Goal: Information Seeking & Learning: Check status

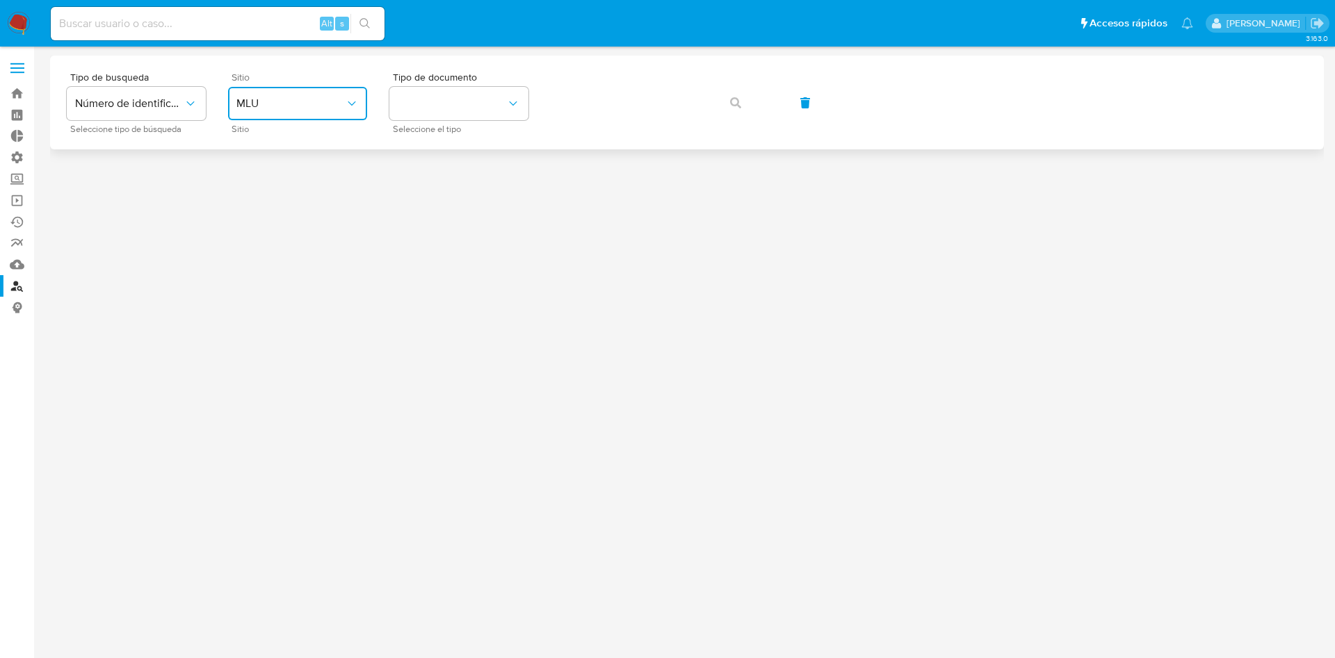
click at [272, 95] on button "MLU" at bounding box center [297, 103] width 139 height 33
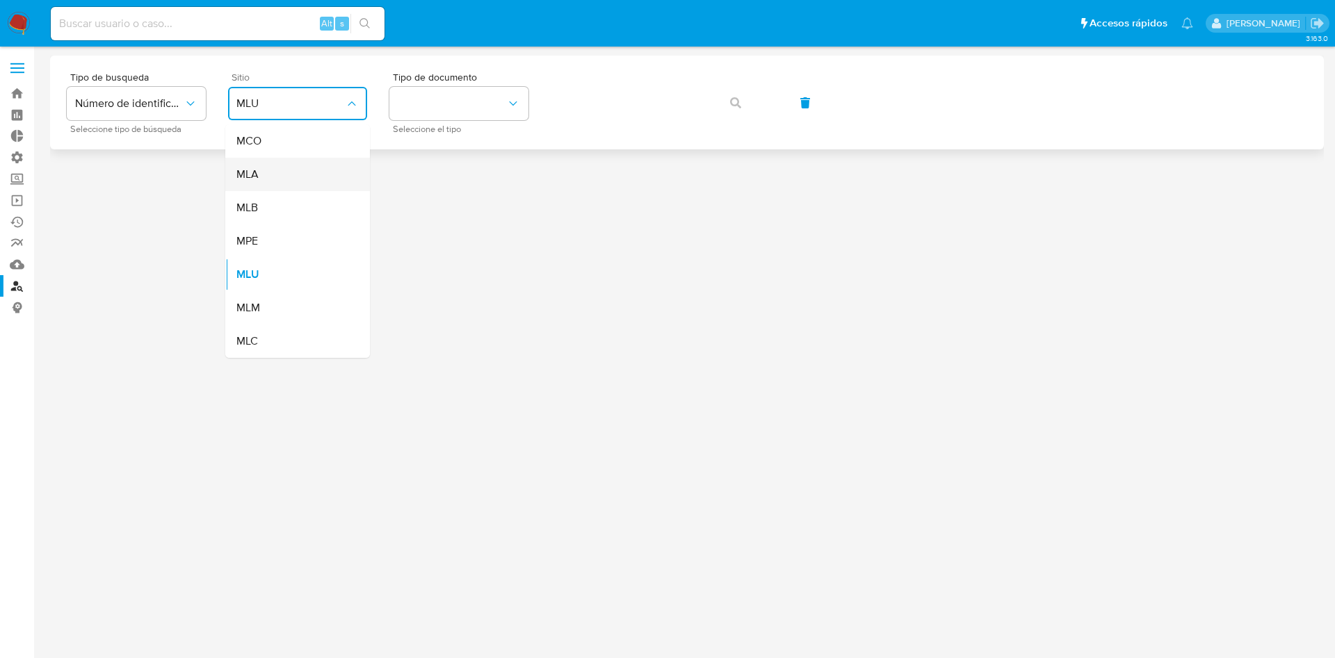
click at [248, 170] on span "MLA" at bounding box center [247, 175] width 22 height 14
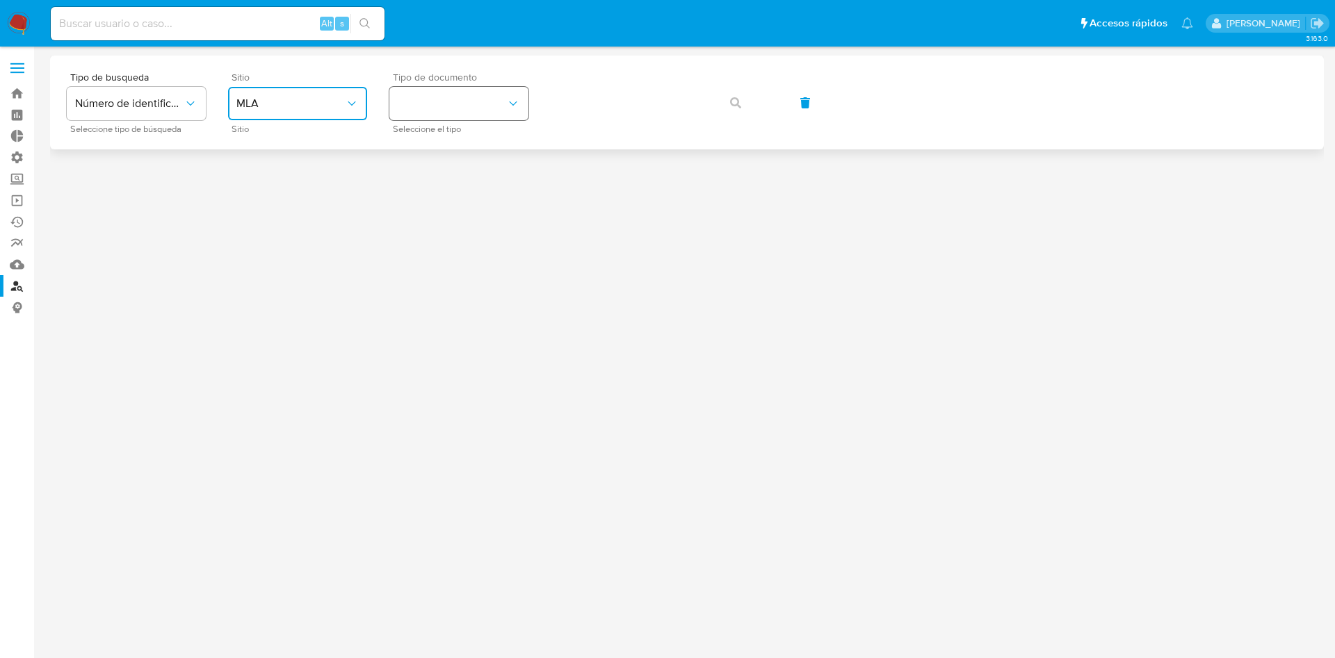
click at [454, 104] on button "identificationType" at bounding box center [458, 103] width 139 height 33
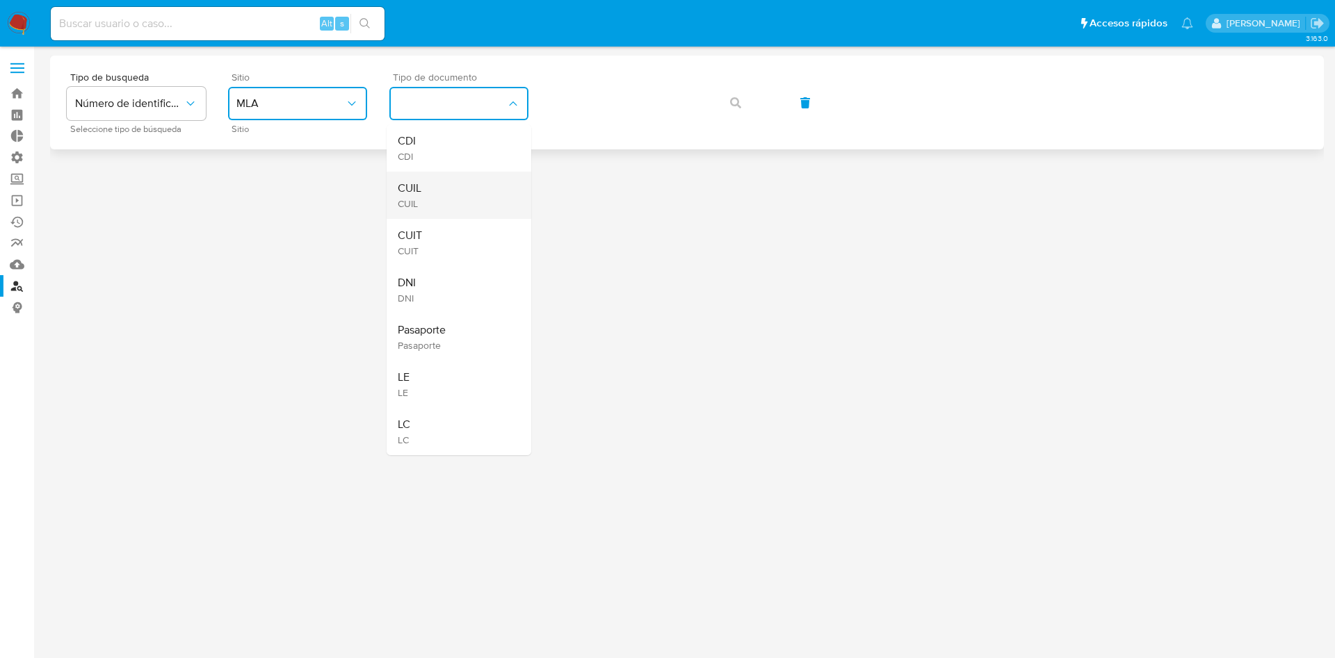
click at [450, 183] on div "CUIL CUIL" at bounding box center [455, 195] width 114 height 47
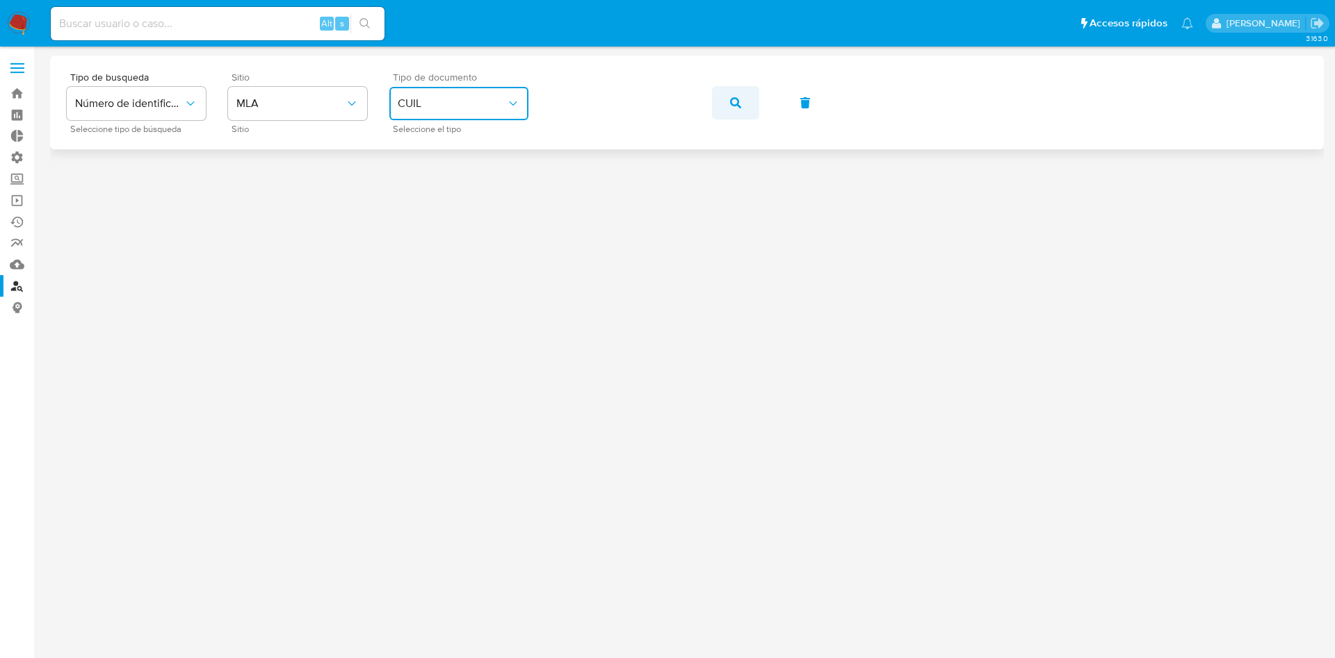
click at [726, 93] on button "button" at bounding box center [735, 102] width 47 height 33
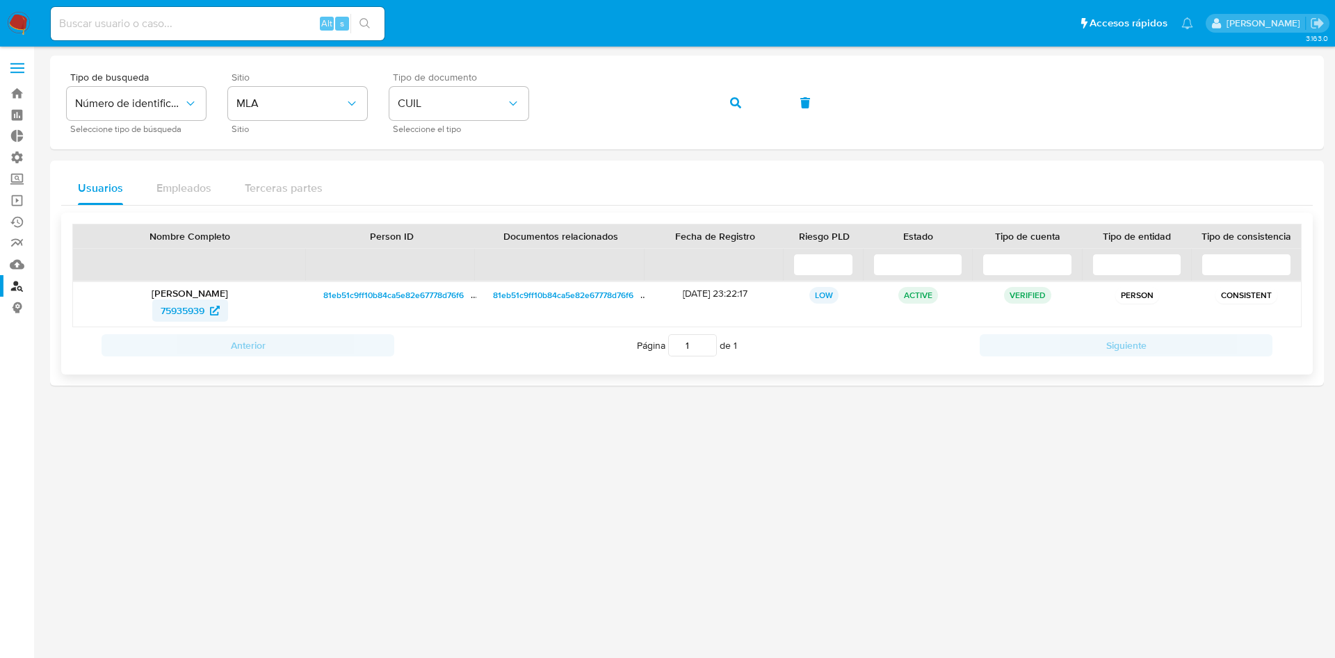
click at [162, 305] on span "75935939" at bounding box center [183, 311] width 44 height 22
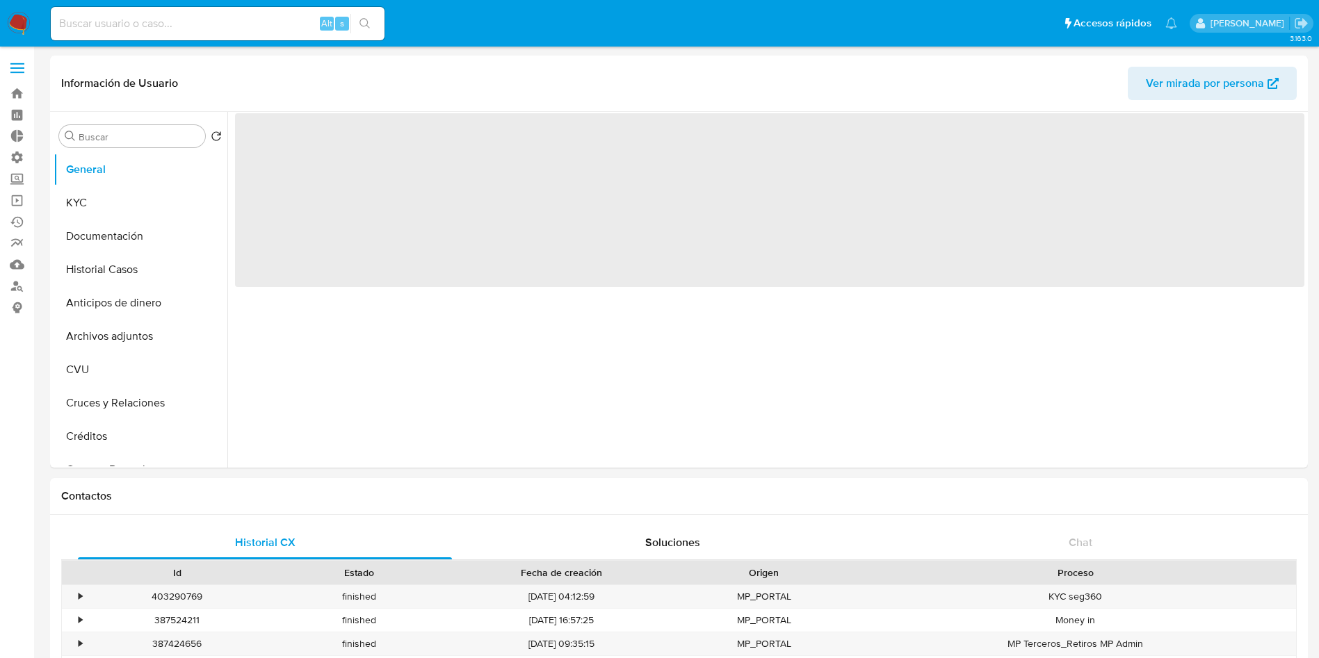
select select "10"
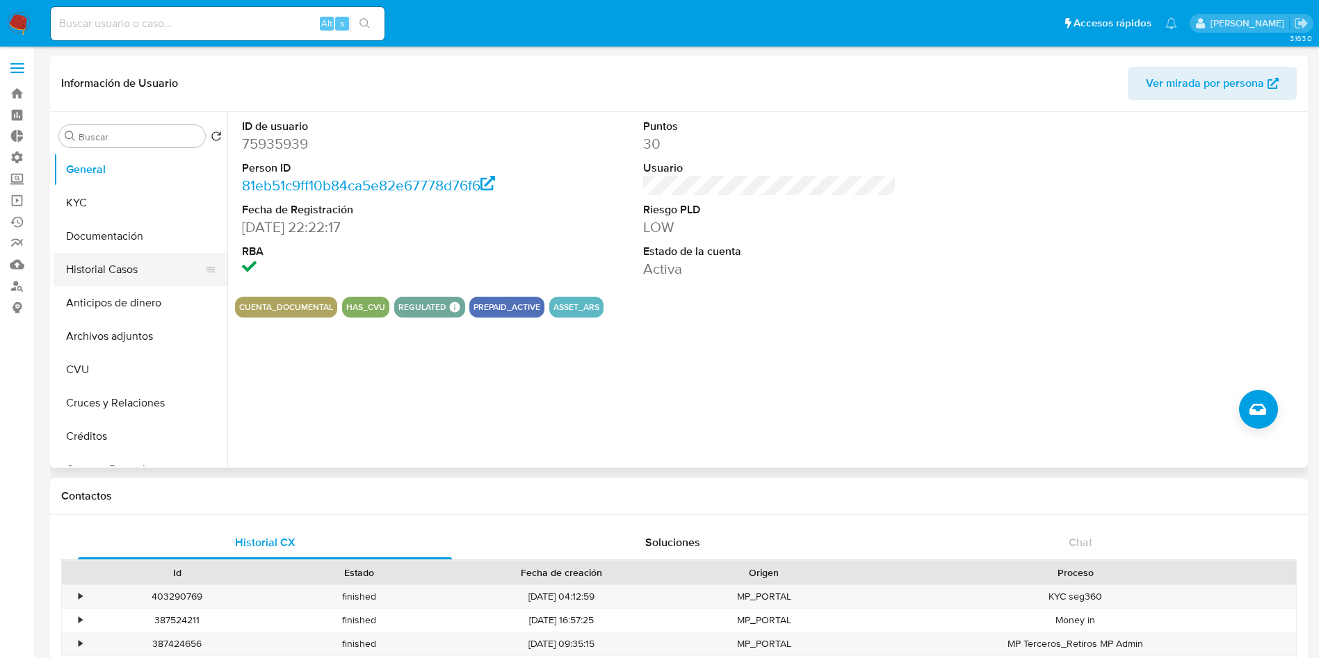
click at [106, 277] on button "Historial Casos" at bounding box center [135, 269] width 163 height 33
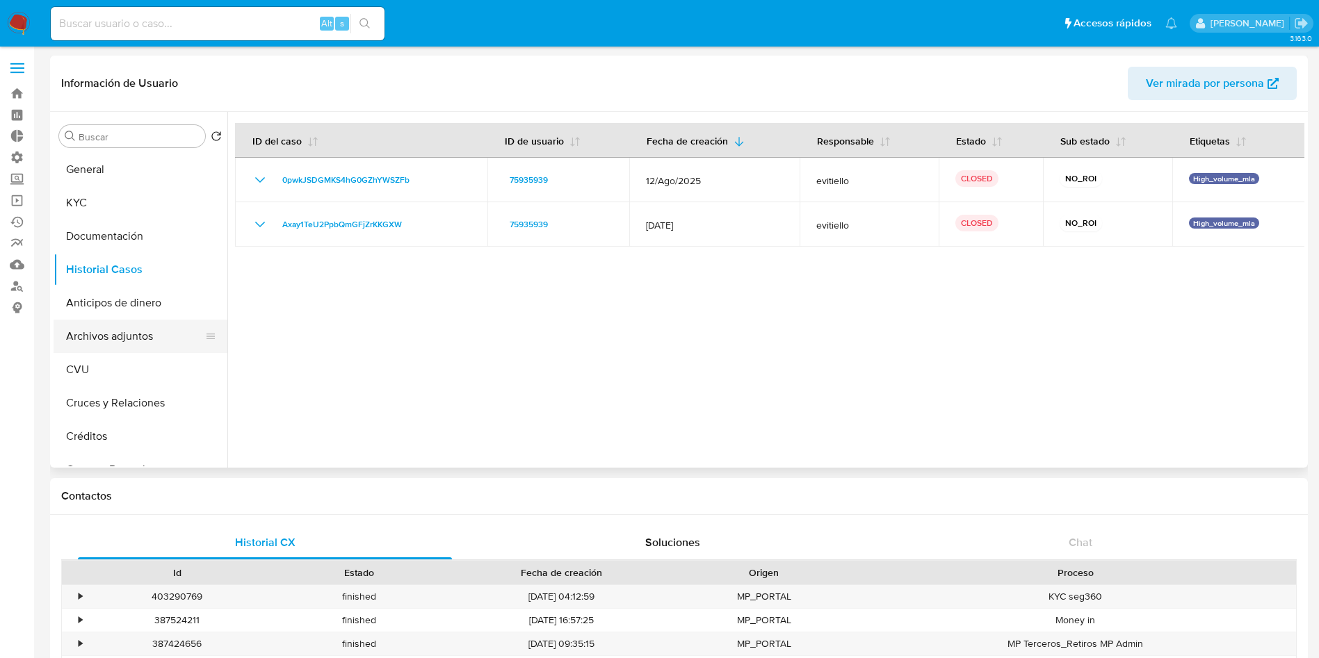
click at [139, 343] on button "Archivos adjuntos" at bounding box center [135, 336] width 163 height 33
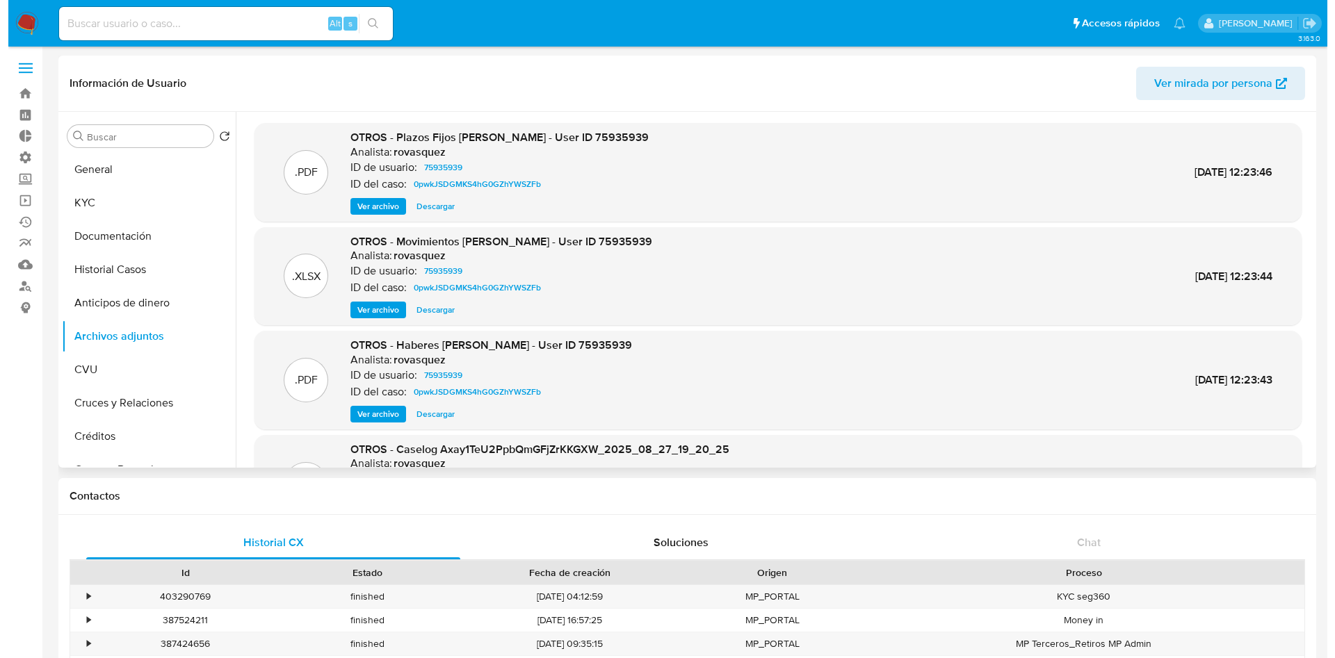
scroll to position [104, 0]
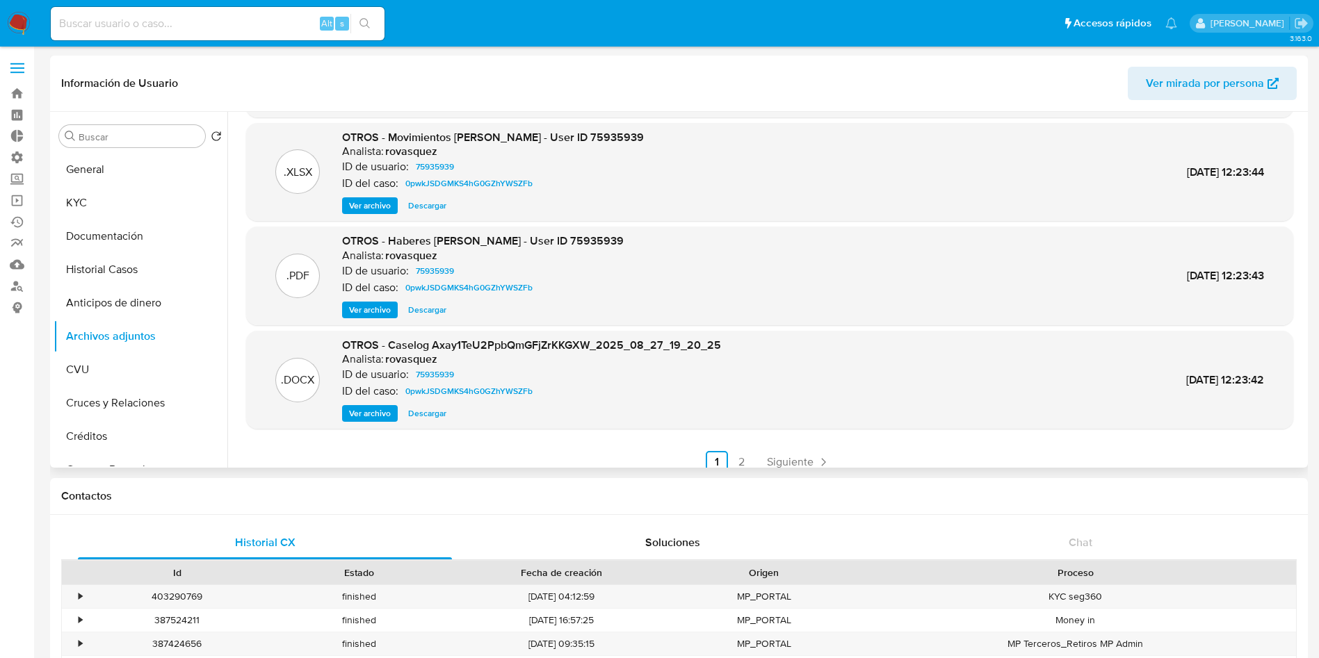
click at [350, 415] on span "Ver archivo" at bounding box center [370, 414] width 42 height 14
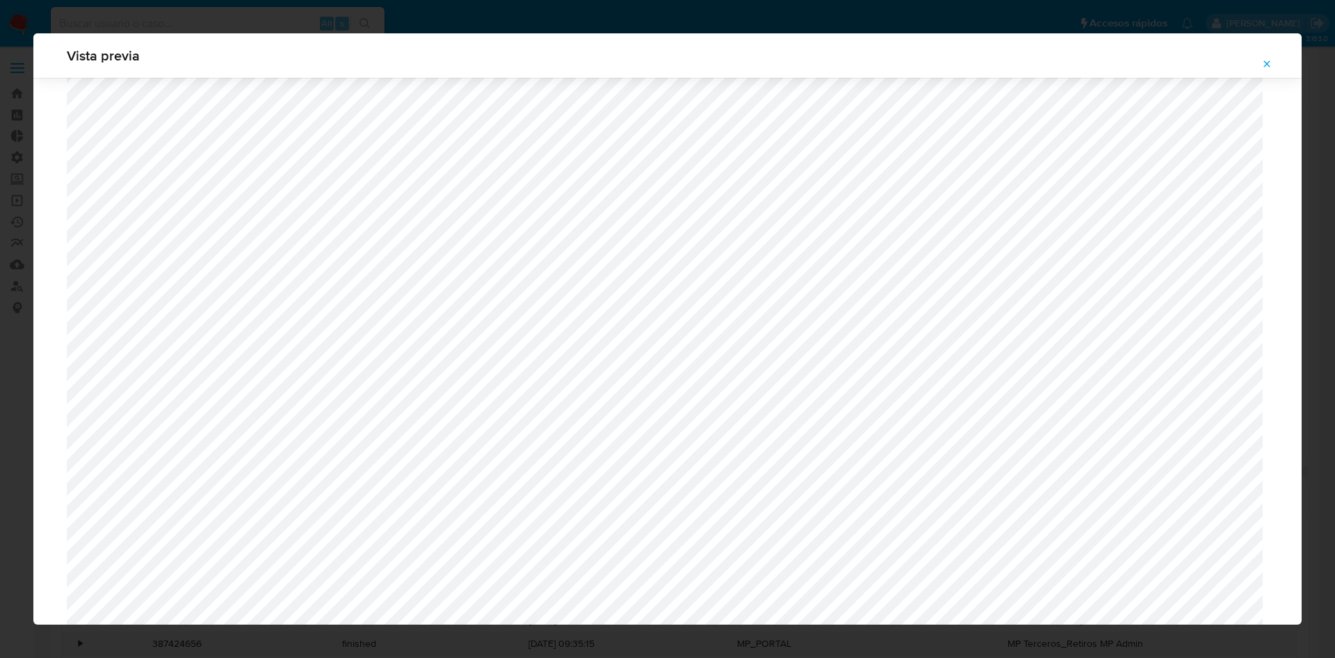
scroll to position [598, 0]
click at [1265, 60] on icon "Attachment preview" at bounding box center [1266, 63] width 11 height 11
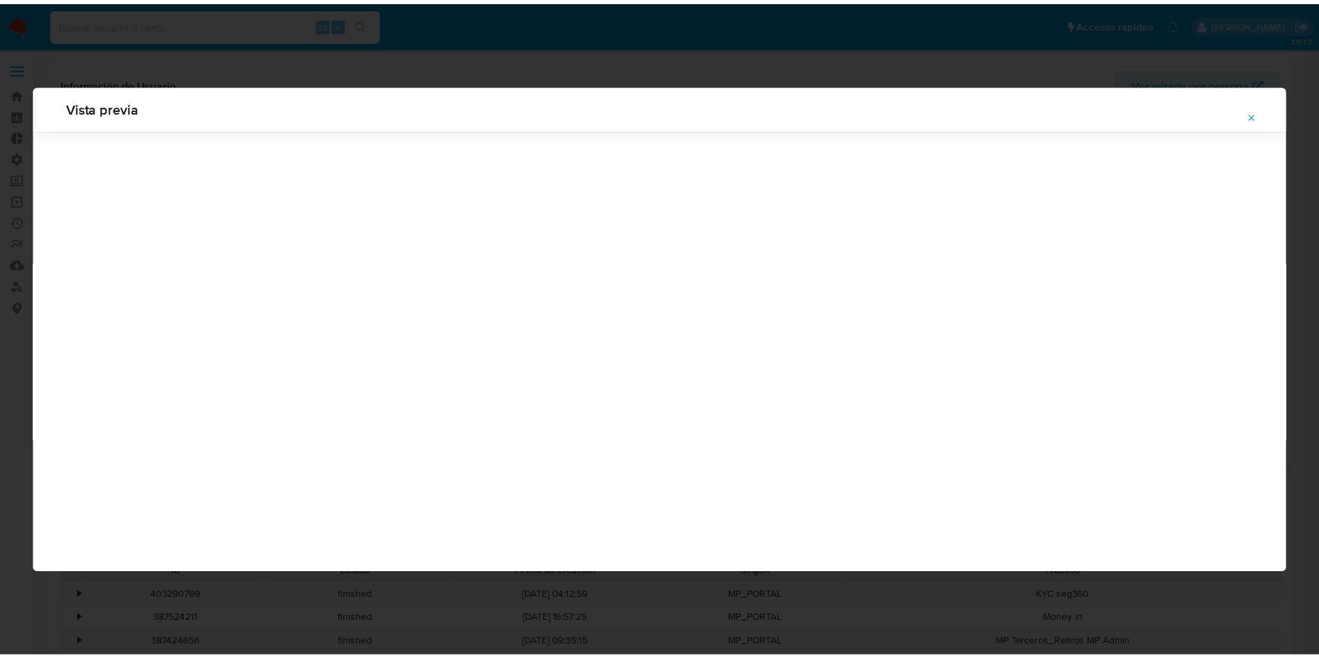
scroll to position [0, 0]
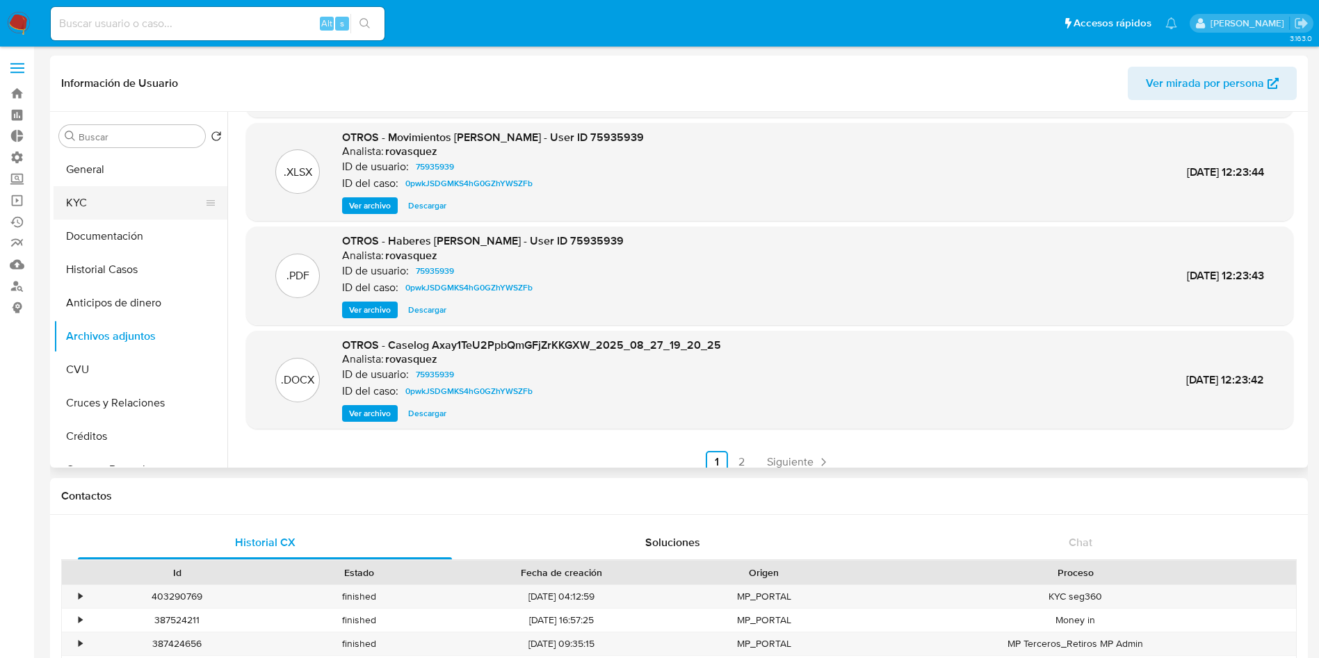
click at [104, 191] on button "KYC" at bounding box center [135, 202] width 163 height 33
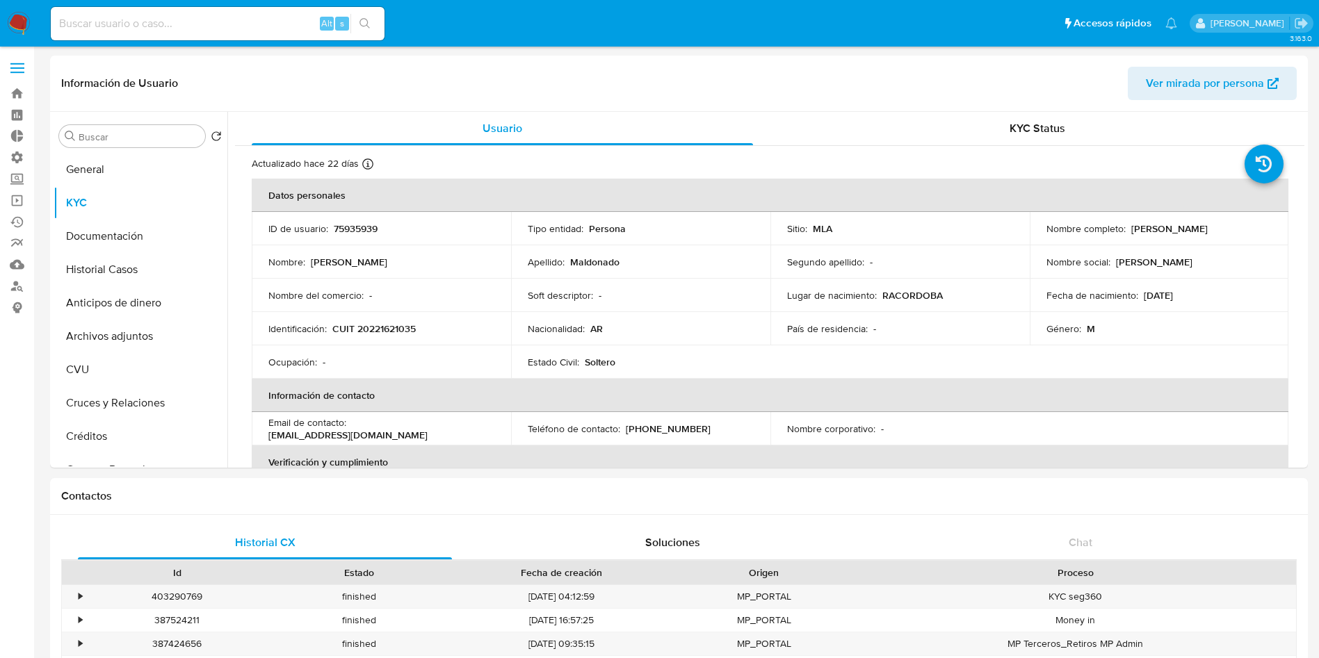
click at [382, 323] on p "CUIT 20221621035" at bounding box center [373, 329] width 83 height 13
copy p "20221621035"
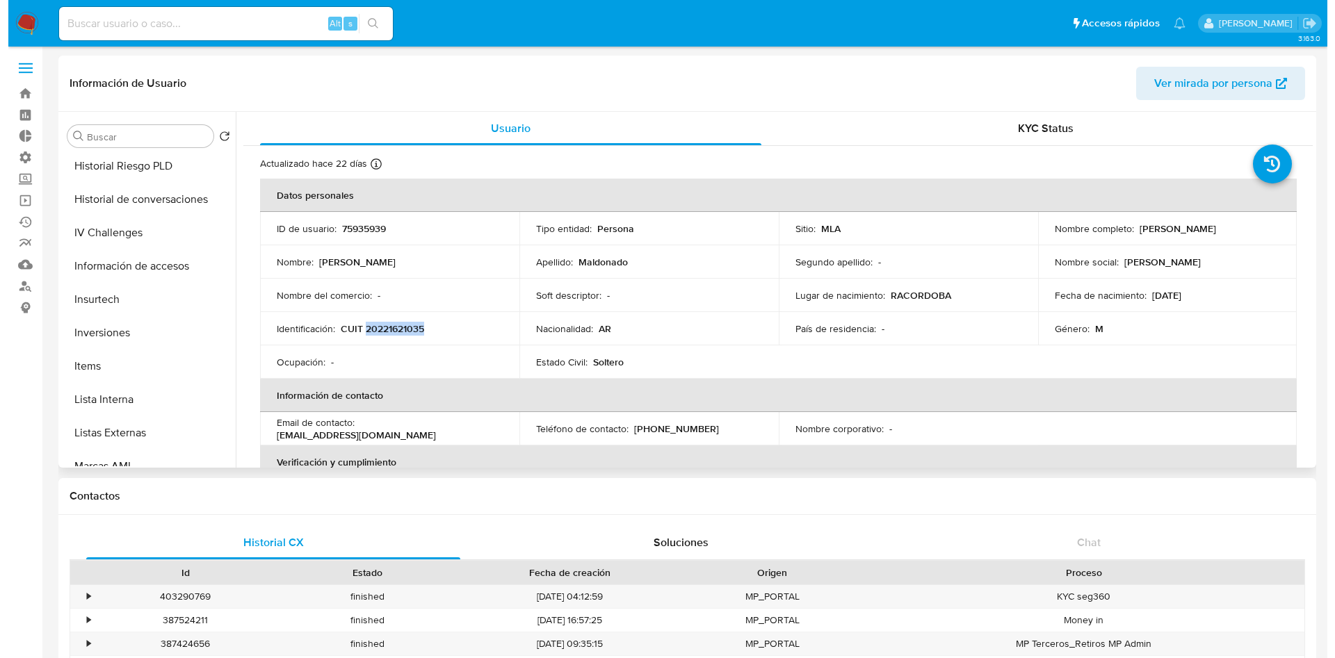
scroll to position [521, 0]
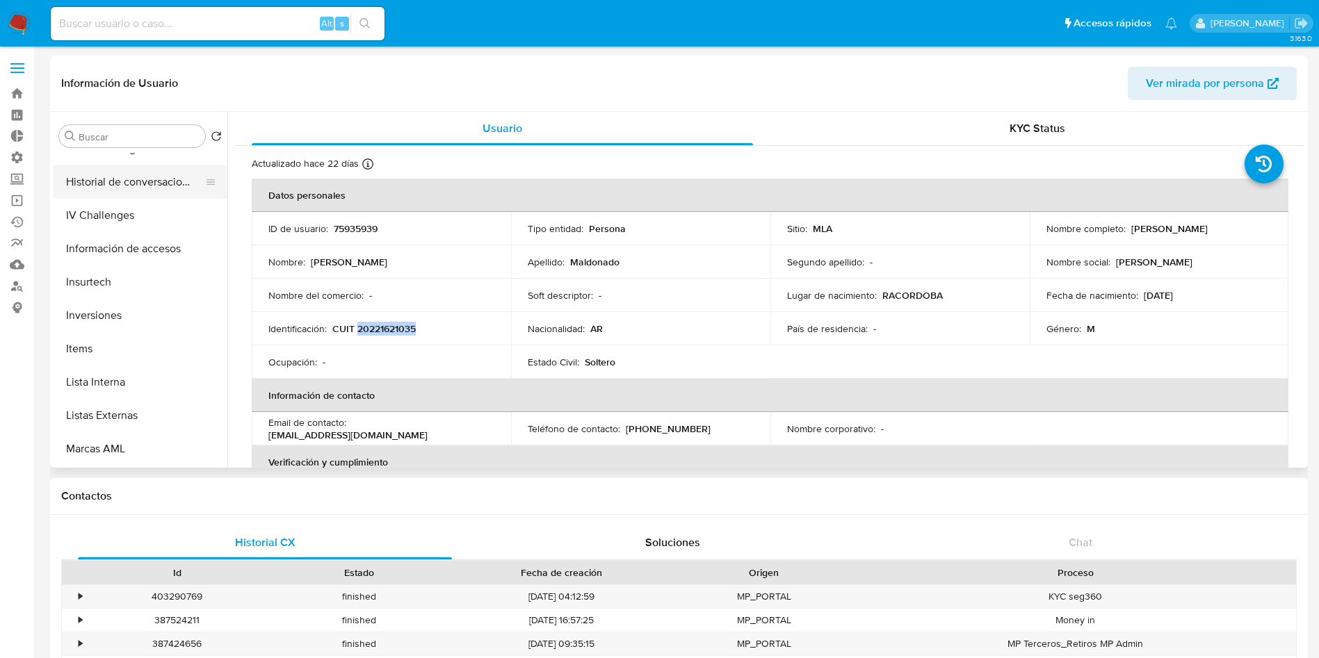
click at [154, 178] on button "Historial de conversaciones" at bounding box center [135, 181] width 163 height 33
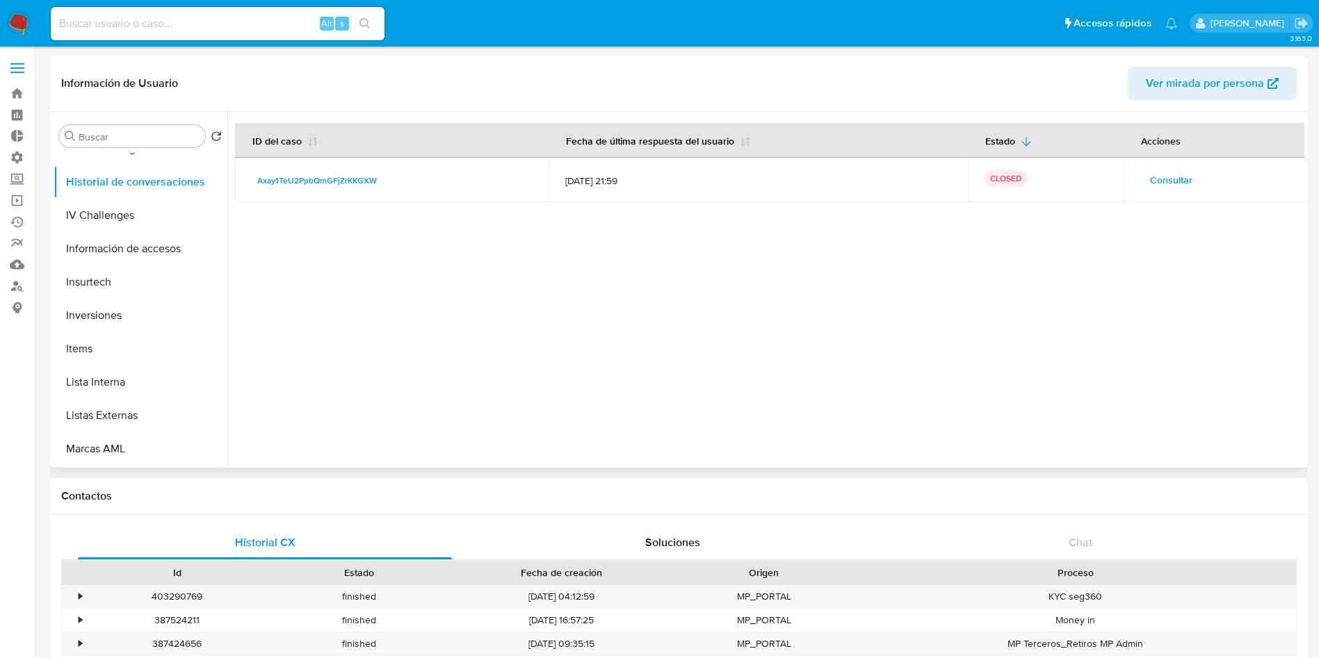
click at [1150, 175] on span "Consultar" at bounding box center [1171, 179] width 42 height 19
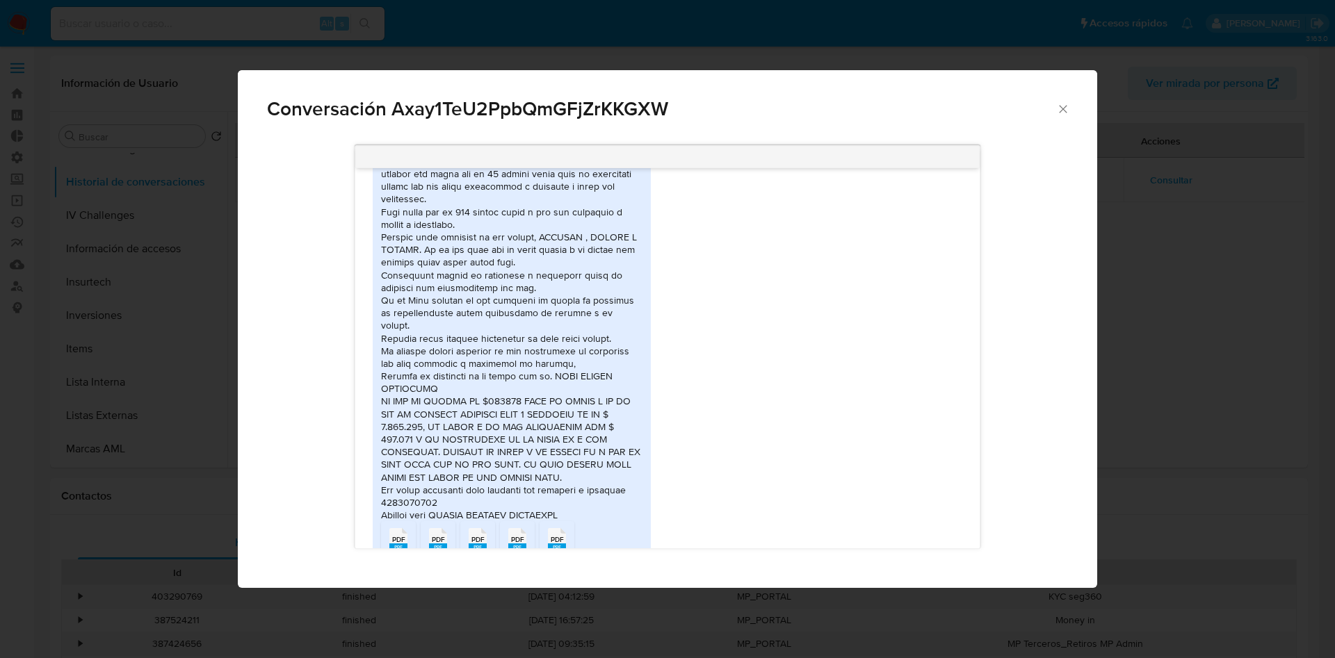
scroll to position [790, 0]
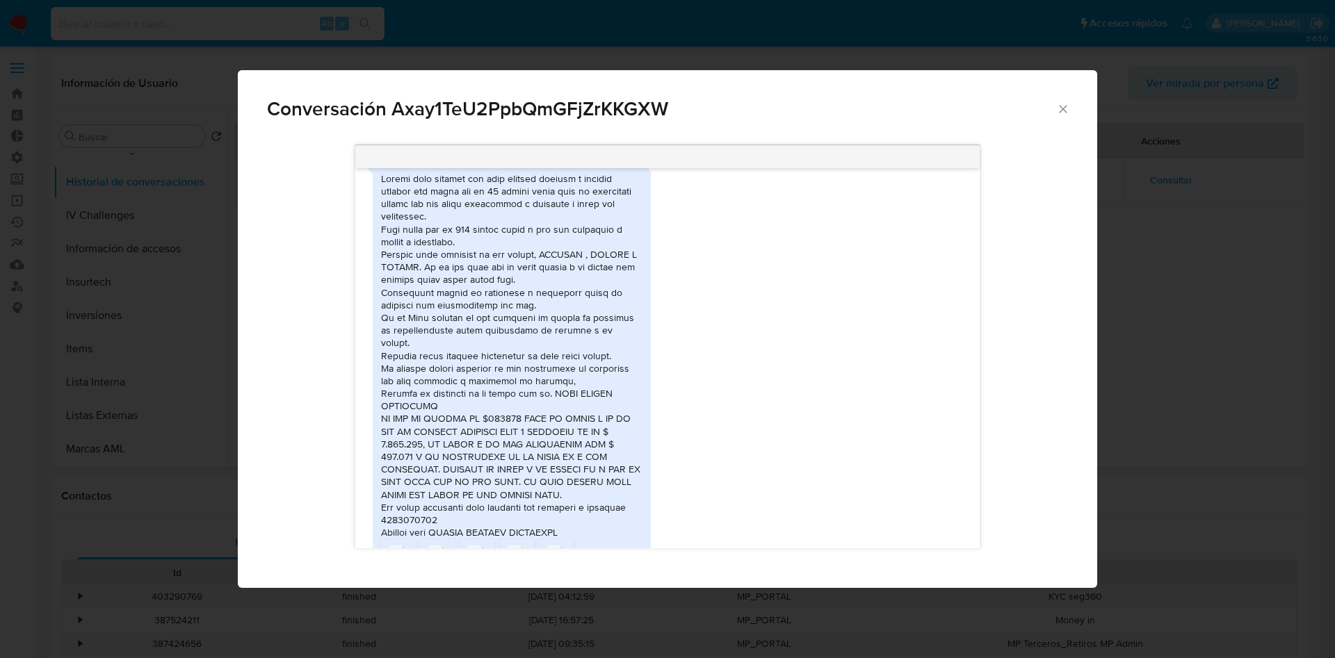
click at [541, 106] on span "Conversación Axay1TeU2PpbQmGFjZrKKGXW" at bounding box center [661, 108] width 789 height 19
click at [540, 106] on span "Conversación Axay1TeU2PpbQmGFjZrKKGXW" at bounding box center [661, 108] width 789 height 19
copy span "Axay1TeU2PpbQmGFjZrKKGXW"
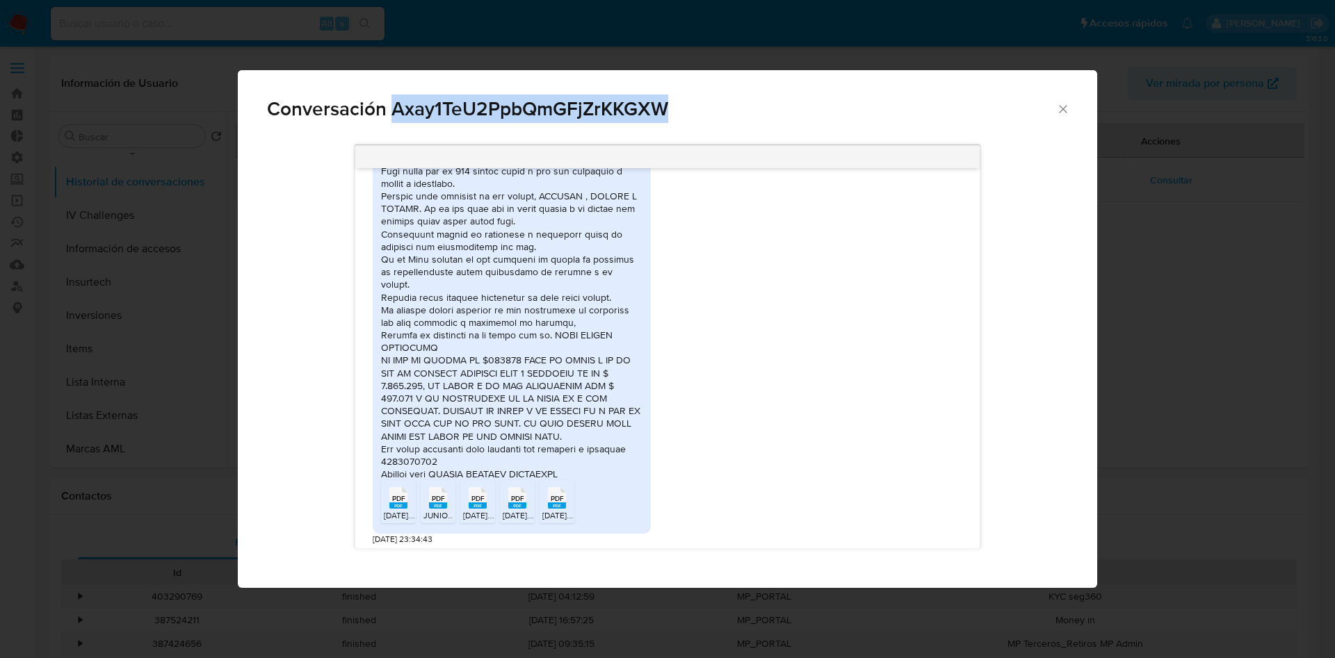
scroll to position [894, 0]
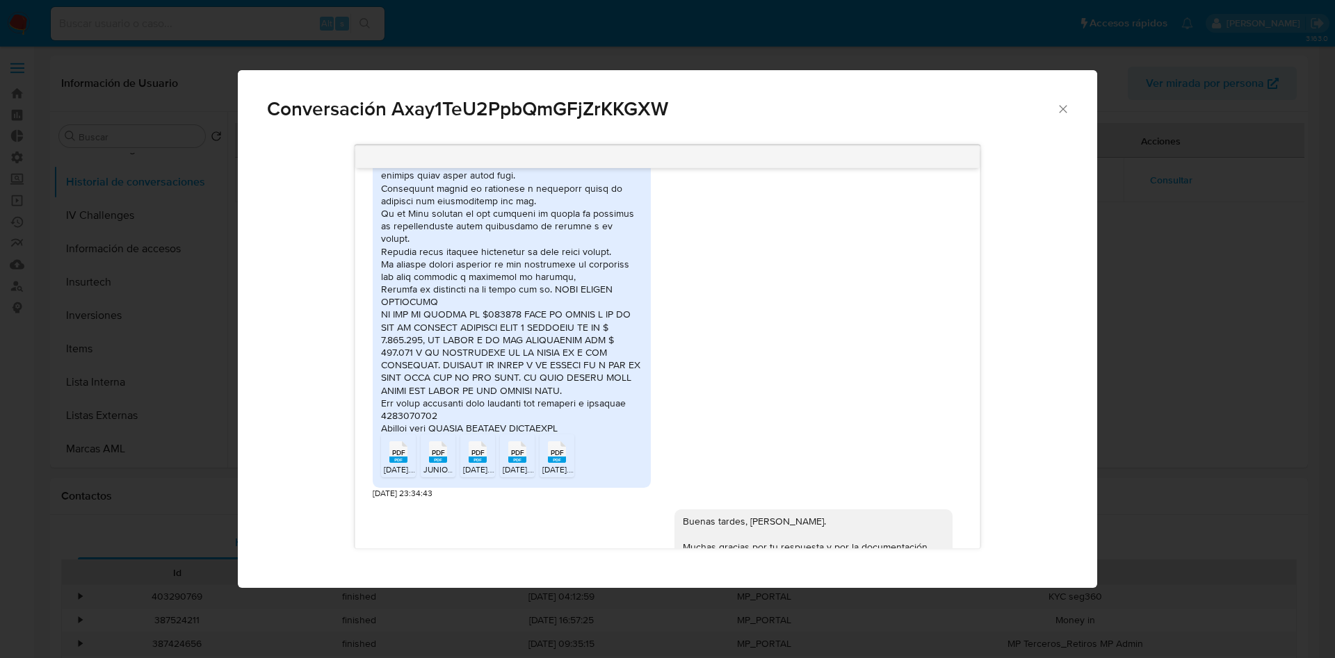
click at [510, 312] on div "Comunicación" at bounding box center [511, 251] width 261 height 366
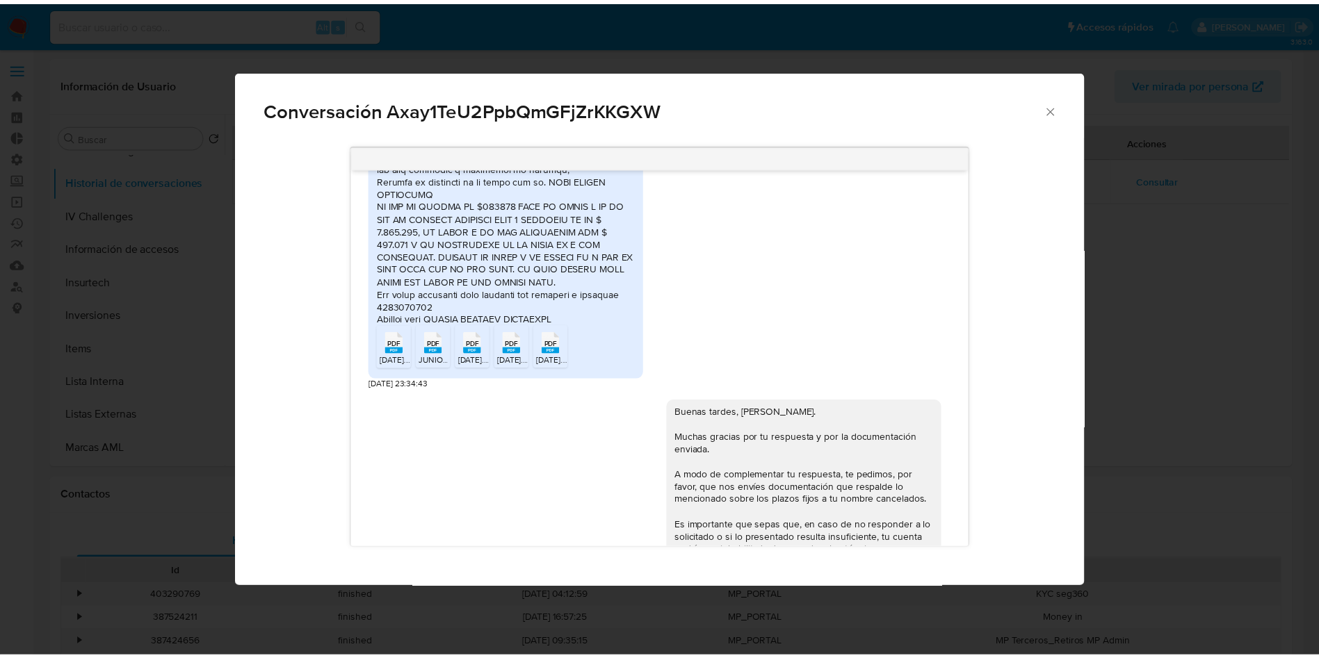
scroll to position [968, 0]
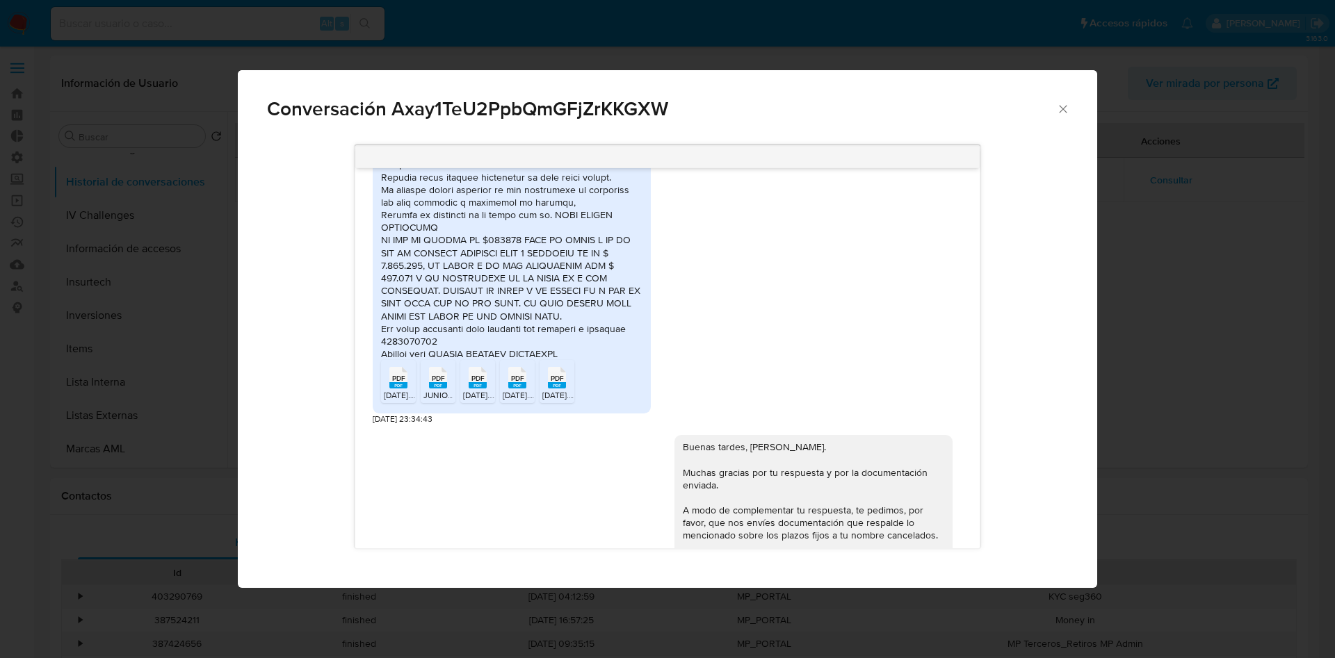
click at [1055, 109] on span "Conversación Axay1TeU2PpbQmGFjZrKKGXW" at bounding box center [661, 108] width 789 height 19
click at [1066, 106] on icon "Cerrar" at bounding box center [1063, 109] width 14 height 14
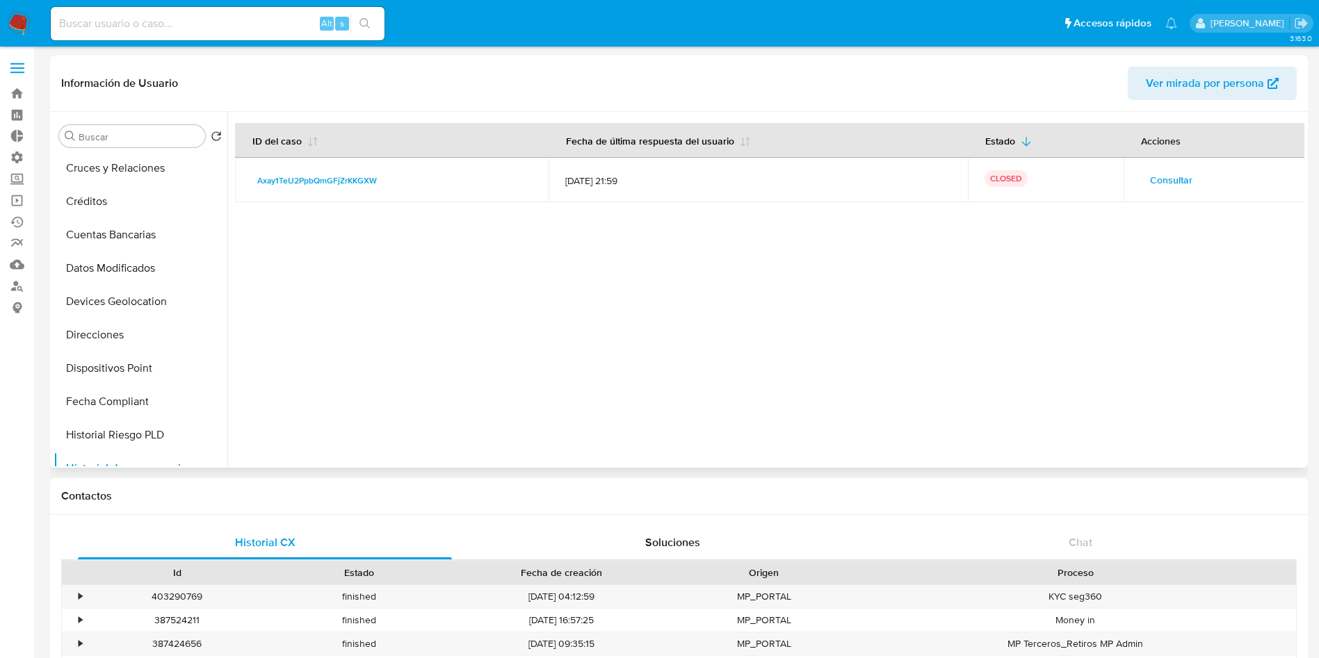
scroll to position [0, 0]
click at [121, 202] on button "KYC" at bounding box center [135, 202] width 163 height 33
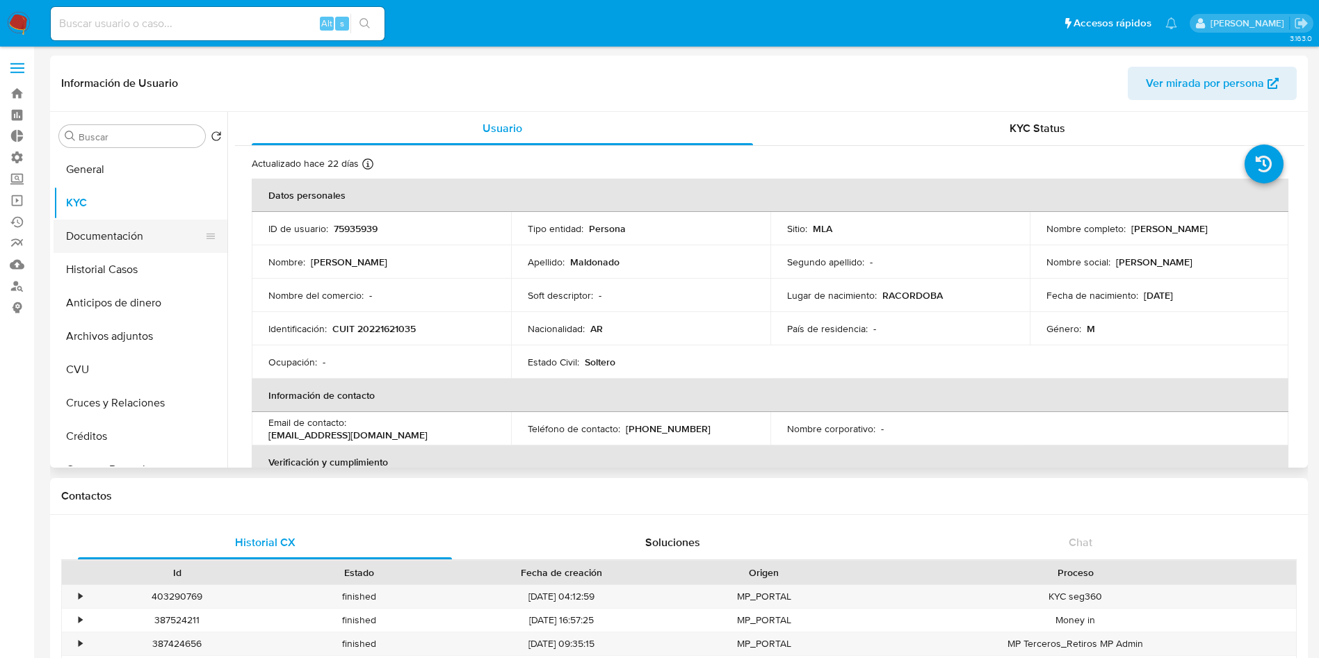
click at [114, 245] on button "Documentación" at bounding box center [135, 236] width 163 height 33
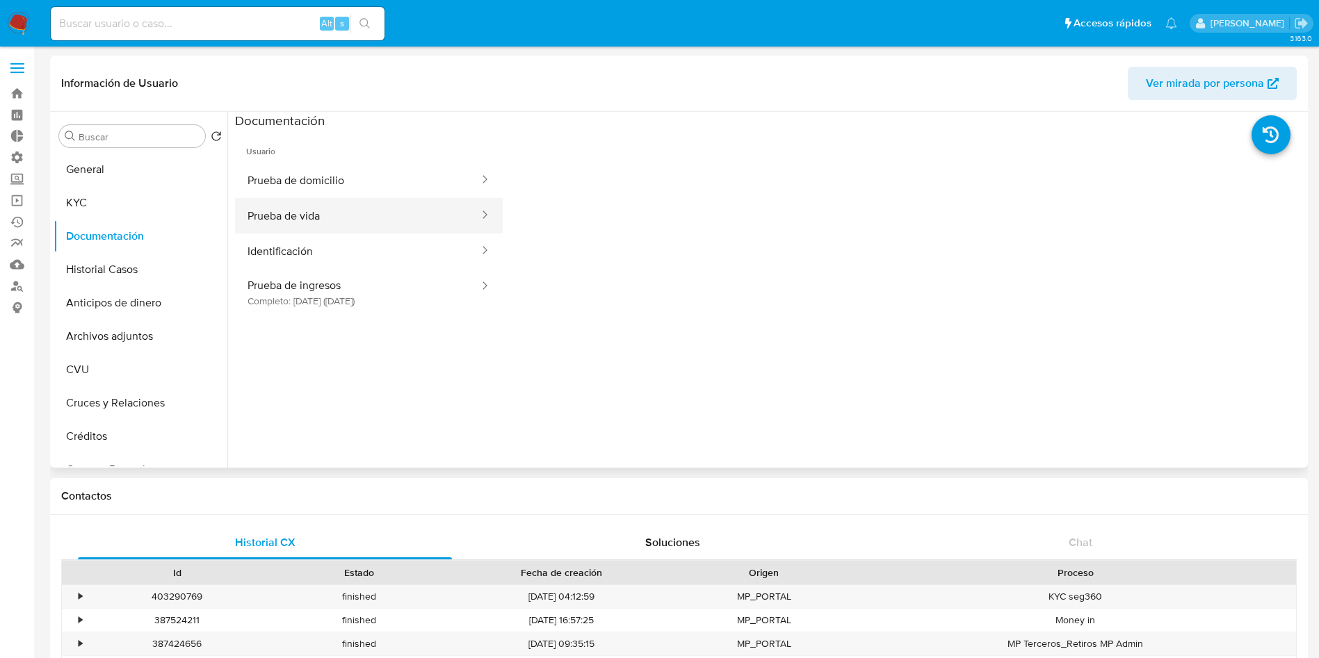
click at [331, 218] on button "Prueba de vida" at bounding box center [357, 215] width 245 height 35
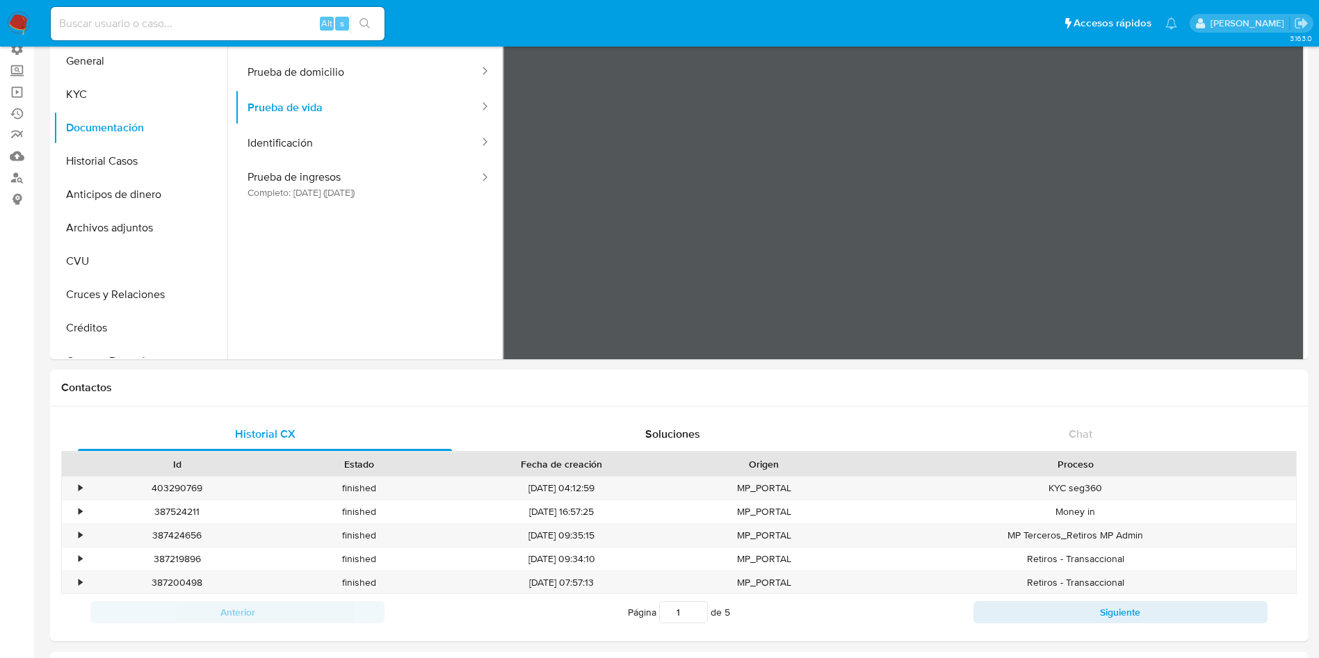
scroll to position [4, 0]
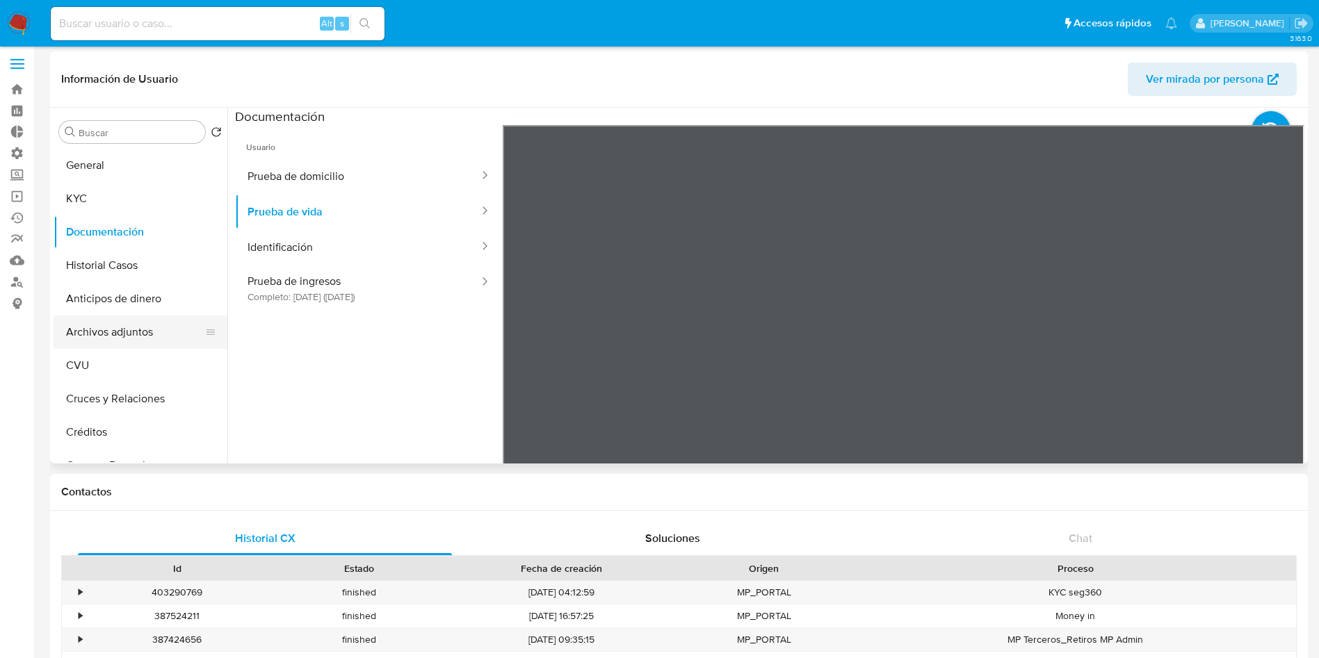
click at [115, 332] on button "Archivos adjuntos" at bounding box center [135, 332] width 163 height 33
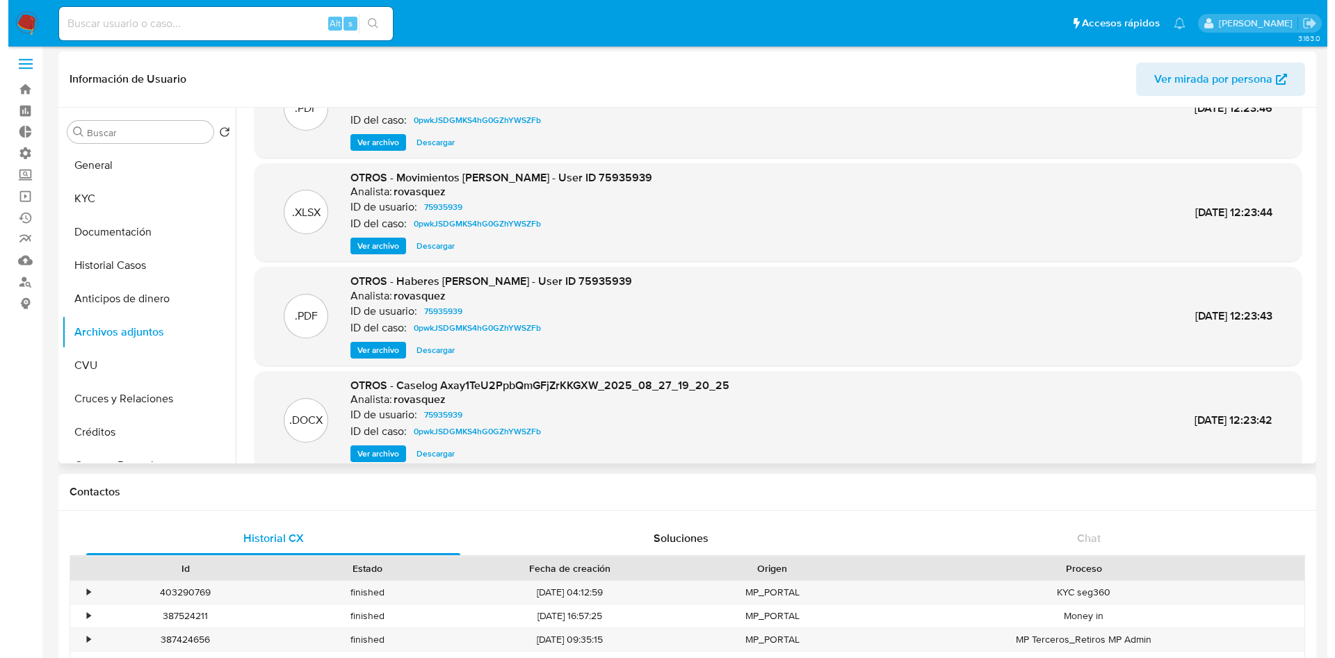
scroll to position [104, 0]
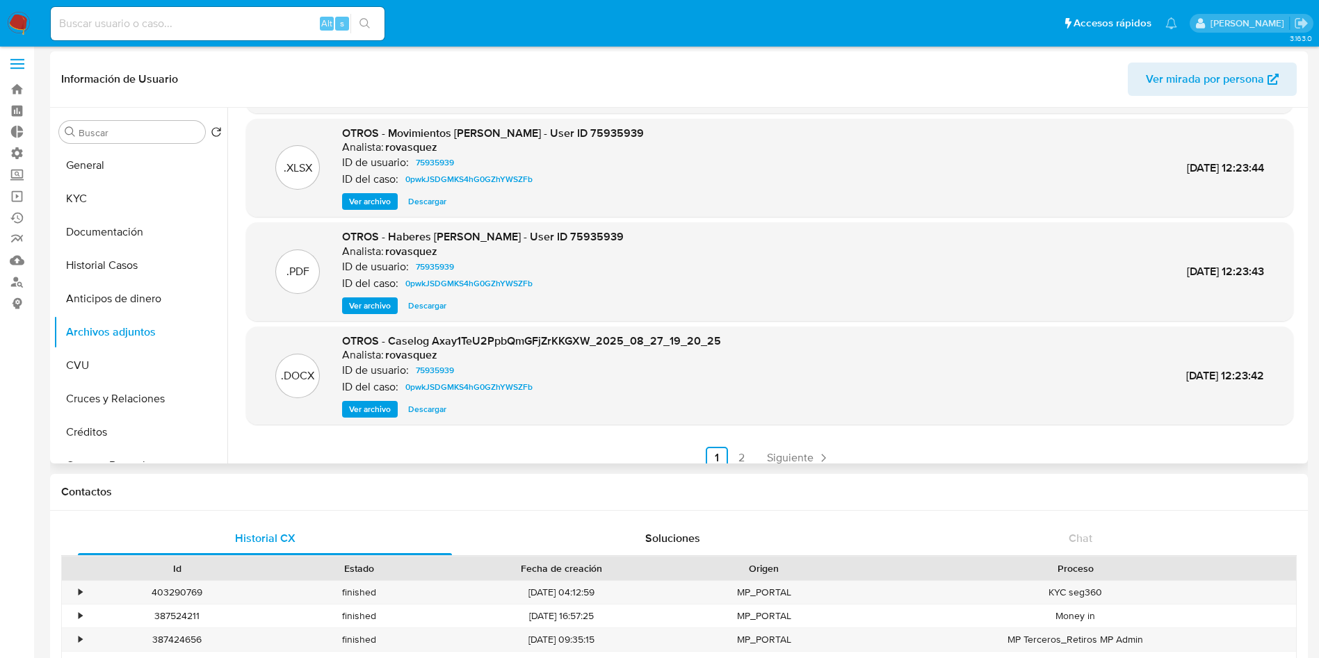
click at [393, 411] on button "Ver archivo" at bounding box center [370, 409] width 56 height 17
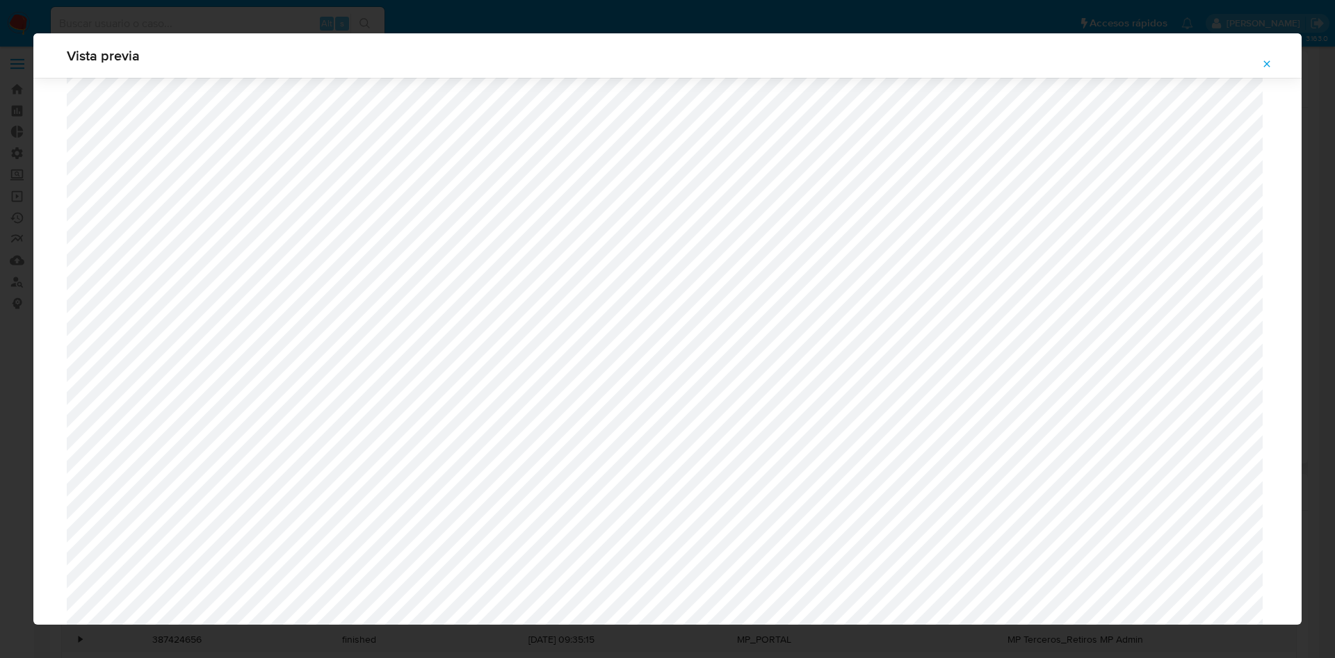
scroll to position [1015, 0]
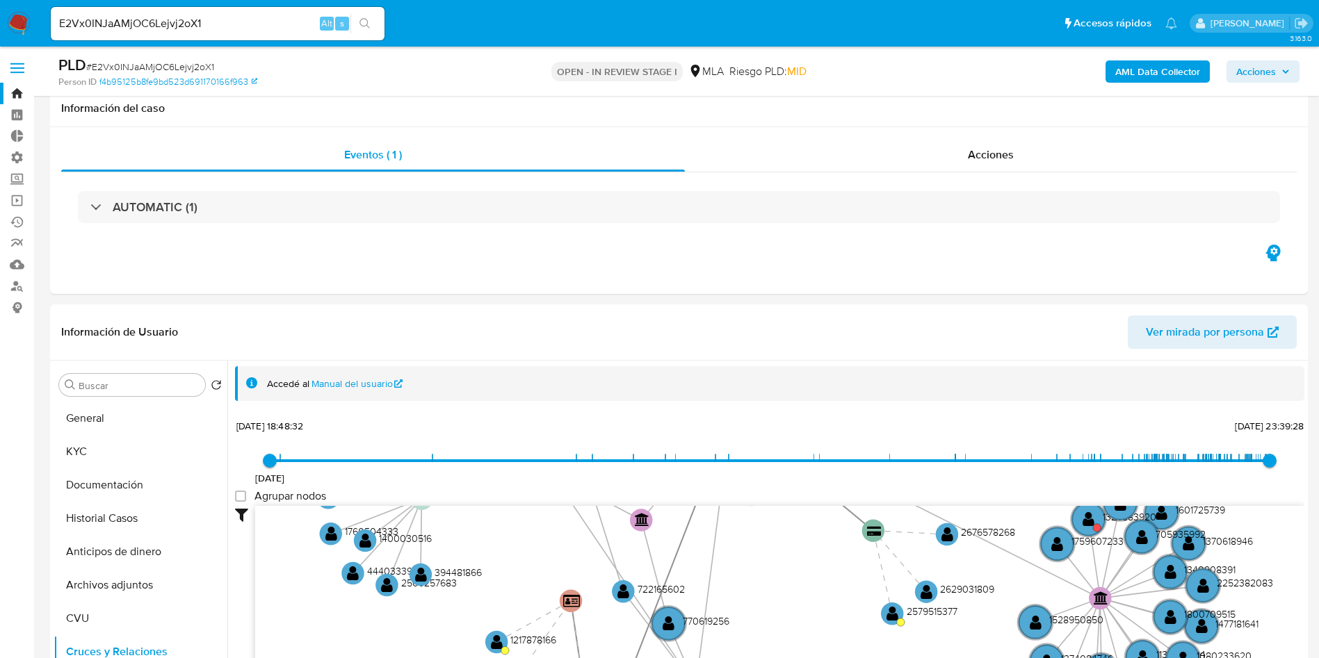
select select "10"
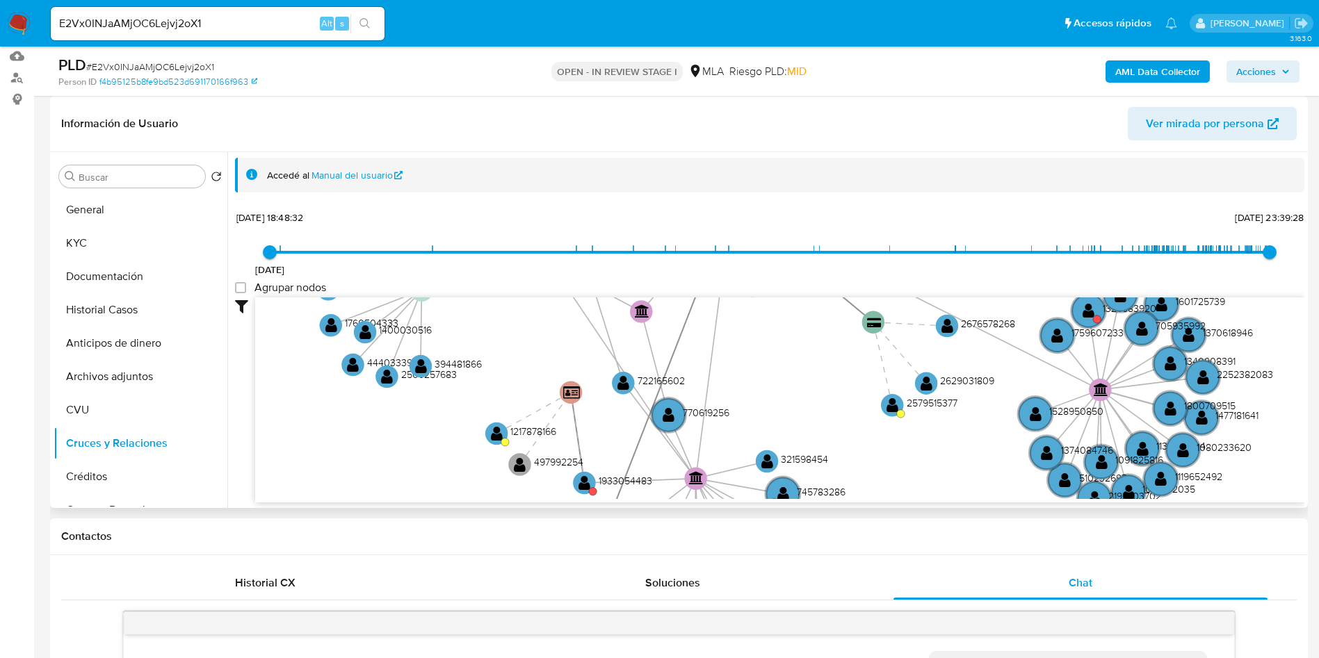
scroll to position [626, 0]
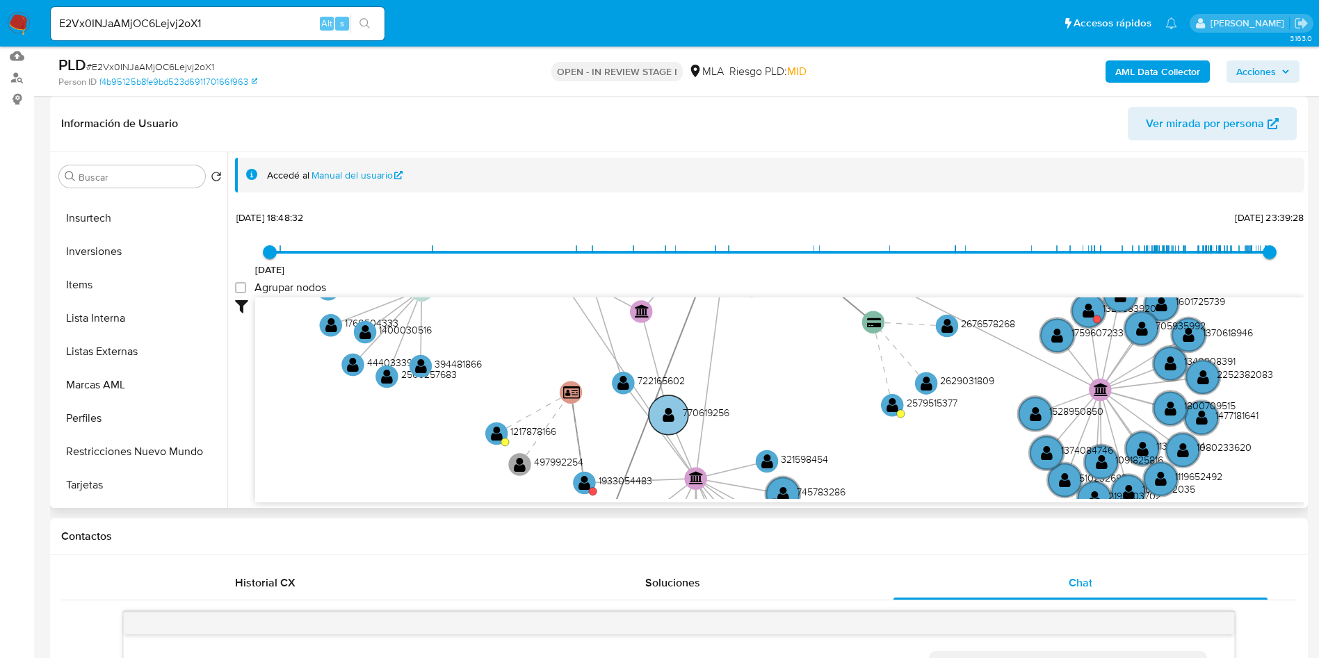
click at [668, 415] on text "" at bounding box center [669, 415] width 12 height 16
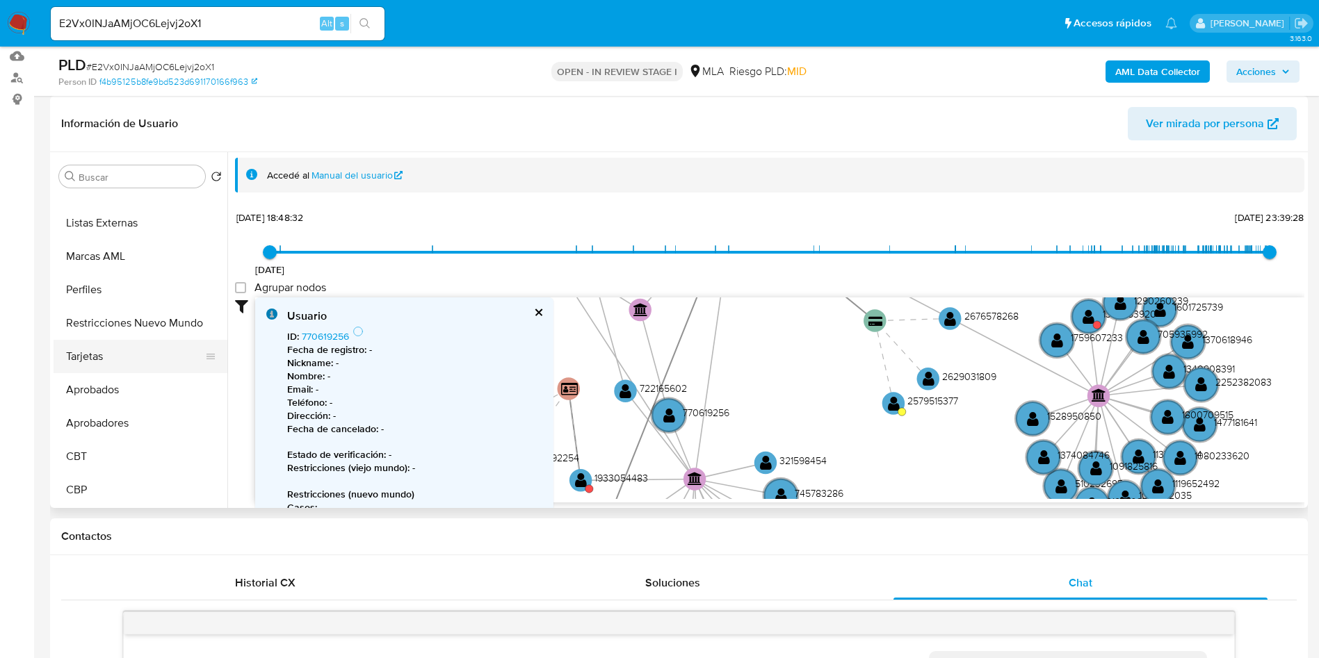
click at [95, 359] on button "Tarjetas" at bounding box center [135, 356] width 163 height 33
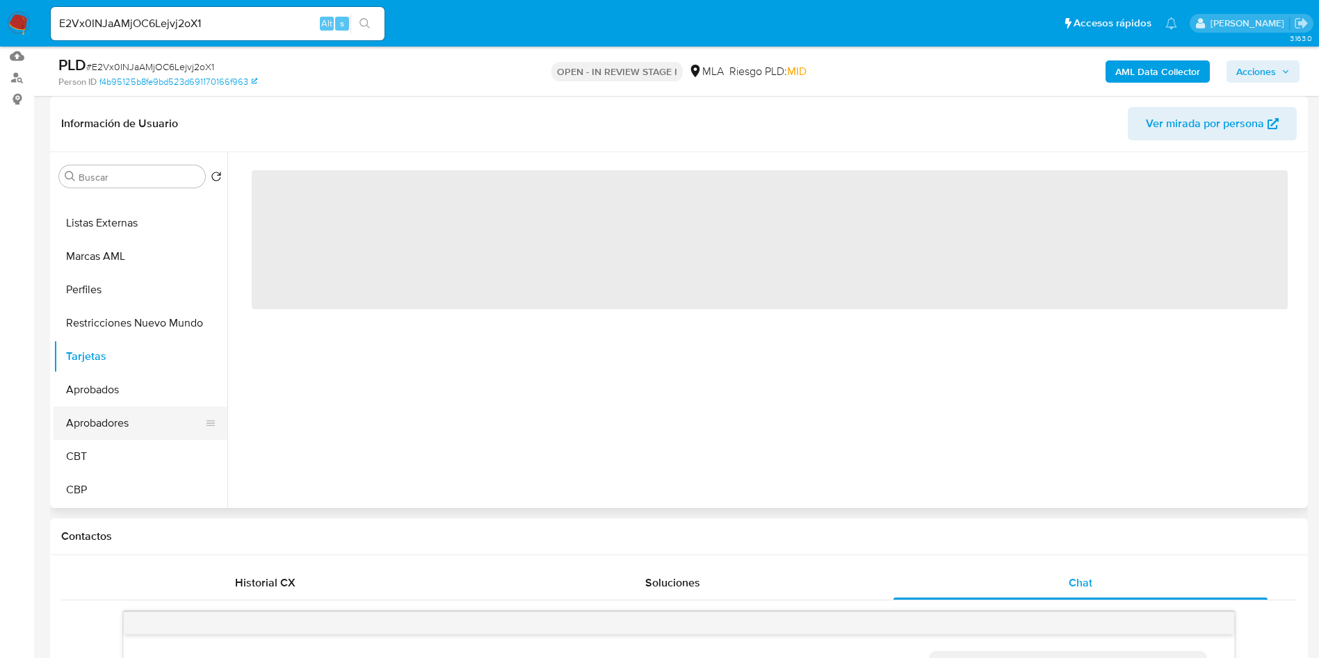
click at [98, 412] on button "Aprobadores" at bounding box center [135, 423] width 163 height 33
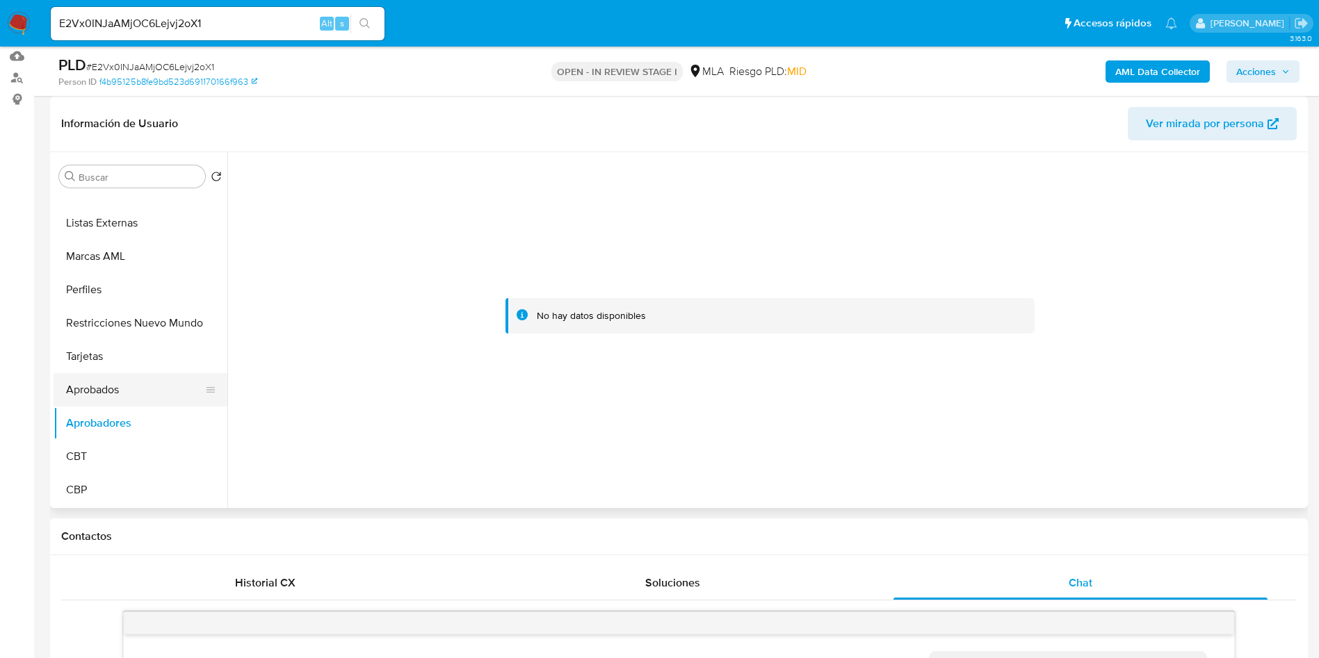
click at [97, 387] on button "Aprobados" at bounding box center [135, 389] width 163 height 33
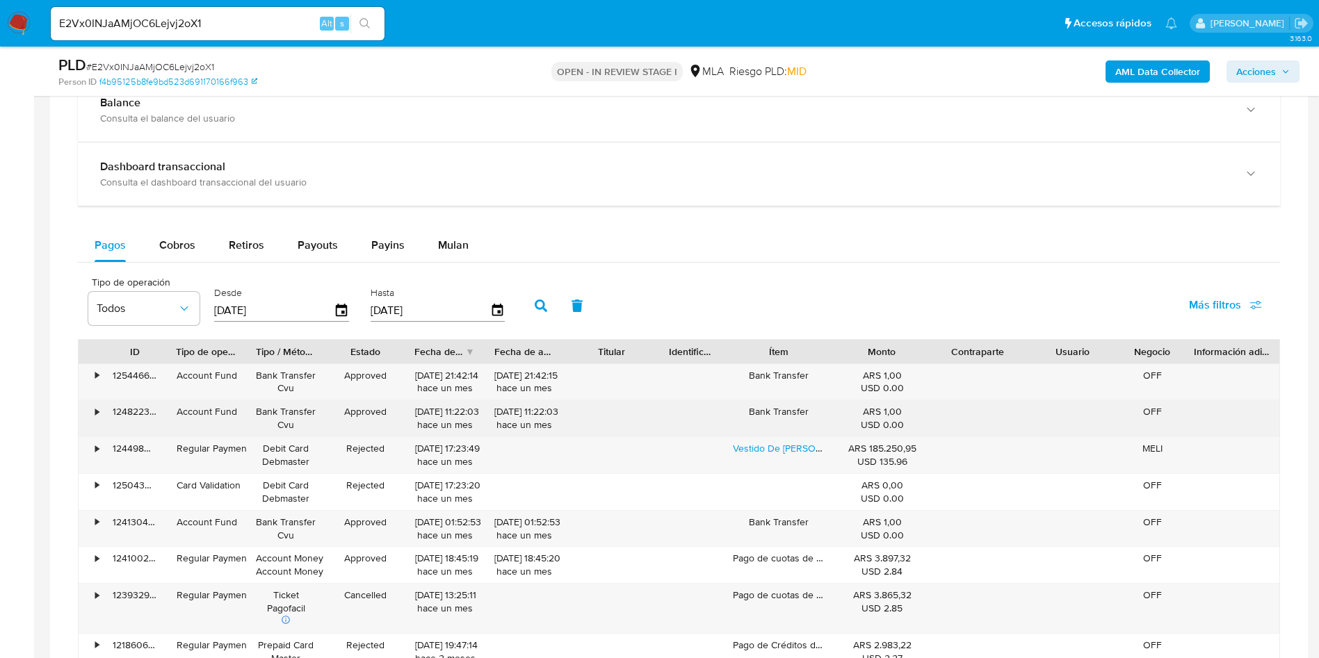
scroll to position [1251, 0]
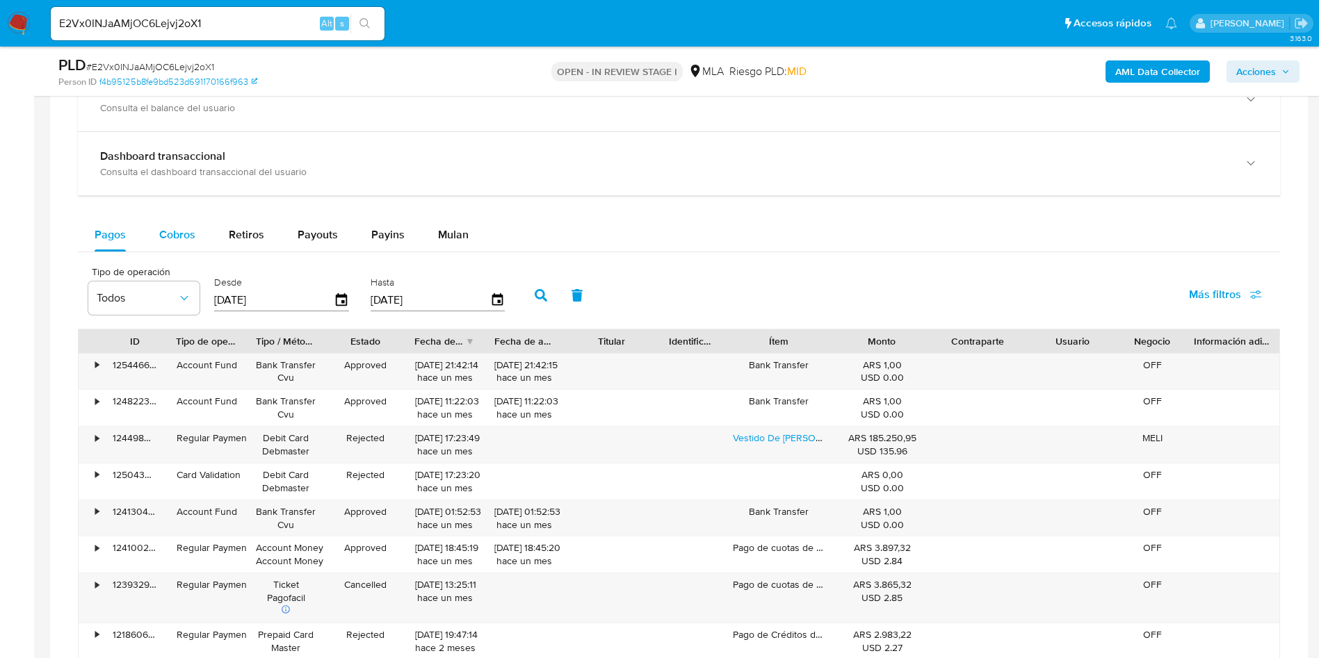
drag, startPoint x: 194, startPoint y: 237, endPoint x: 206, endPoint y: 227, distance: 16.3
click at [193, 237] on button "Cobros" at bounding box center [178, 234] width 70 height 33
select select "10"
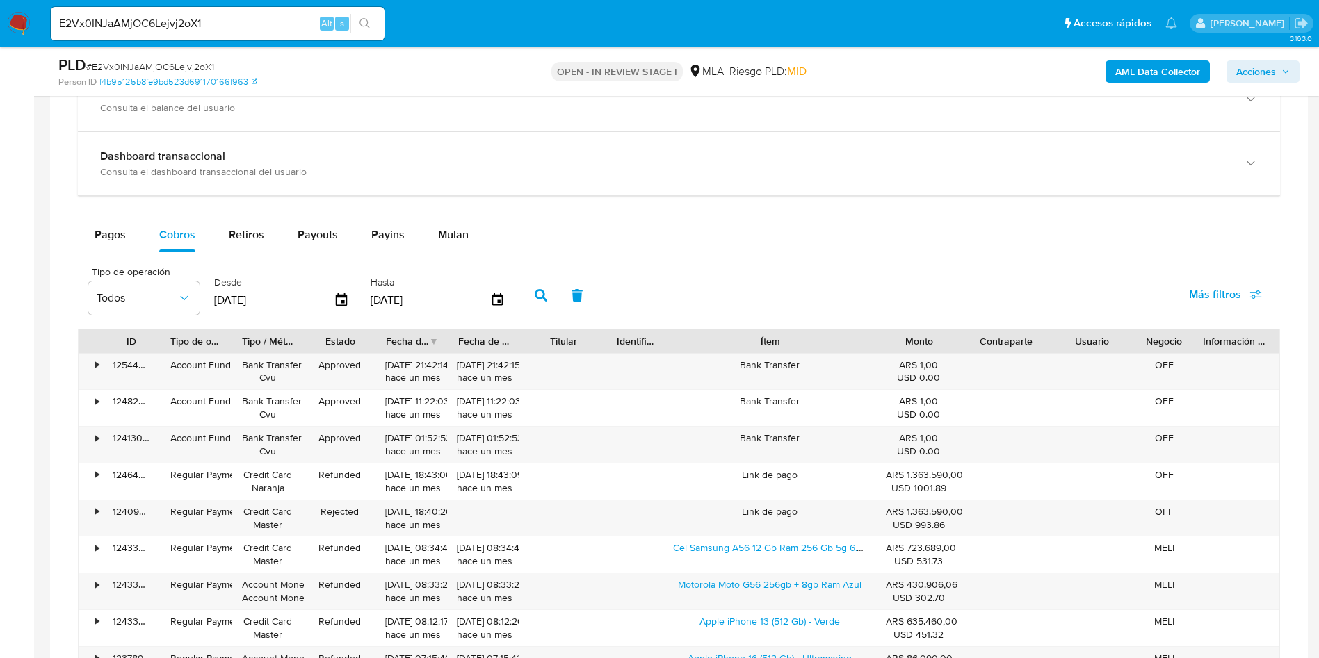
drag, startPoint x: 843, startPoint y: 344, endPoint x: 979, endPoint y: 339, distance: 135.6
click at [968, 341] on div "ID Tipo de operación Tipo / Método Estado Fecha de creación Fecha de aprobación…" at bounding box center [679, 342] width 1201 height 24
drag, startPoint x: 979, startPoint y: 339, endPoint x: 959, endPoint y: 344, distance: 20.1
click at [975, 339] on div at bounding box center [962, 342] width 25 height 24
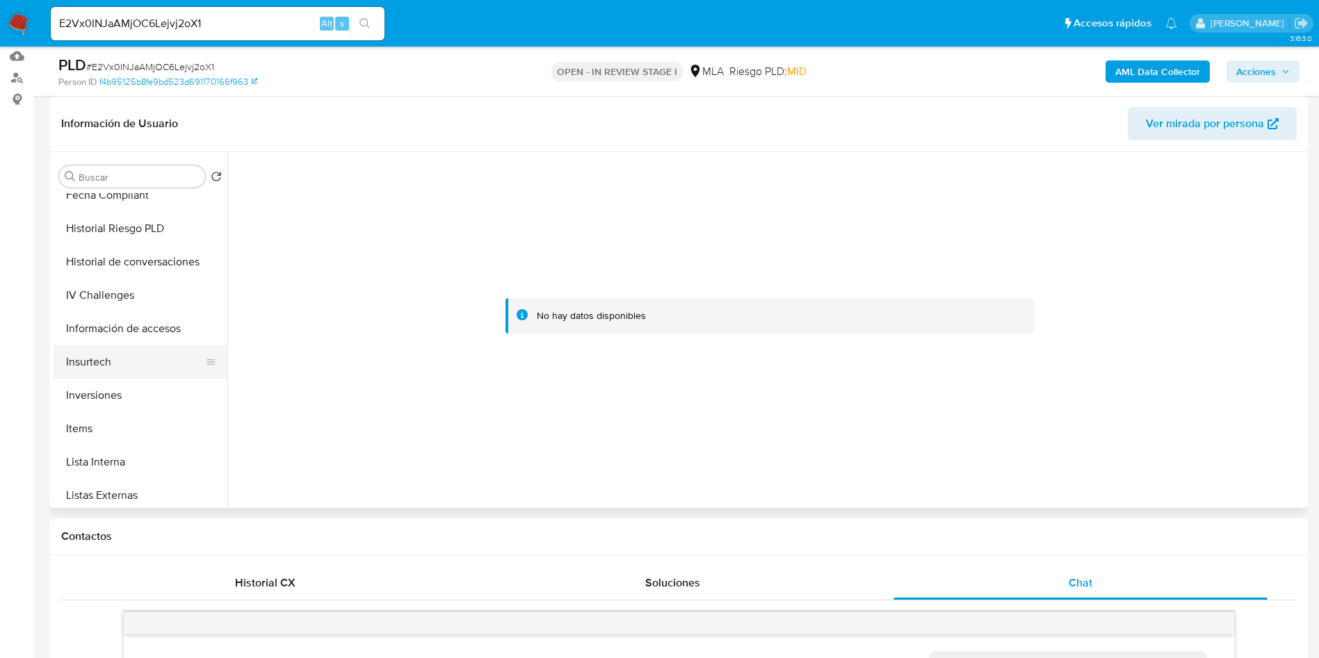
scroll to position [441, 0]
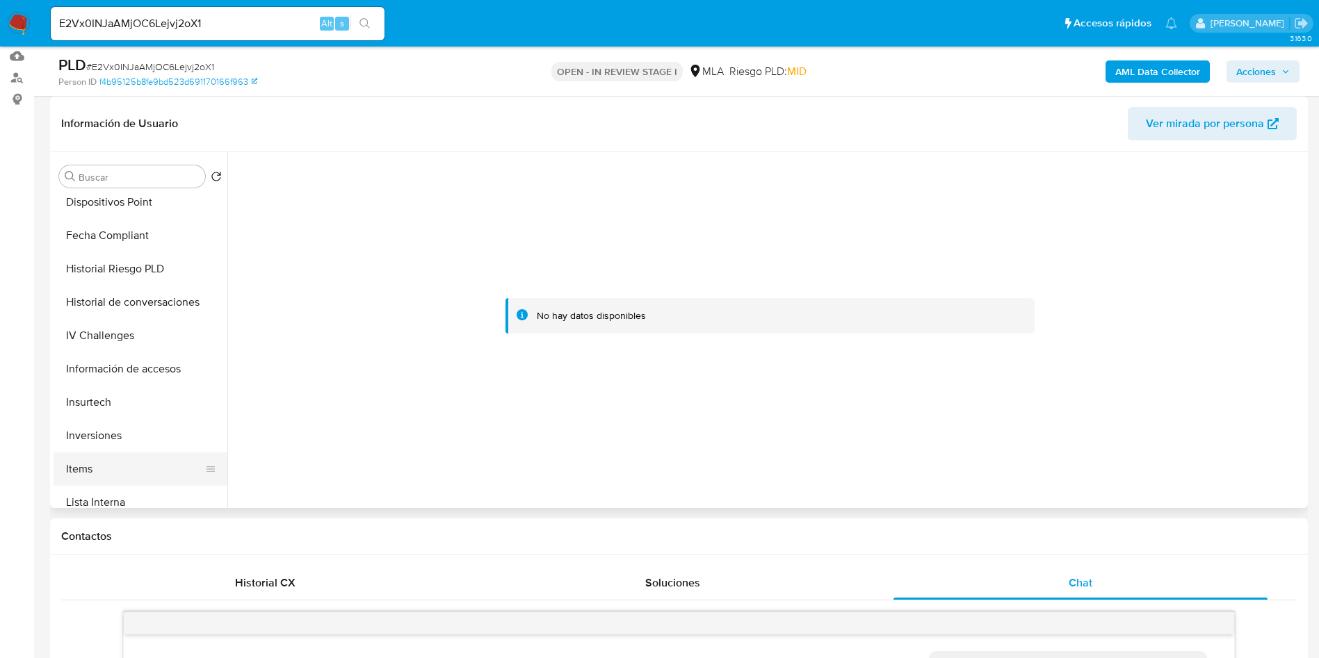
click at [89, 485] on button "Items" at bounding box center [135, 469] width 163 height 33
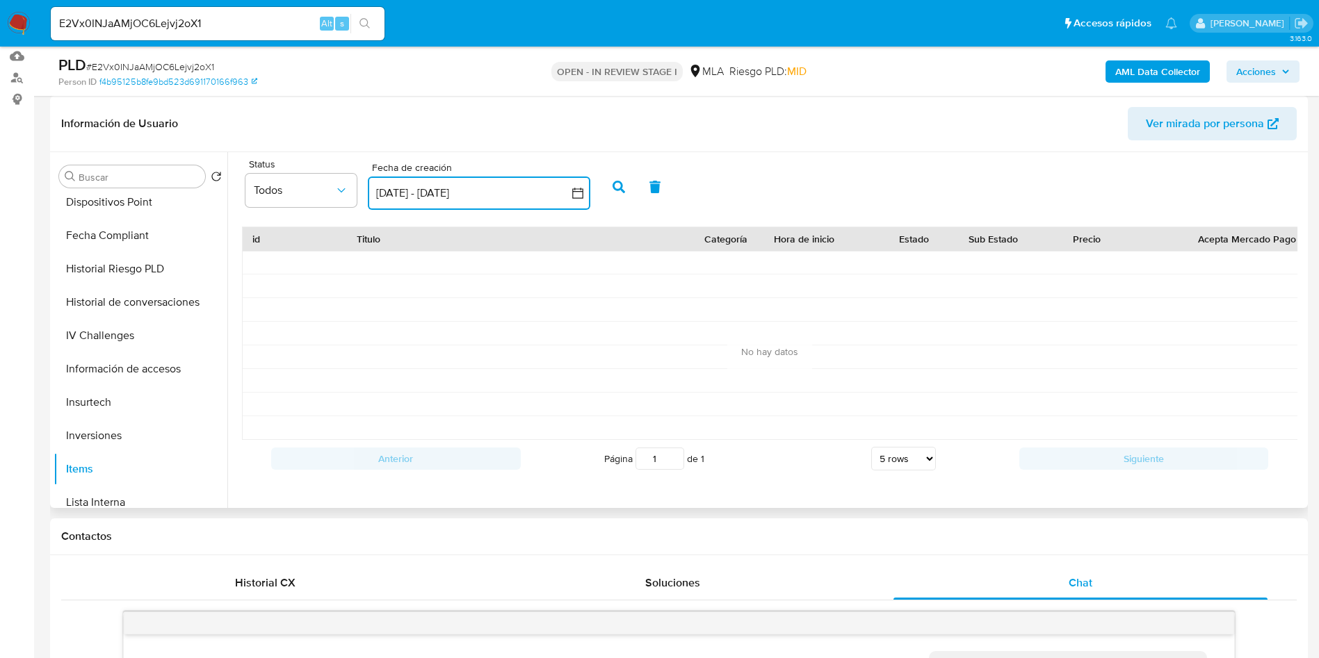
click at [434, 196] on button "14 sep 2025 - 14 oct 2025" at bounding box center [479, 193] width 222 height 33
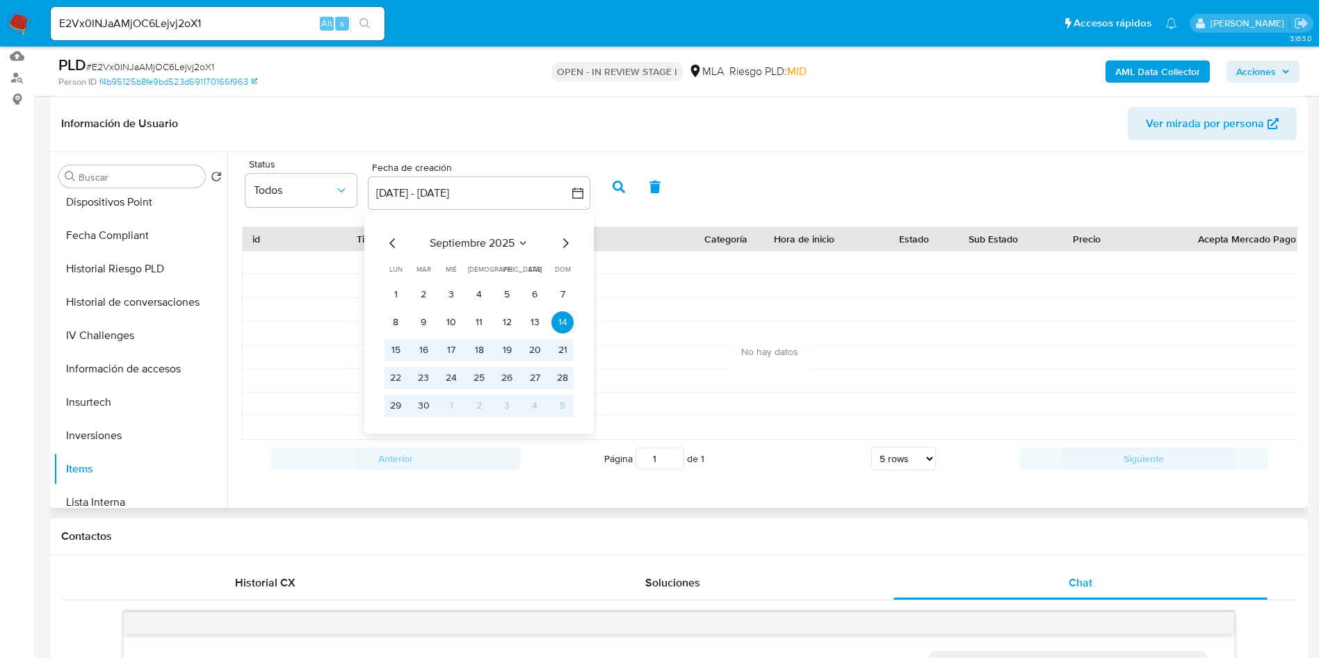
click at [391, 243] on icon "Mes anterior" at bounding box center [392, 243] width 6 height 10
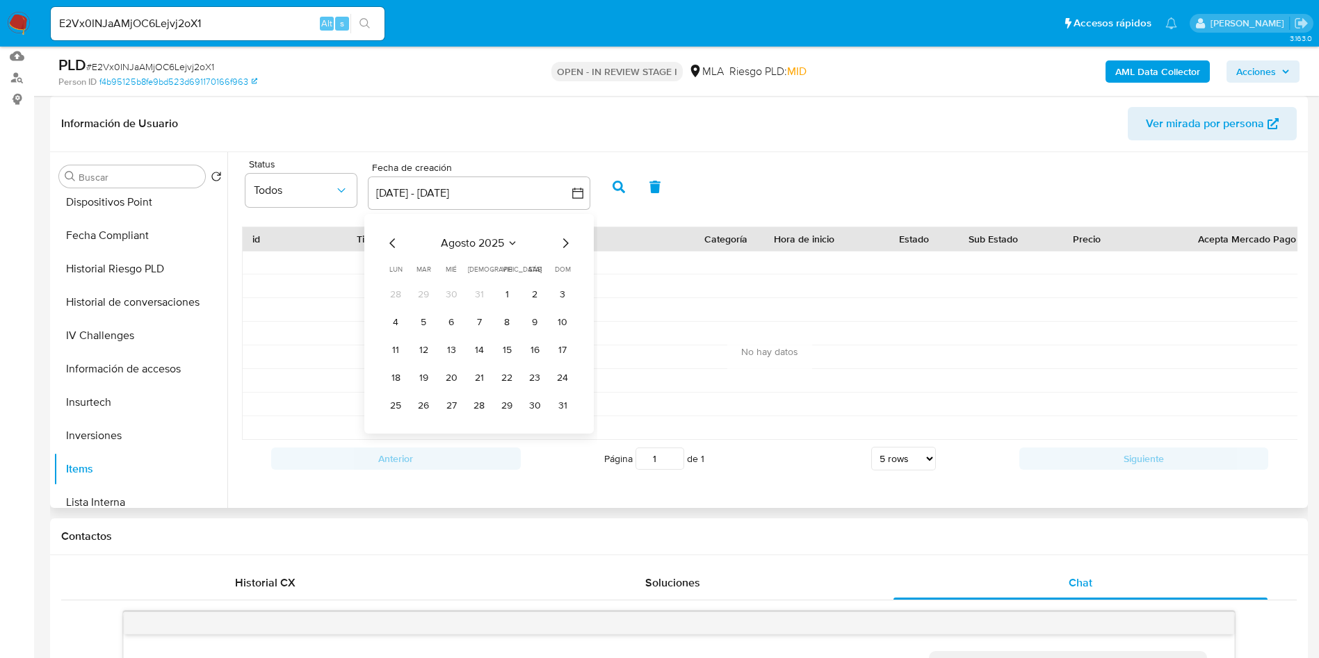
click at [391, 243] on icon "Mes anterior" at bounding box center [392, 243] width 6 height 10
click at [487, 293] on button "1" at bounding box center [479, 295] width 22 height 22
click at [569, 238] on icon "Mes siguiente" at bounding box center [565, 243] width 17 height 17
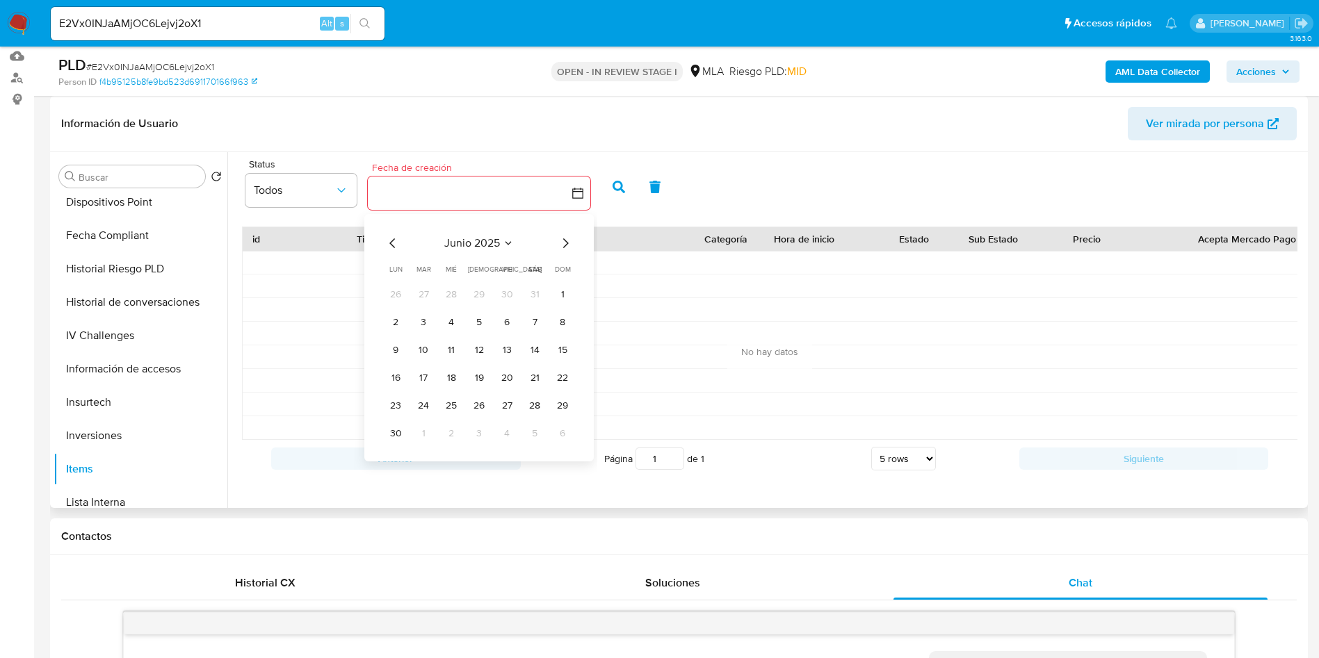
click at [568, 238] on icon "Mes siguiente" at bounding box center [565, 243] width 17 height 17
click at [565, 238] on icon "Mes siguiente" at bounding box center [565, 243] width 17 height 17
drag, startPoint x: 568, startPoint y: 239, endPoint x: 560, endPoint y: 272, distance: 33.6
click at [567, 243] on icon "Mes siguiente" at bounding box center [565, 243] width 17 height 17
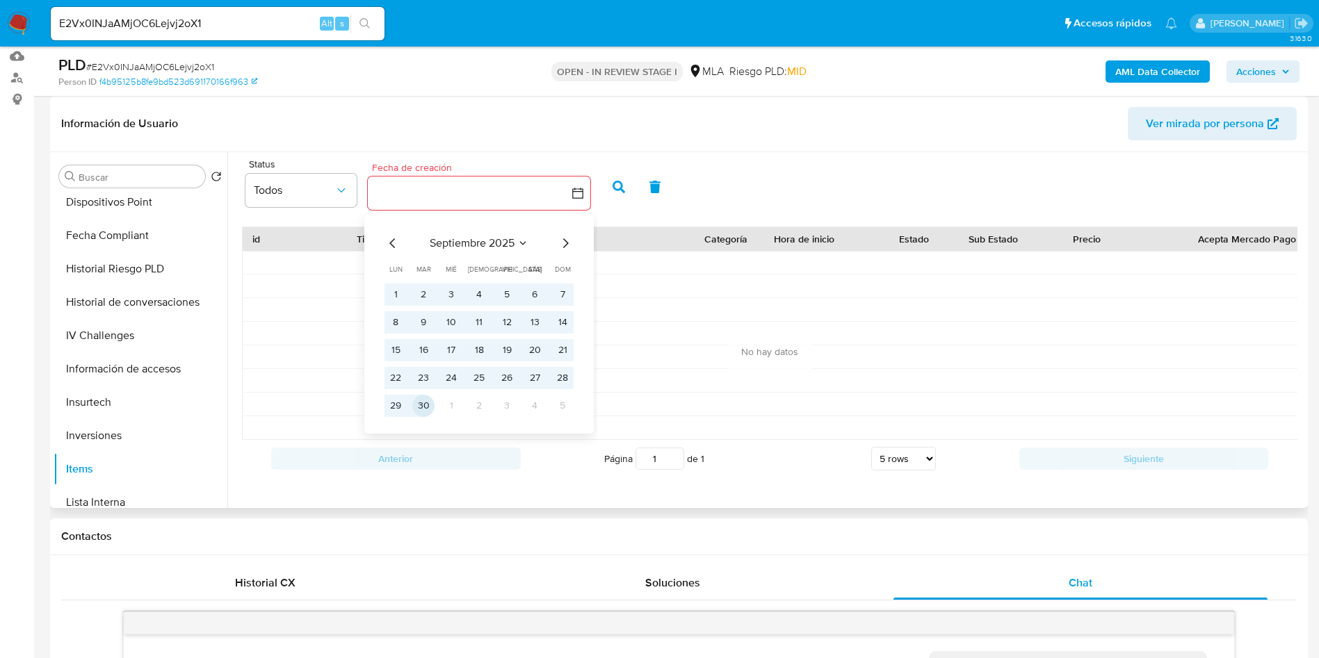
click at [432, 402] on button "30" at bounding box center [423, 406] width 22 height 22
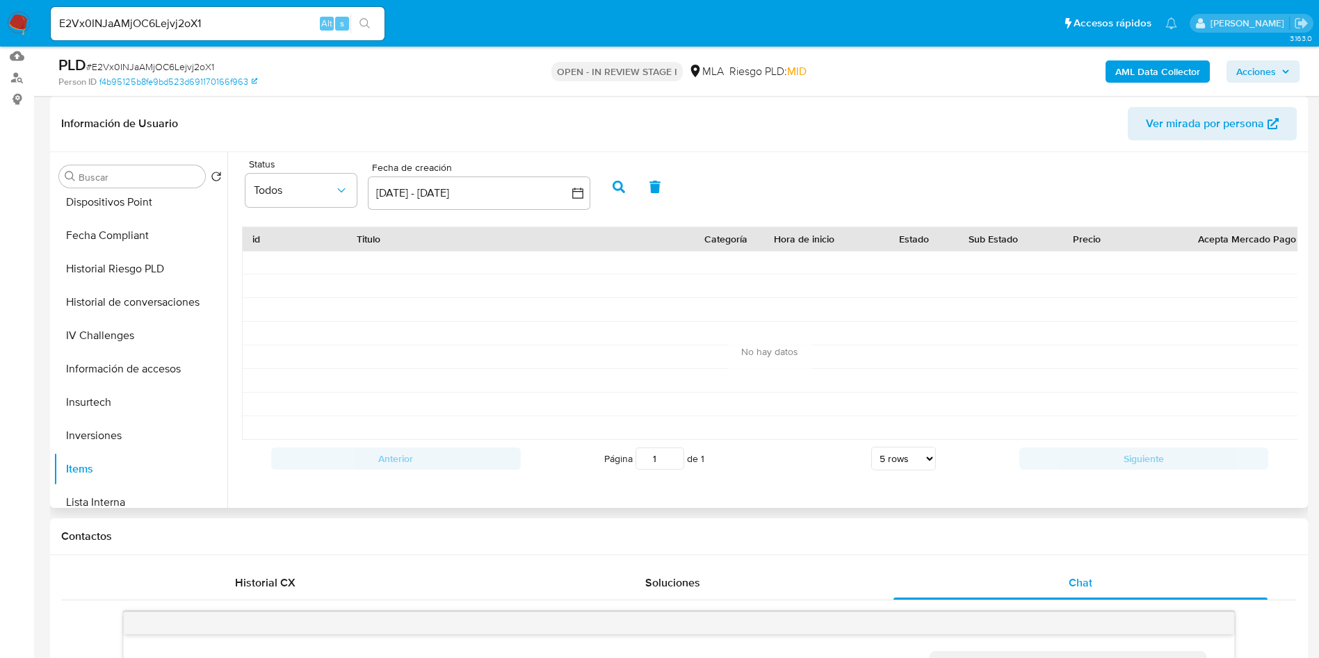
click at [615, 182] on icon "button" at bounding box center [618, 187] width 13 height 13
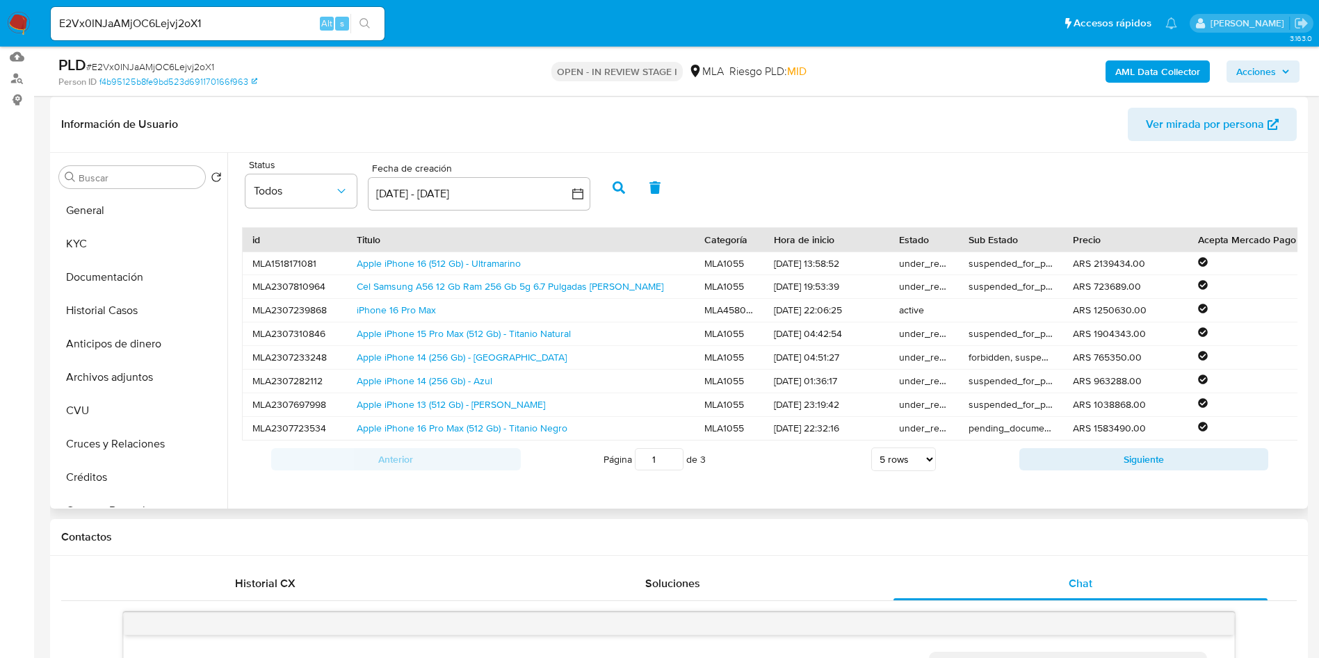
scroll to position [209, 0]
click at [911, 471] on select "5 rows 10 rows 20 rows 25 rows 50 rows 100 rows" at bounding box center [903, 459] width 65 height 24
click at [871, 462] on select "5 rows 10 rows 20 rows 25 rows 50 rows 100 rows" at bounding box center [903, 459] width 65 height 24
select select "5"
click at [886, 471] on select "5 rows 10 rows 20 rows 25 rows 50 rows 100 rows" at bounding box center [903, 459] width 65 height 24
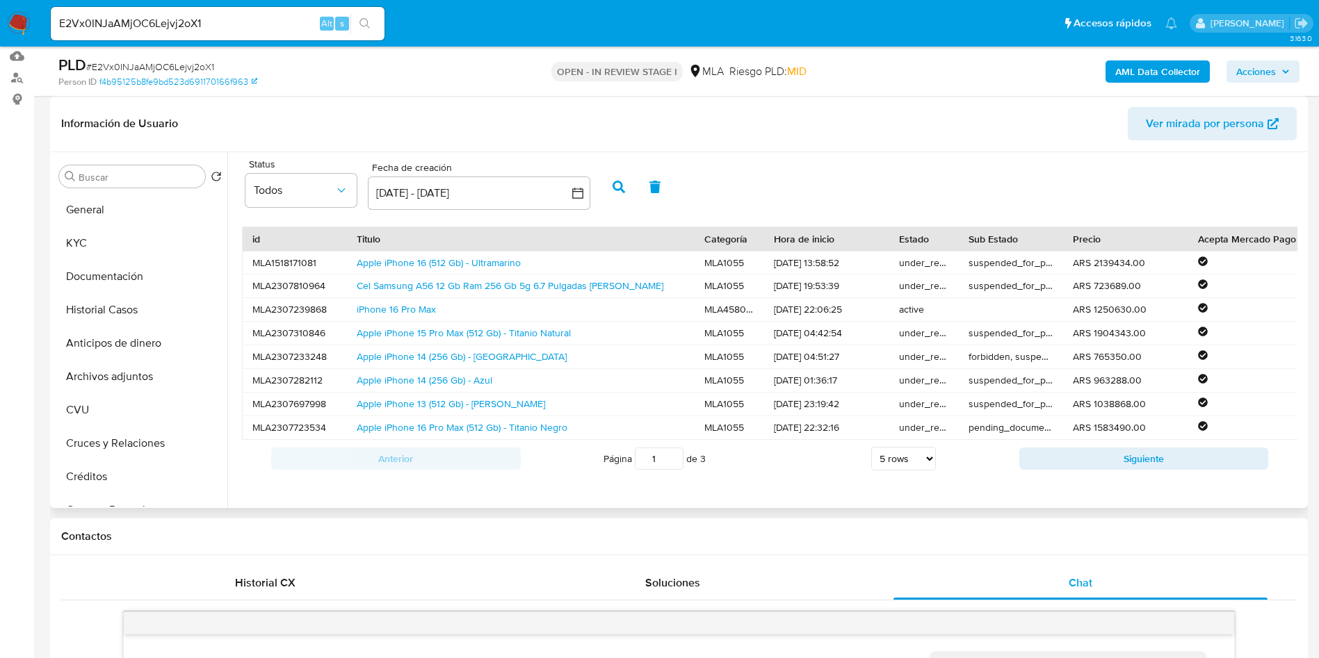
click at [886, 471] on select "5 rows 10 rows 20 rows 25 rows 50 rows 100 rows" at bounding box center [903, 459] width 65 height 24
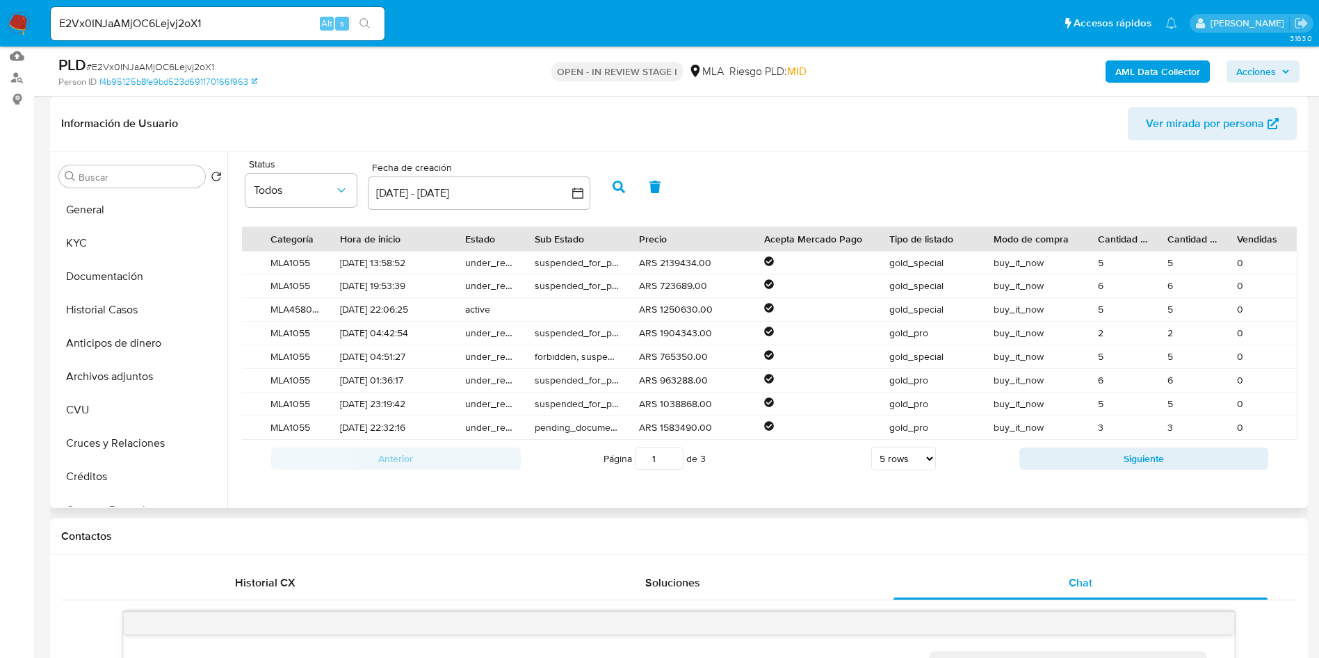
scroll to position [0, 439]
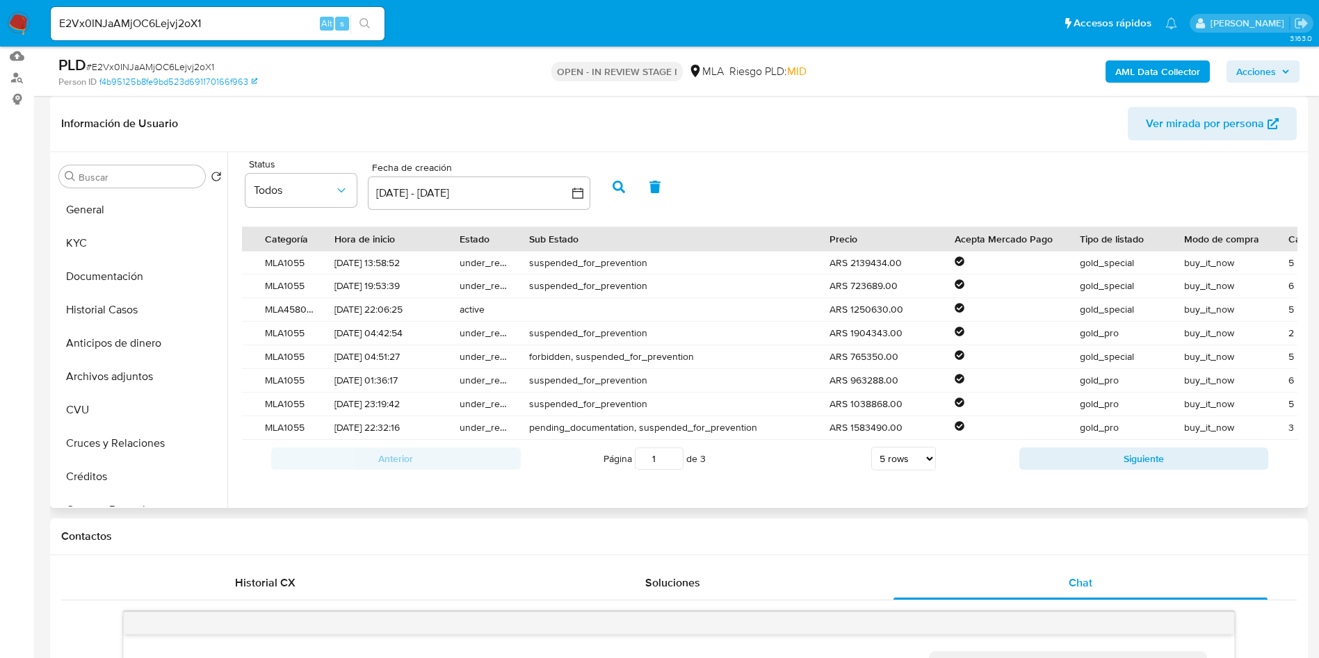
drag, startPoint x: 616, startPoint y: 236, endPoint x: 811, endPoint y: 238, distance: 195.4
click at [811, 238] on div at bounding box center [819, 239] width 25 height 24
click at [1149, 470] on button "Siguiente" at bounding box center [1144, 459] width 250 height 22
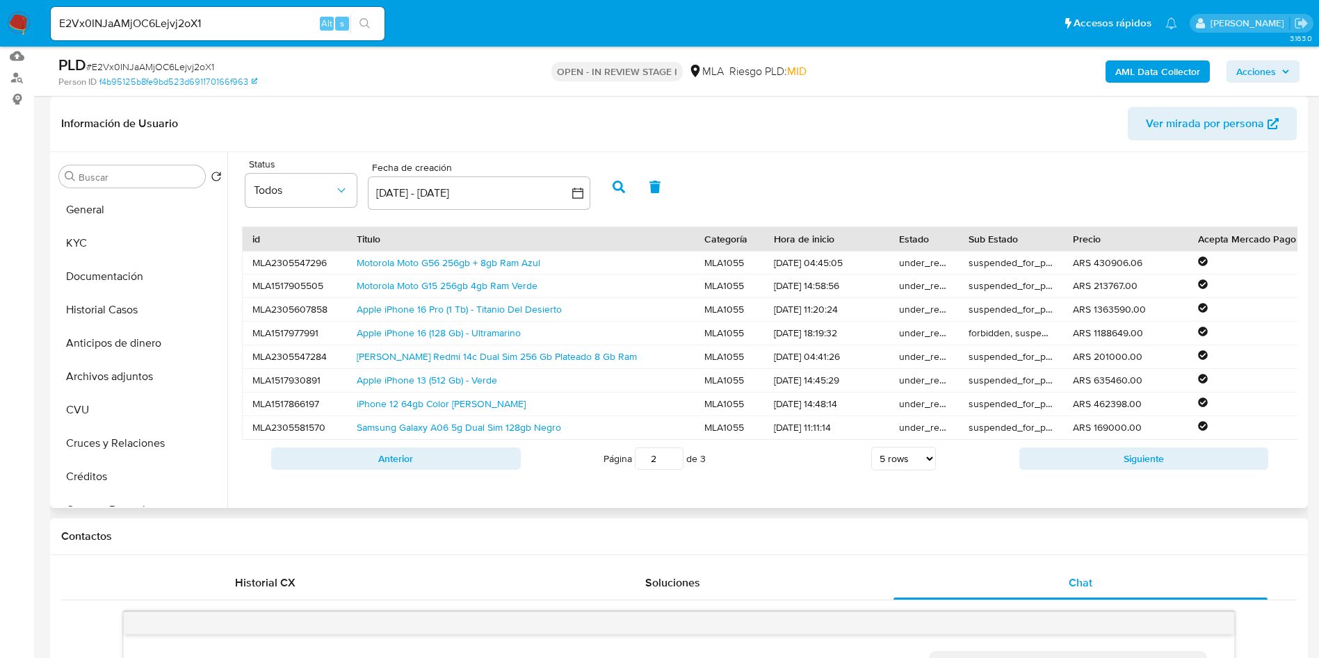
drag, startPoint x: 945, startPoint y: 244, endPoint x: 1052, endPoint y: 243, distance: 106.4
click at [1052, 243] on div "id Titulo Categoría Hora de inicio Estado Sub Estado Precio Acepta Mercado Pago…" at bounding box center [986, 239] width 1486 height 24
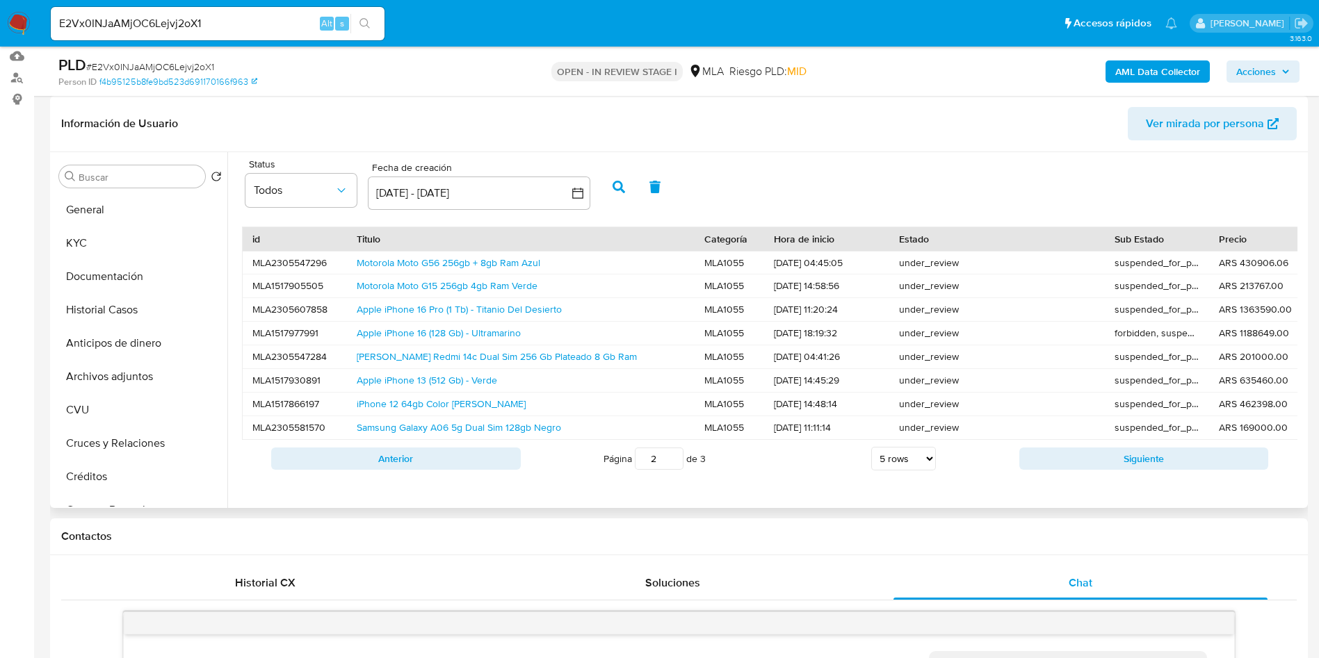
drag, startPoint x: 958, startPoint y: 235, endPoint x: 1104, endPoint y: 240, distance: 146.1
click at [1104, 240] on div at bounding box center [1104, 239] width 25 height 24
click at [1091, 460] on div "Anterior Página 2 de 3 5 rows 10 rows 20 rows 25 rows 50 rows 100 rows Siguiente" at bounding box center [769, 459] width 1055 height 38
click at [1069, 457] on div "Anterior Página 2 de 3 5 rows 10 rows 20 rows 25 rows 50 rows 100 rows Siguiente" at bounding box center [769, 459] width 1055 height 38
click at [1091, 467] on button "Siguiente" at bounding box center [1144, 459] width 250 height 22
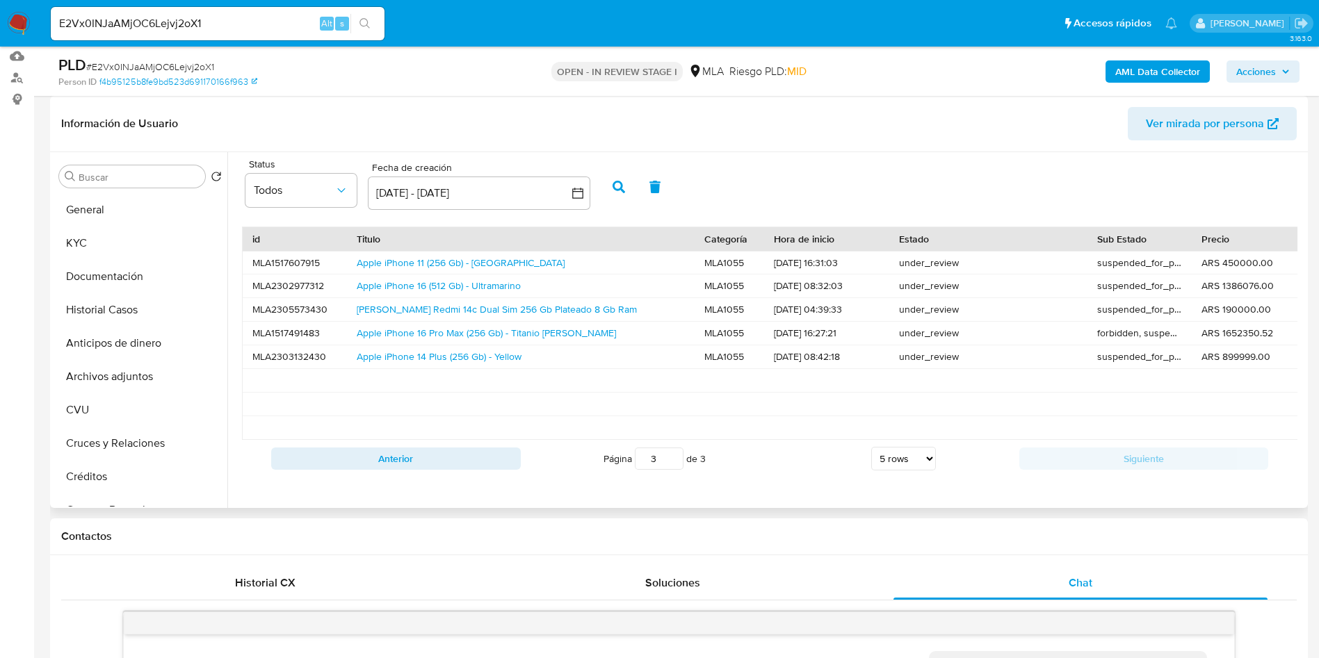
drag, startPoint x: 960, startPoint y: 241, endPoint x: 1087, endPoint y: 228, distance: 127.1
click at [1087, 228] on div at bounding box center [1087, 239] width 25 height 24
click at [92, 311] on button "Historial Casos" at bounding box center [135, 309] width 163 height 33
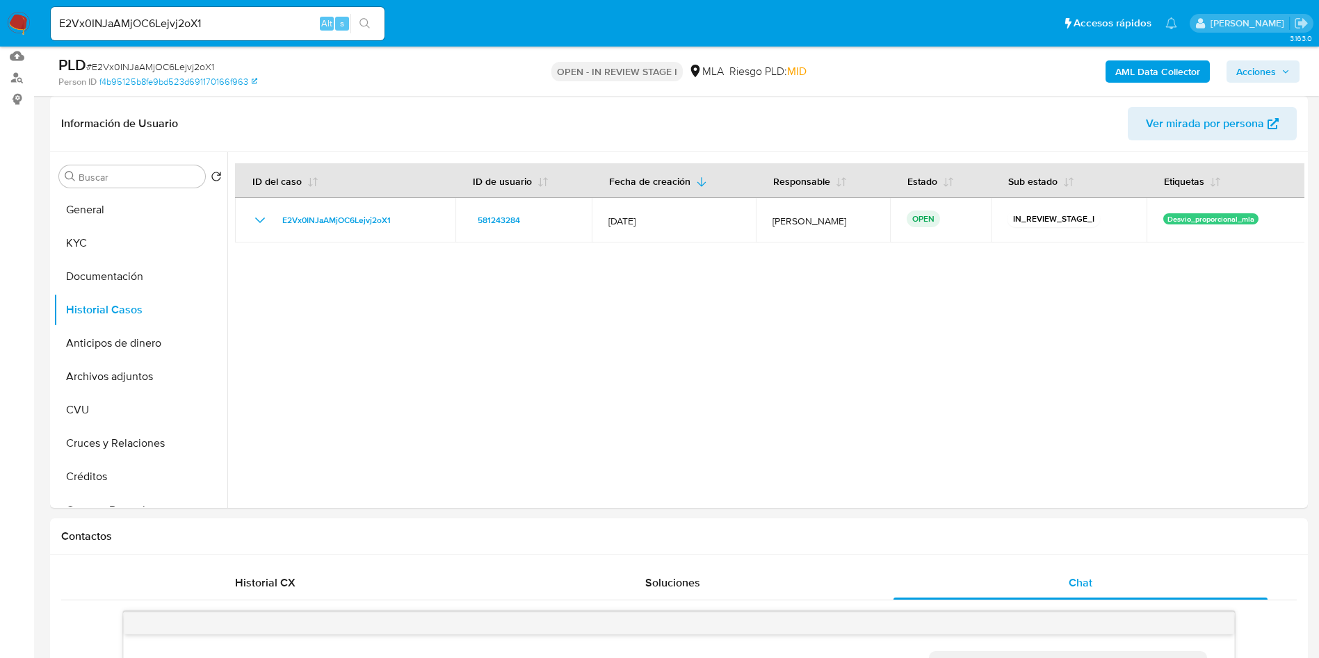
click at [234, 23] on input "E2Vx0INJaAMjOC6Lejvj2oX1" at bounding box center [218, 24] width 334 height 18
paste input "W8m2nJNKvVYgHyJd3WS5s34E"
type input "W8m2nJNKvVYgHyJd3WS5s34E"
click at [366, 27] on icon "search-icon" at bounding box center [364, 23] width 11 height 11
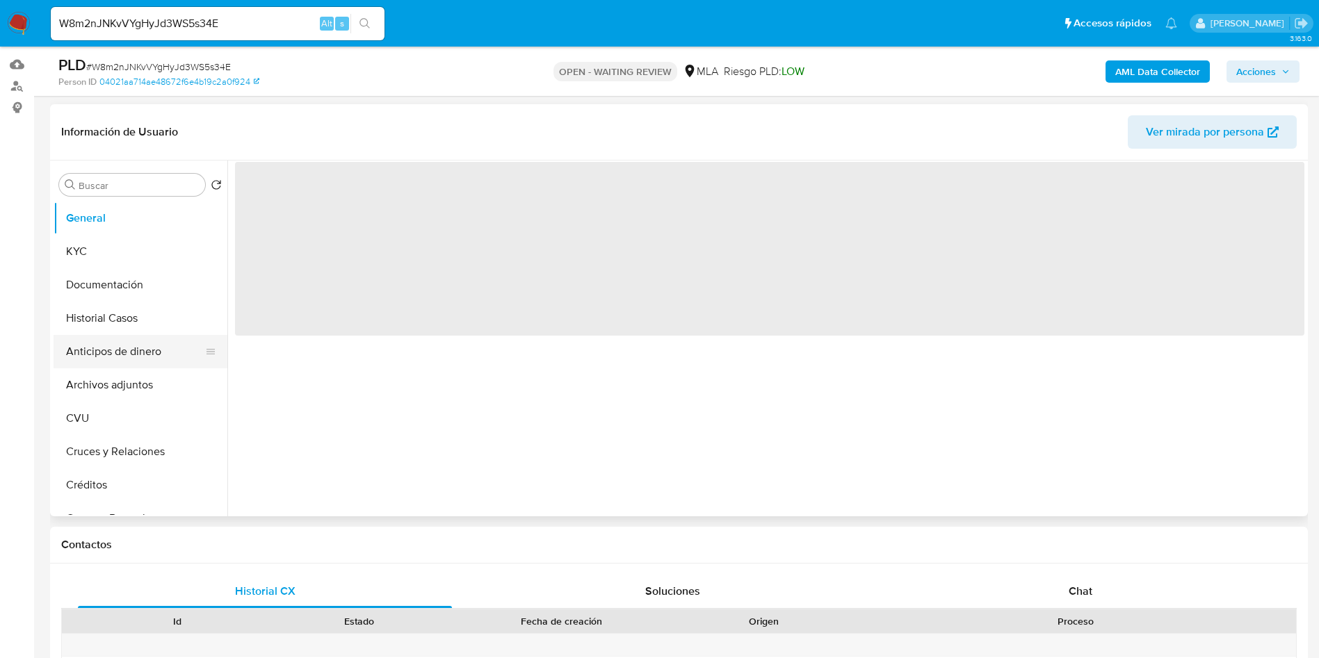
scroll to position [209, 0]
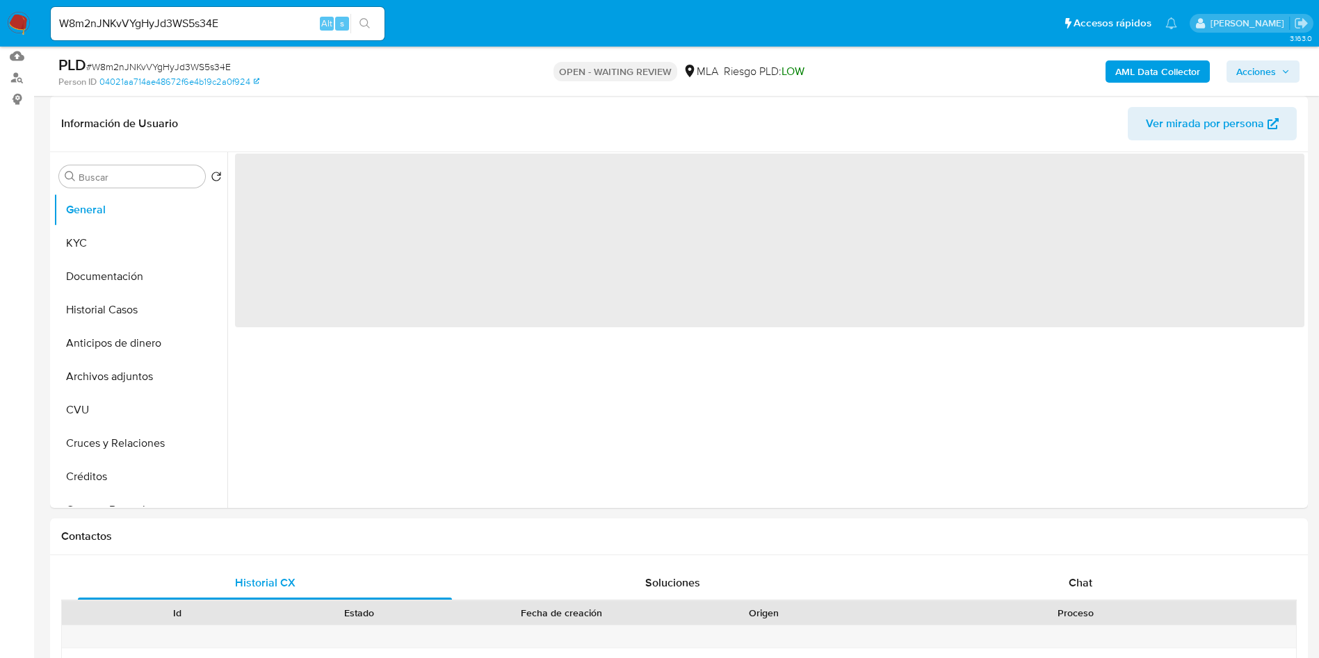
select select "10"
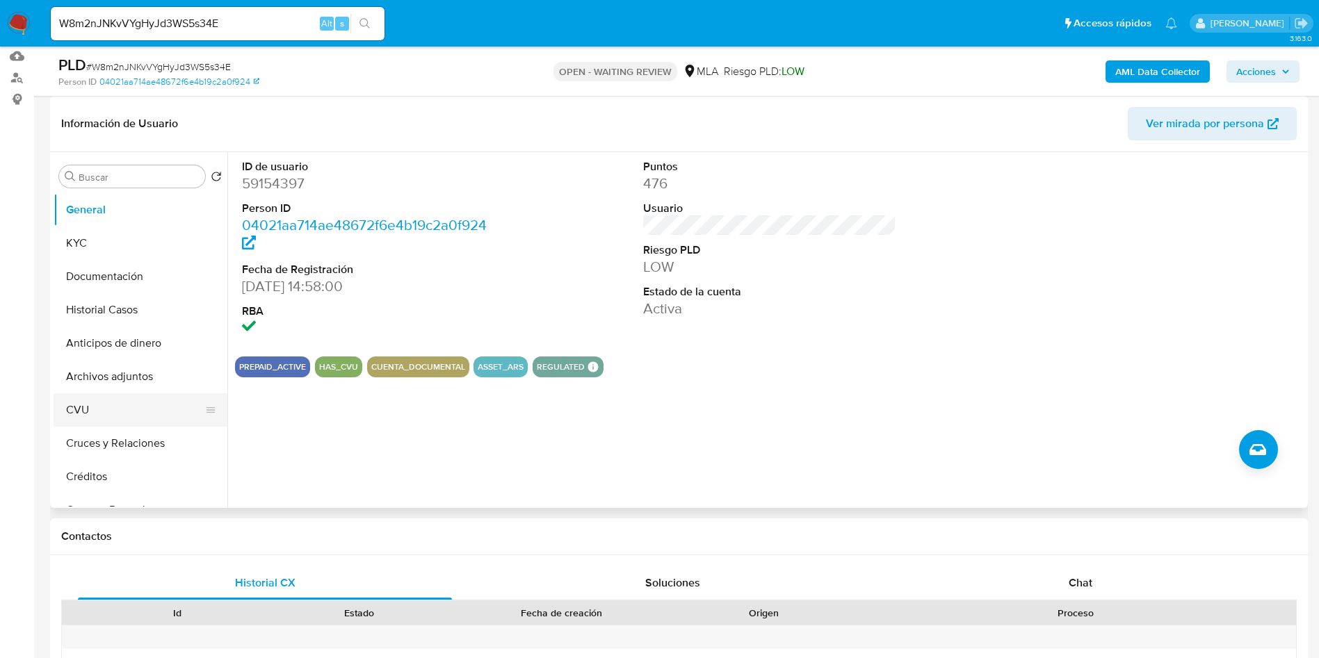
click at [97, 410] on button "CVU" at bounding box center [135, 409] width 163 height 33
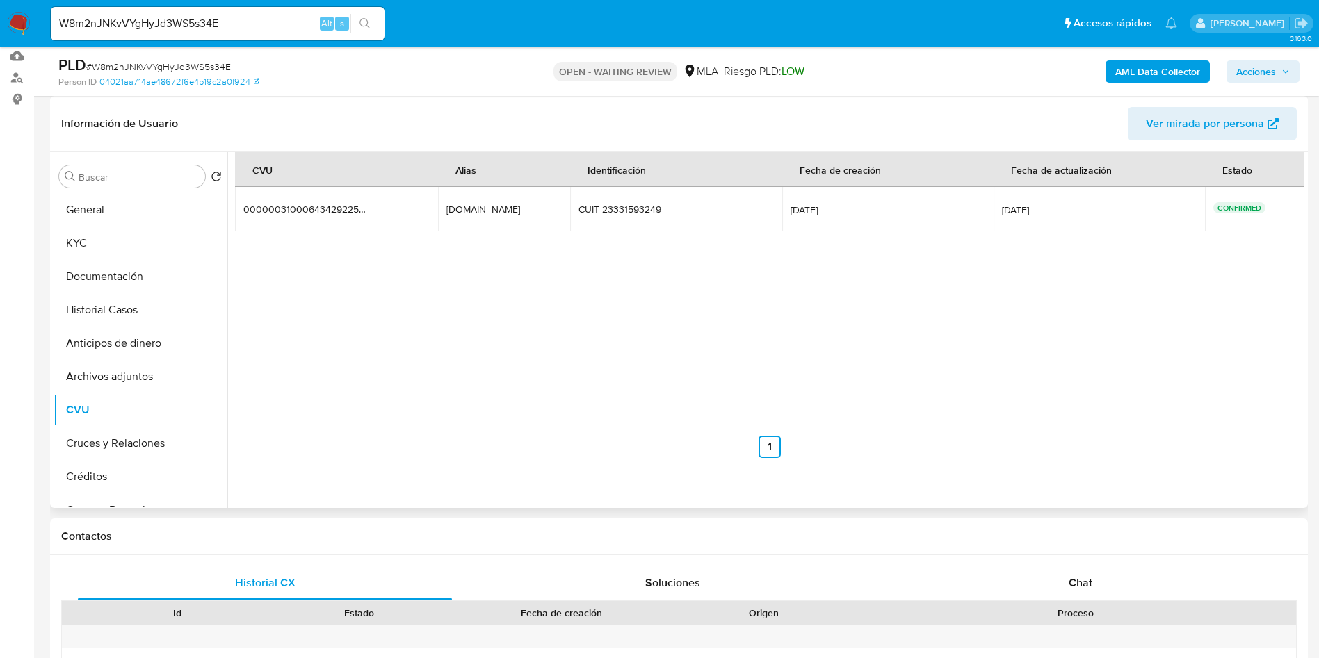
drag, startPoint x: 517, startPoint y: 213, endPoint x: 444, endPoint y: 208, distance: 72.5
click at [444, 208] on td "nanoarg206.mp nanoarg206.mp" at bounding box center [504, 209] width 132 height 44
click at [138, 289] on button "Documentación" at bounding box center [135, 276] width 163 height 33
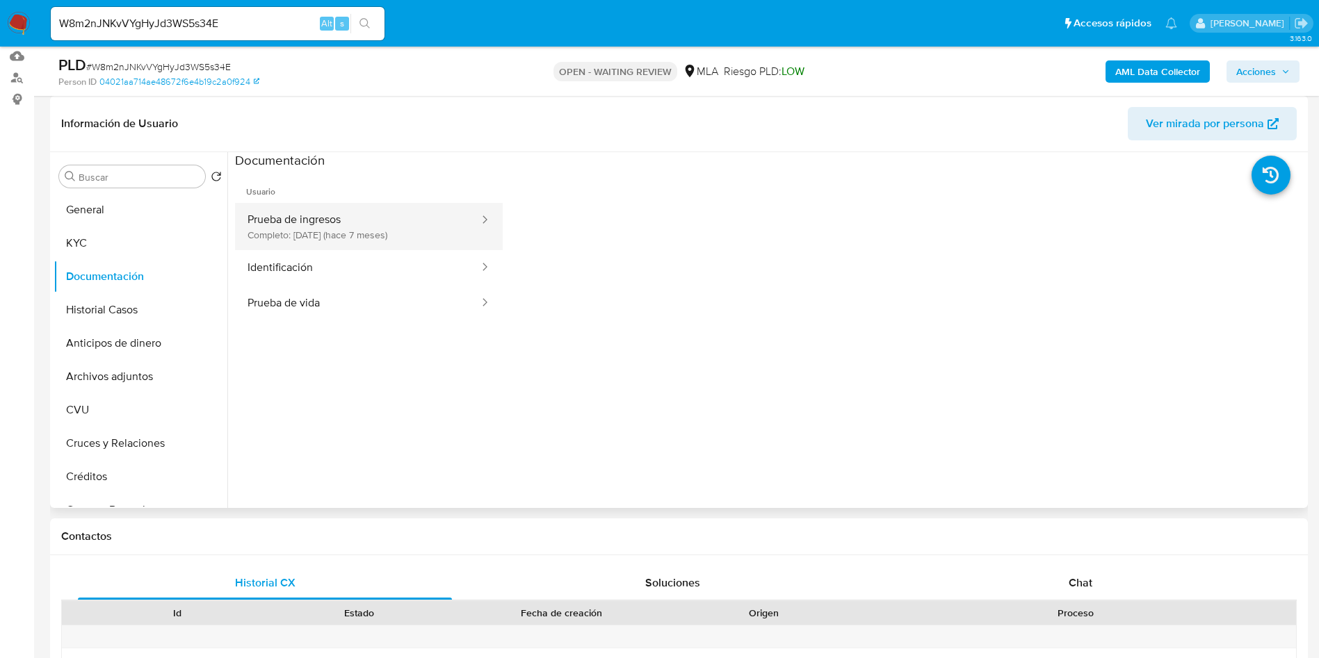
click at [371, 237] on button "Prueba de ingresos Completo: 27/03/2025 (hace 7 meses)" at bounding box center [357, 226] width 245 height 47
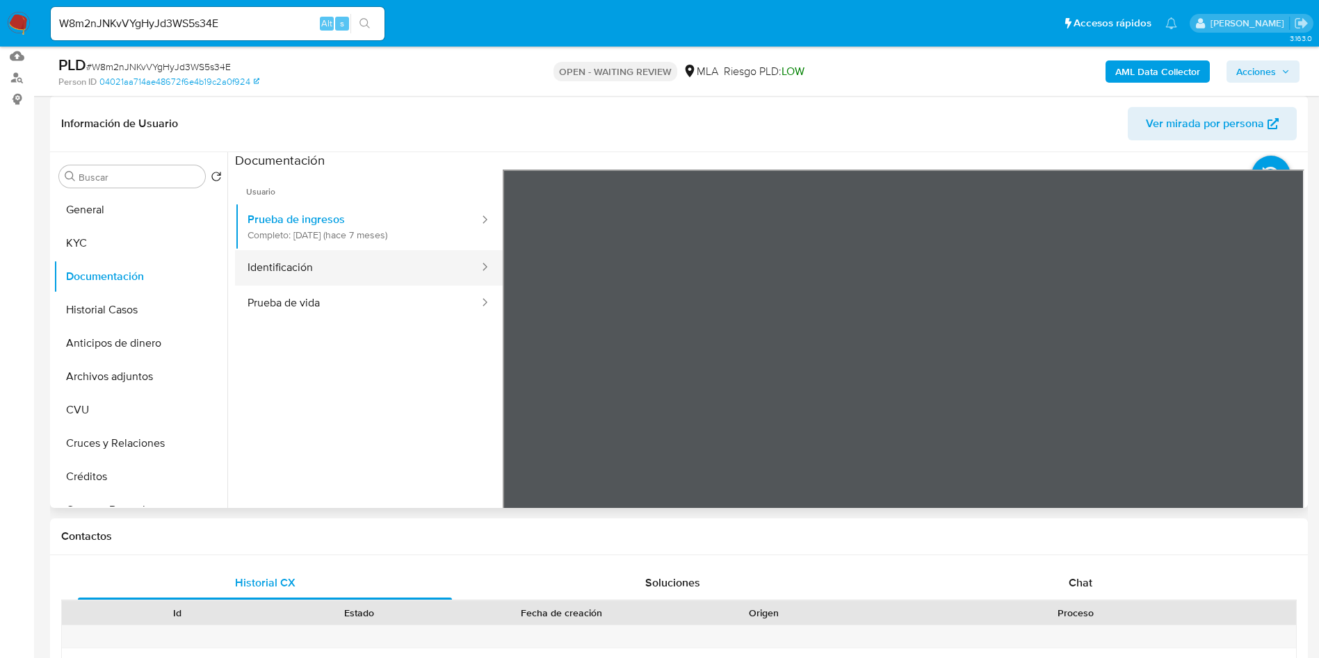
click at [318, 268] on button "Identificación" at bounding box center [357, 267] width 245 height 35
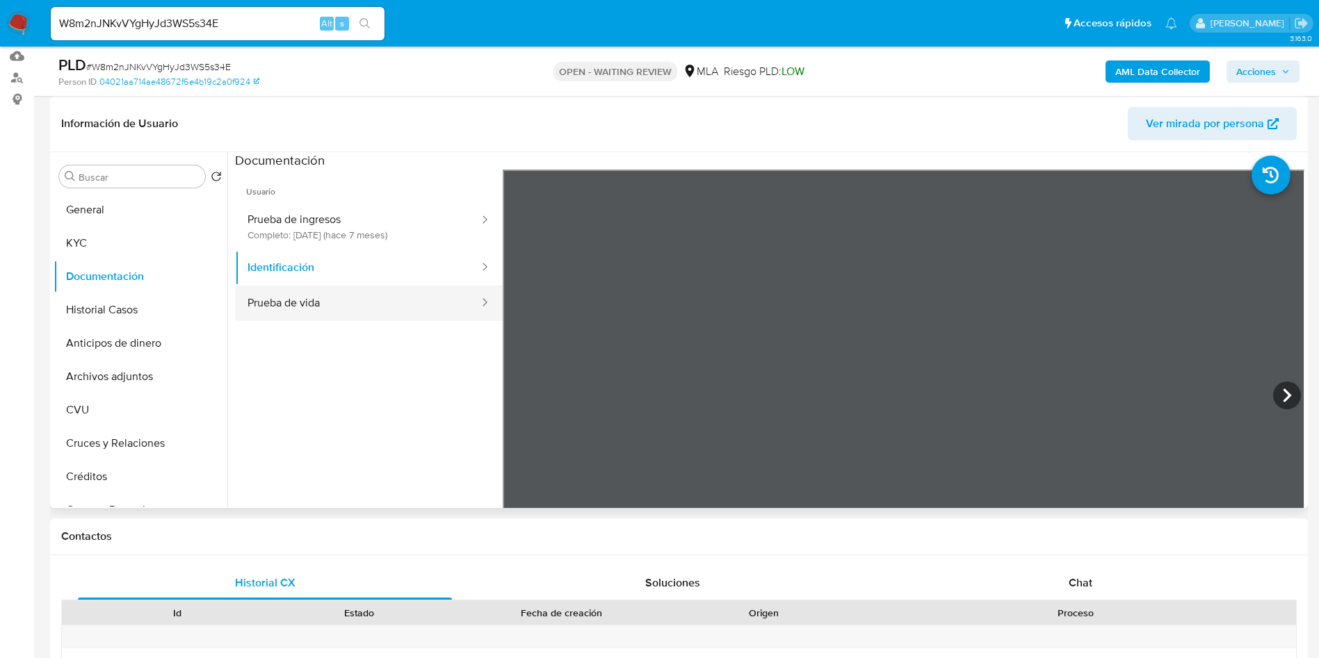
click at [339, 297] on button "Prueba de vida" at bounding box center [357, 303] width 245 height 35
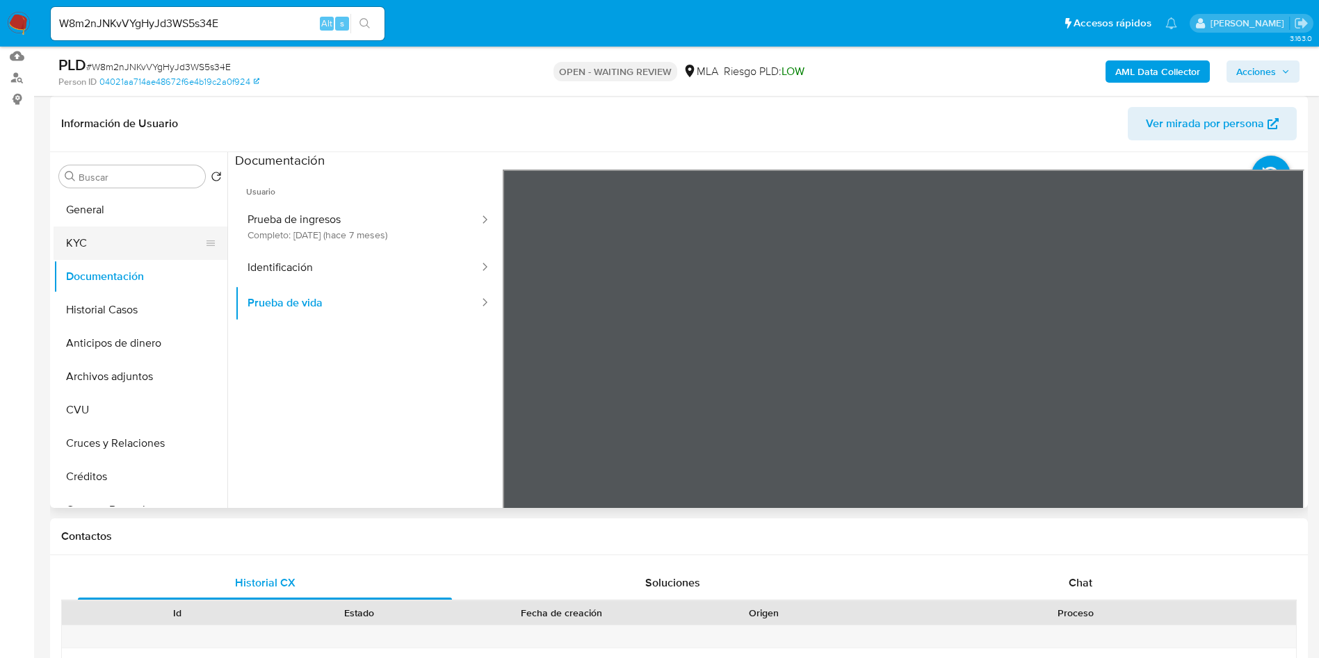
click at [124, 249] on button "KYC" at bounding box center [135, 243] width 163 height 33
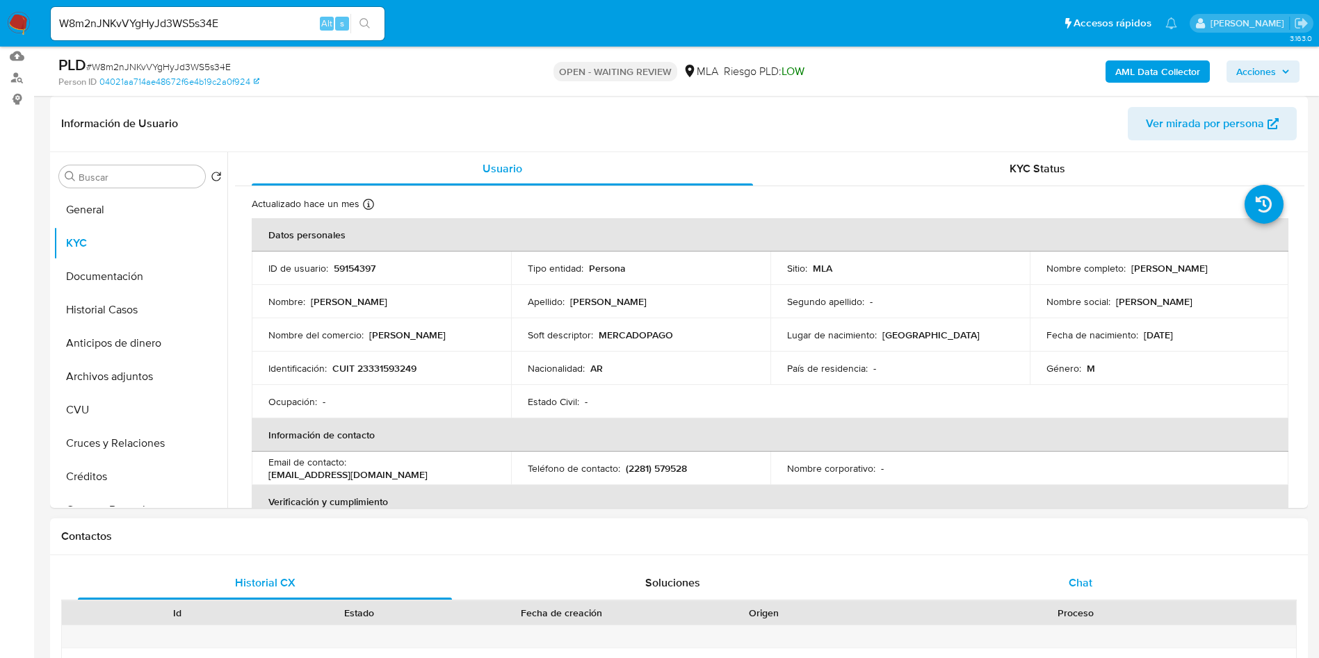
click at [1096, 593] on div "Chat" at bounding box center [1080, 583] width 374 height 33
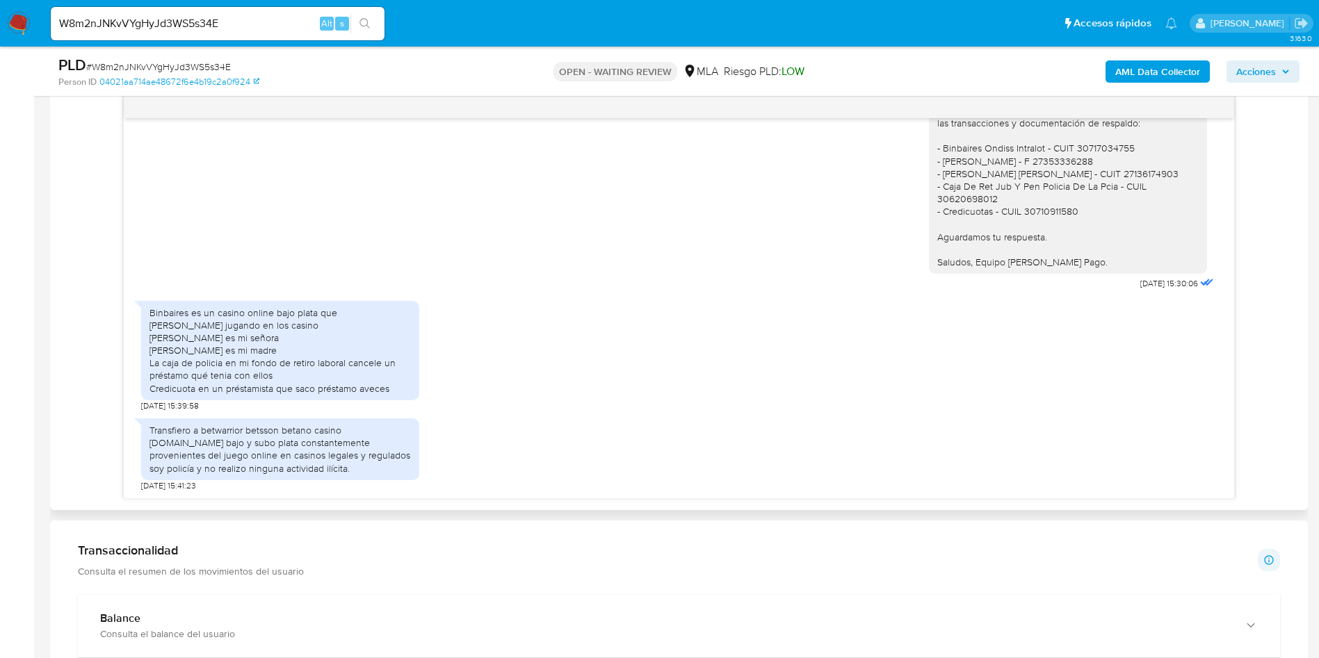
scroll to position [730, 0]
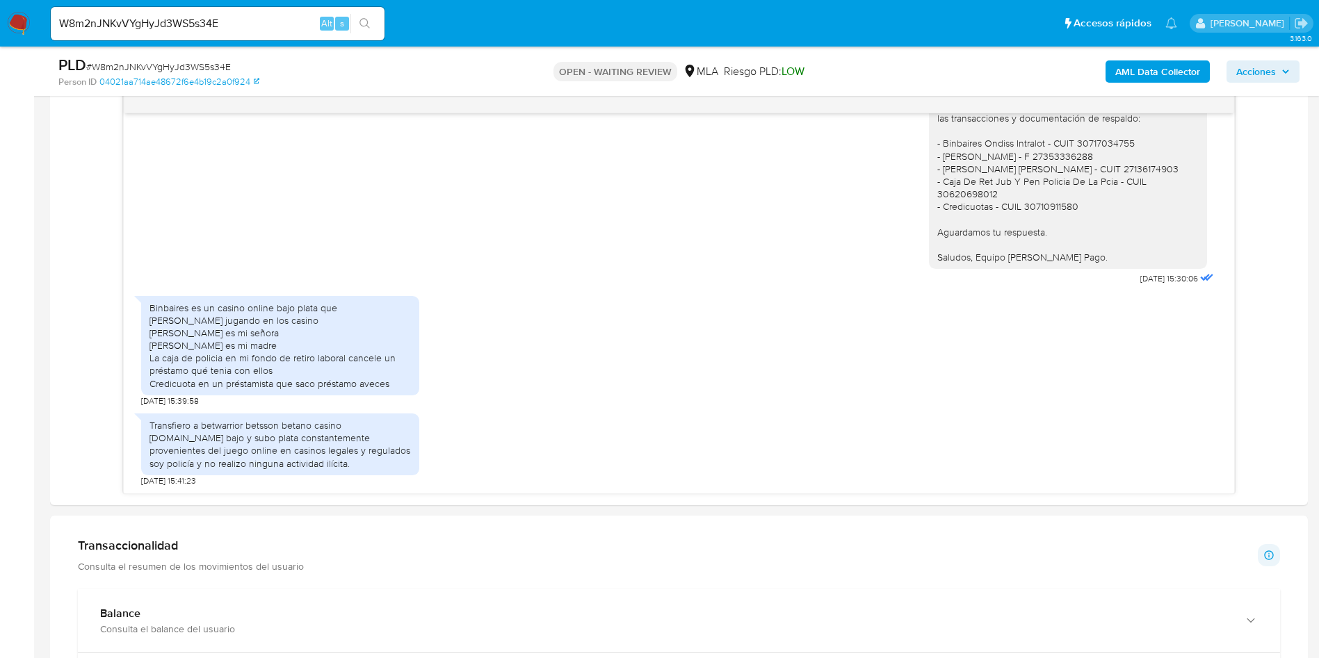
click at [16, 29] on img at bounding box center [19, 24] width 24 height 24
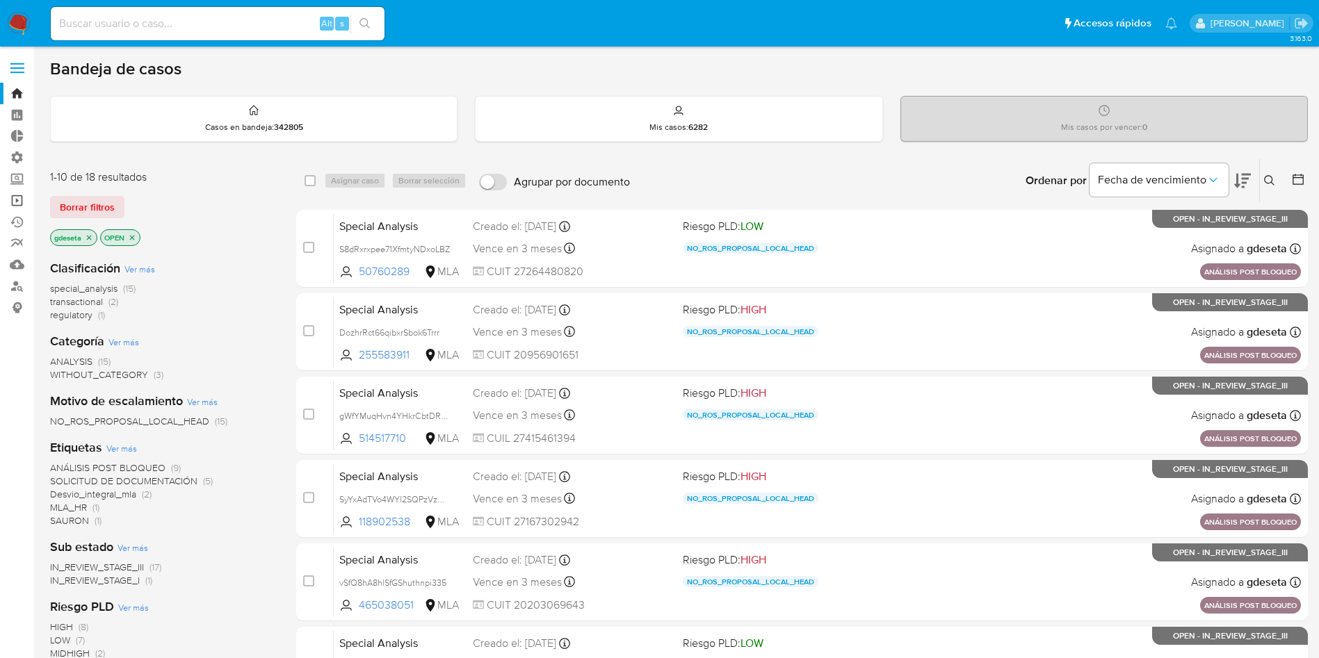
click at [26, 207] on link "Operaciones masivas" at bounding box center [82, 201] width 165 height 22
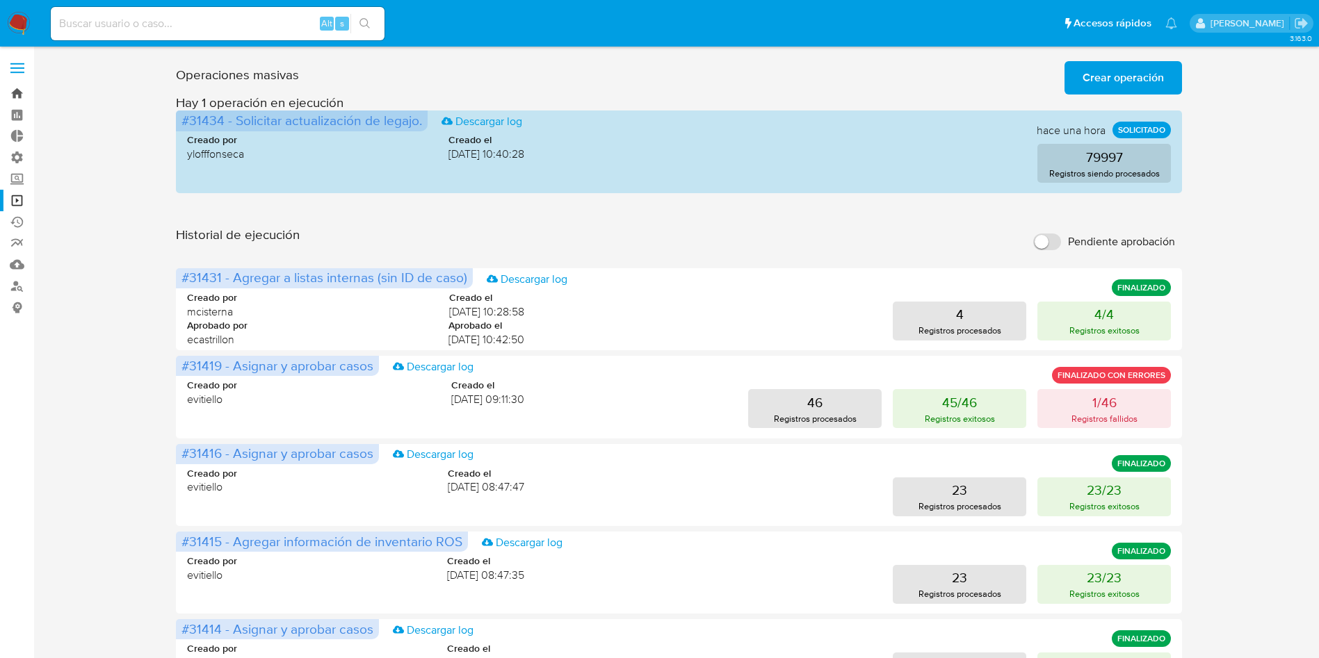
click at [19, 91] on link "Bandeja" at bounding box center [82, 94] width 165 height 22
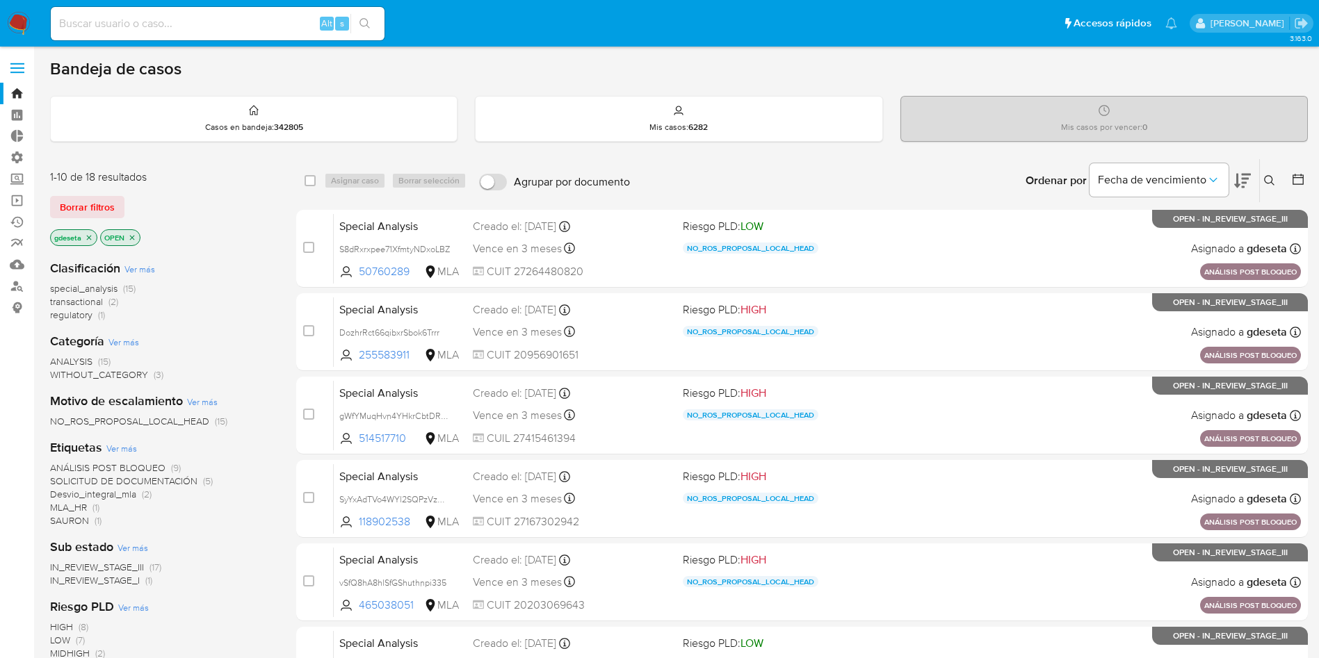
click at [88, 235] on icon "close-filter" at bounding box center [89, 237] width 5 height 5
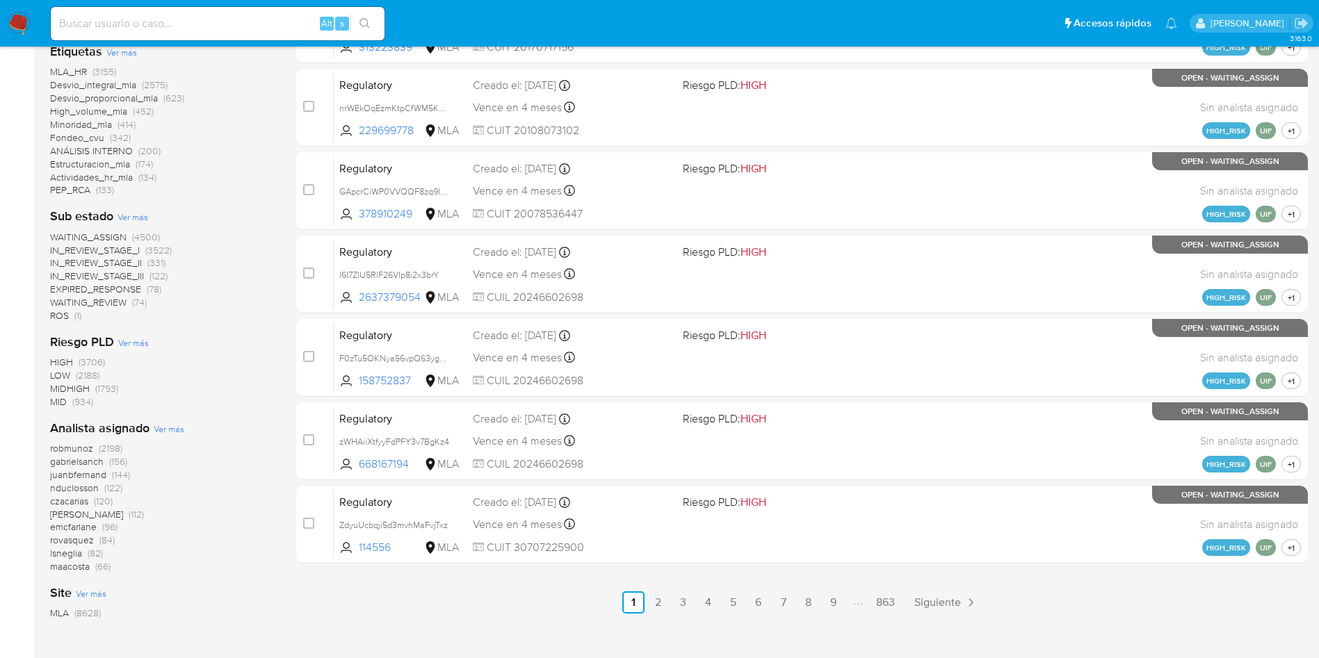
scroll to position [521, 0]
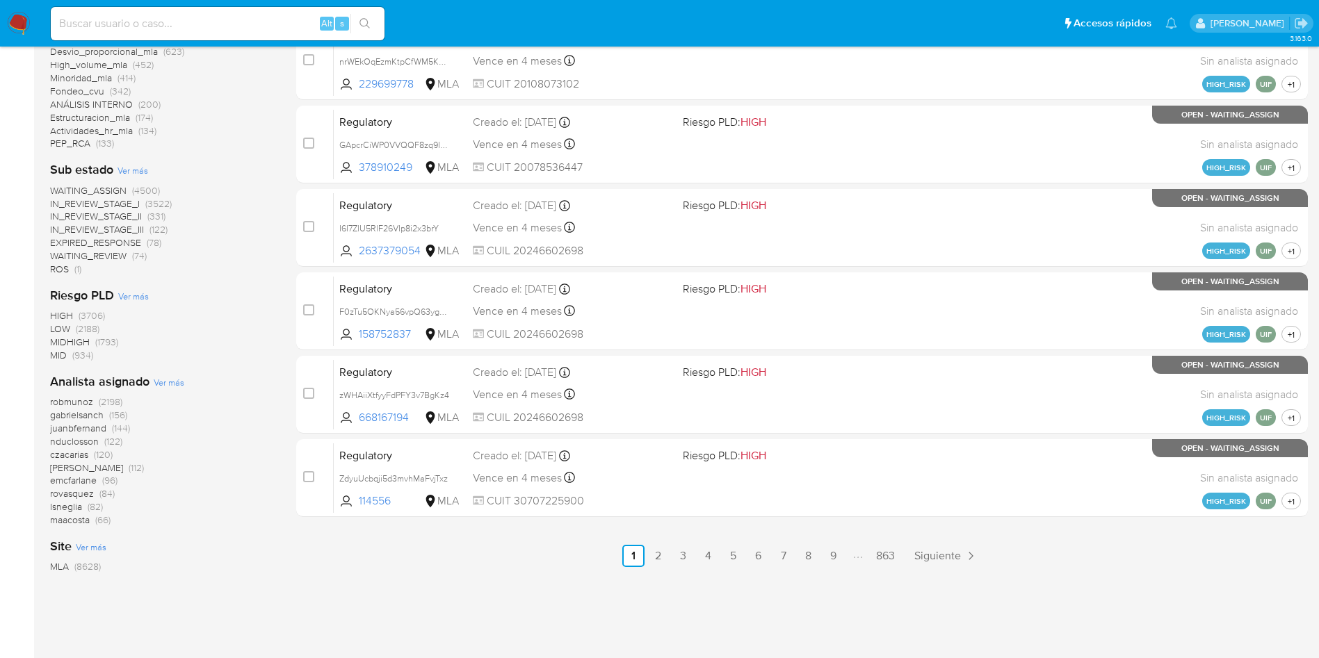
click at [67, 357] on span "MID (934)" at bounding box center [71, 355] width 43 height 13
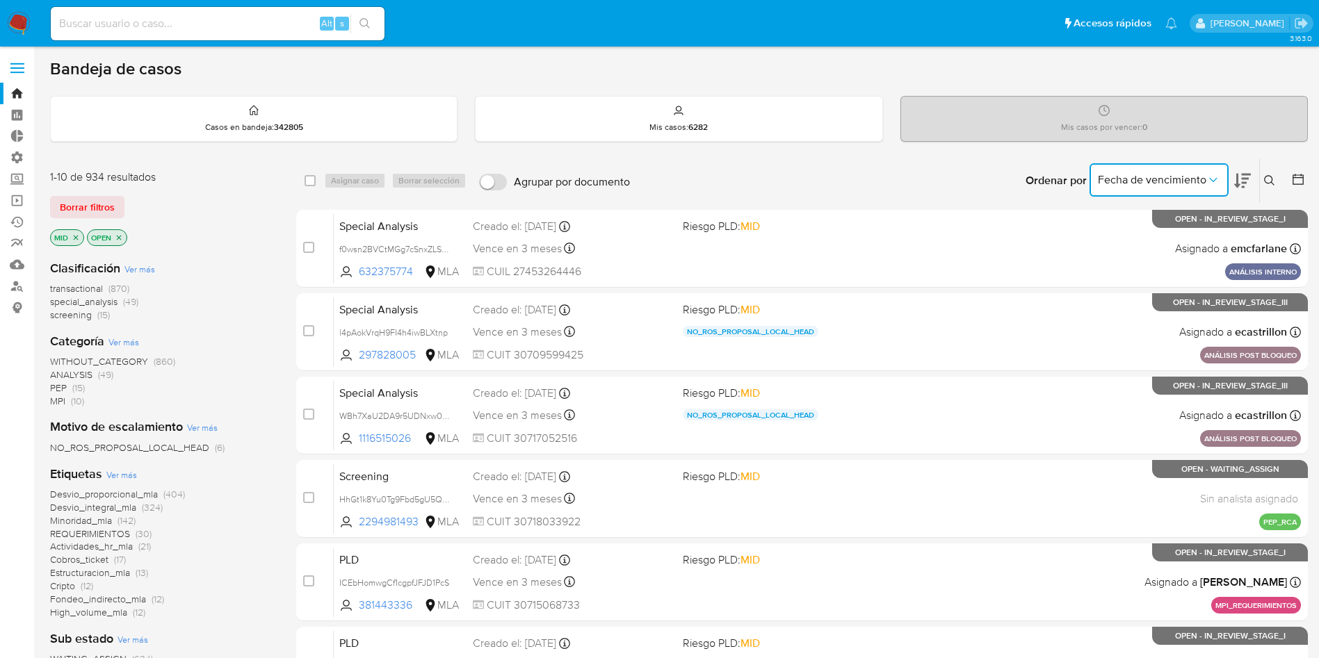
click at [1208, 178] on icon "Ordenar por" at bounding box center [1213, 180] width 14 height 14
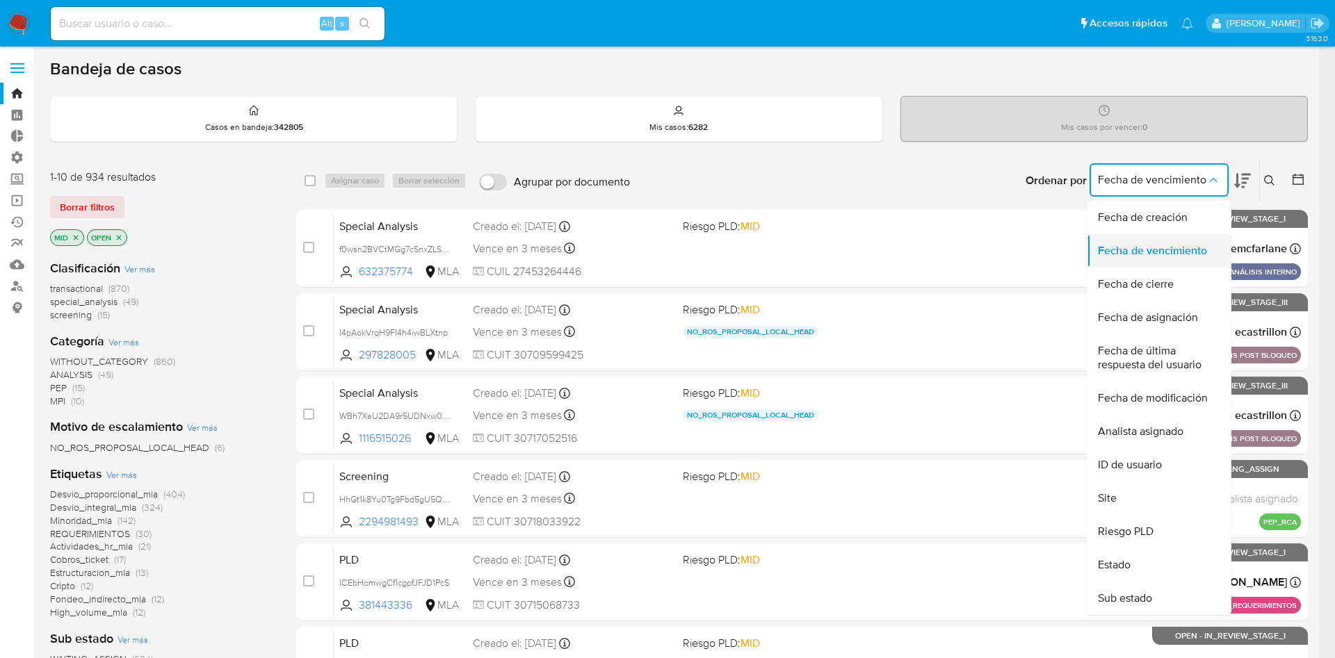
click at [1146, 247] on span "Fecha de vencimiento" at bounding box center [1152, 251] width 109 height 14
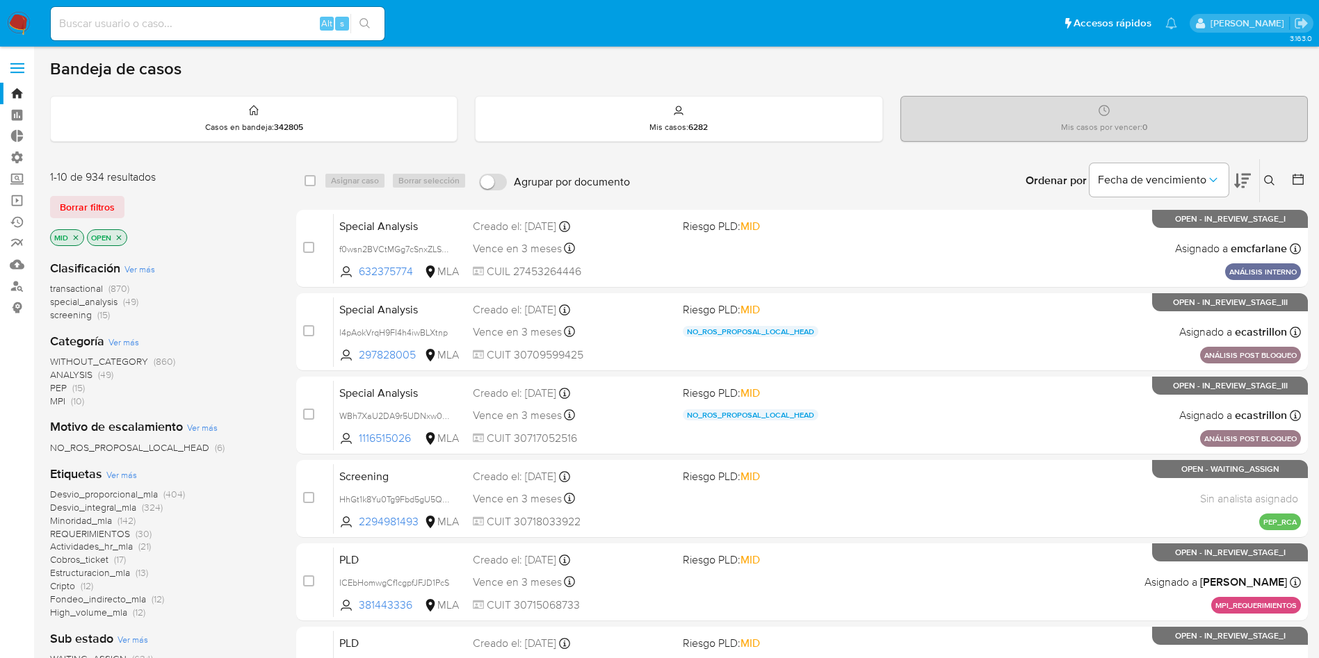
click at [202, 17] on input at bounding box center [218, 24] width 334 height 18
paste input "LNGN9is7LaJDZY1879RsiSUs"
type input "LNGN9is7LaJDZY1879RsiSUs"
click at [356, 21] on button "search-icon" at bounding box center [364, 23] width 29 height 19
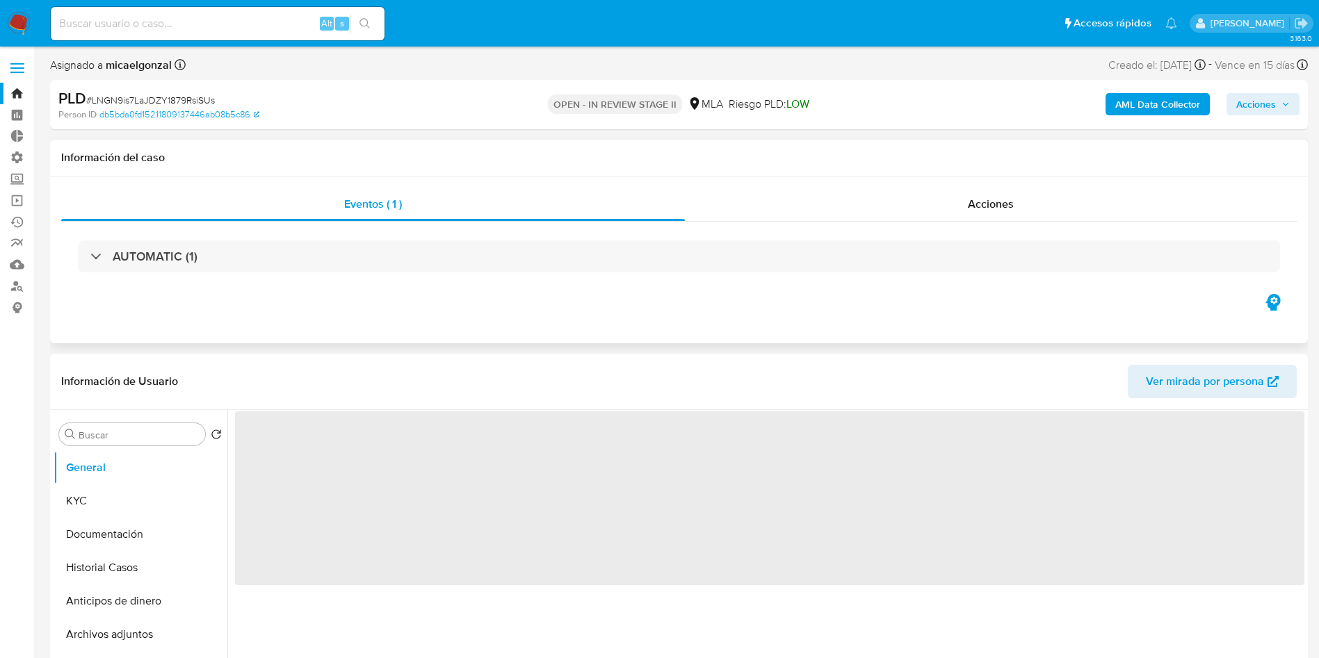
select select "10"
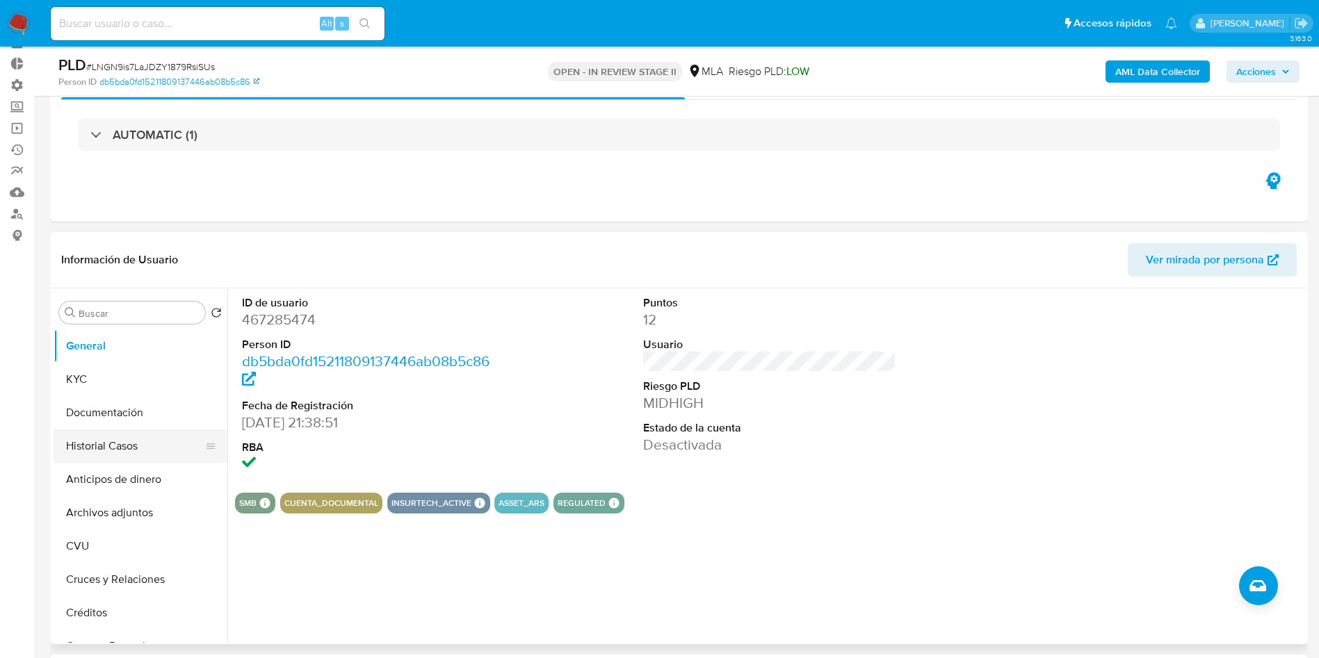
scroll to position [104, 0]
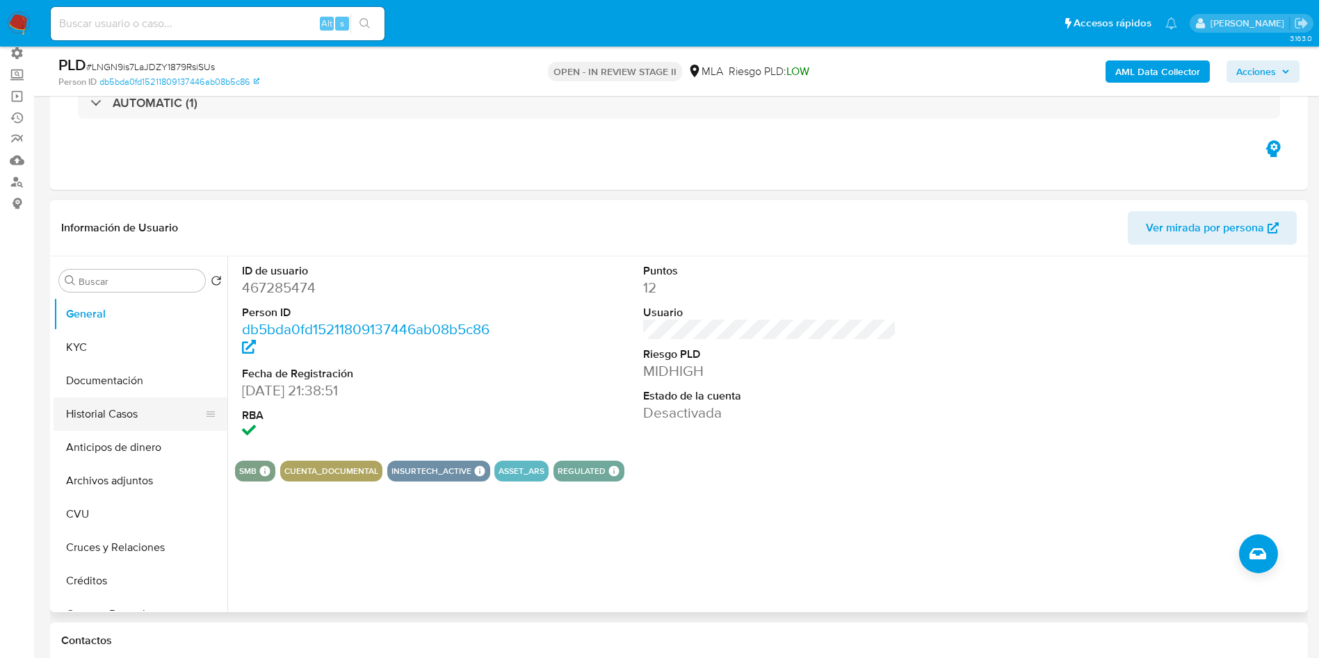
click at [126, 418] on button "Historial Casos" at bounding box center [135, 414] width 163 height 33
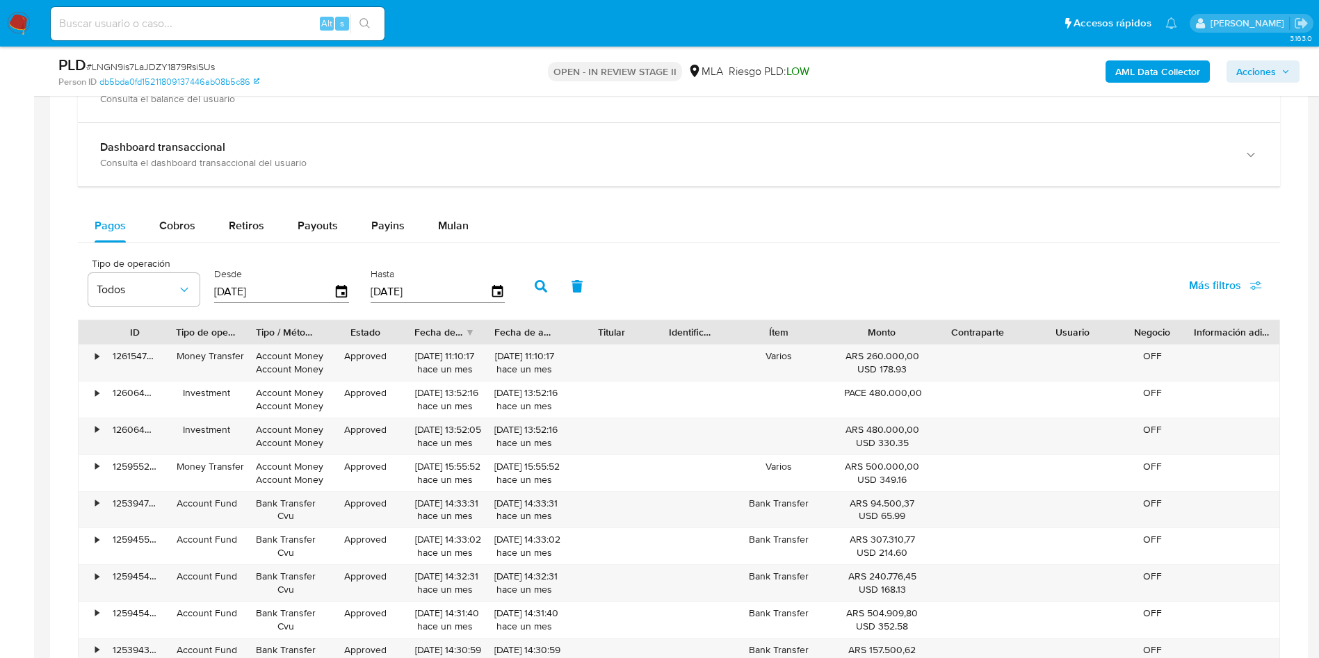
scroll to position [939, 0]
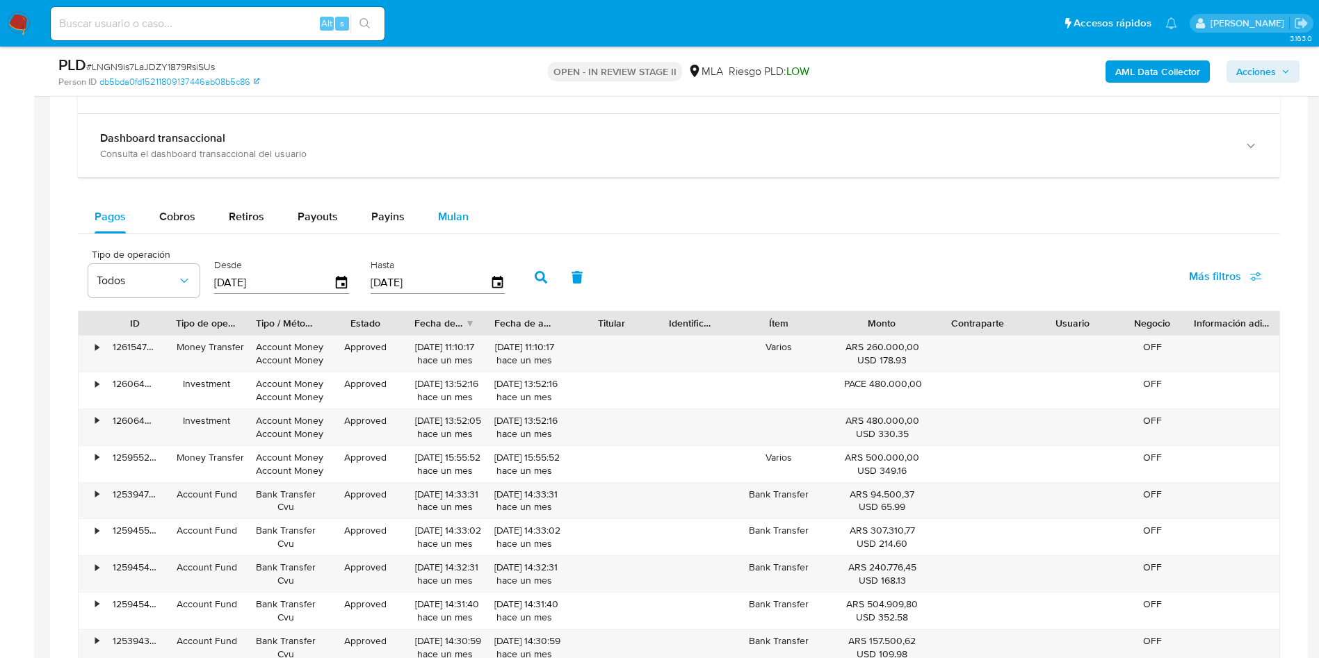
click at [451, 220] on span "Mulan" at bounding box center [453, 217] width 31 height 16
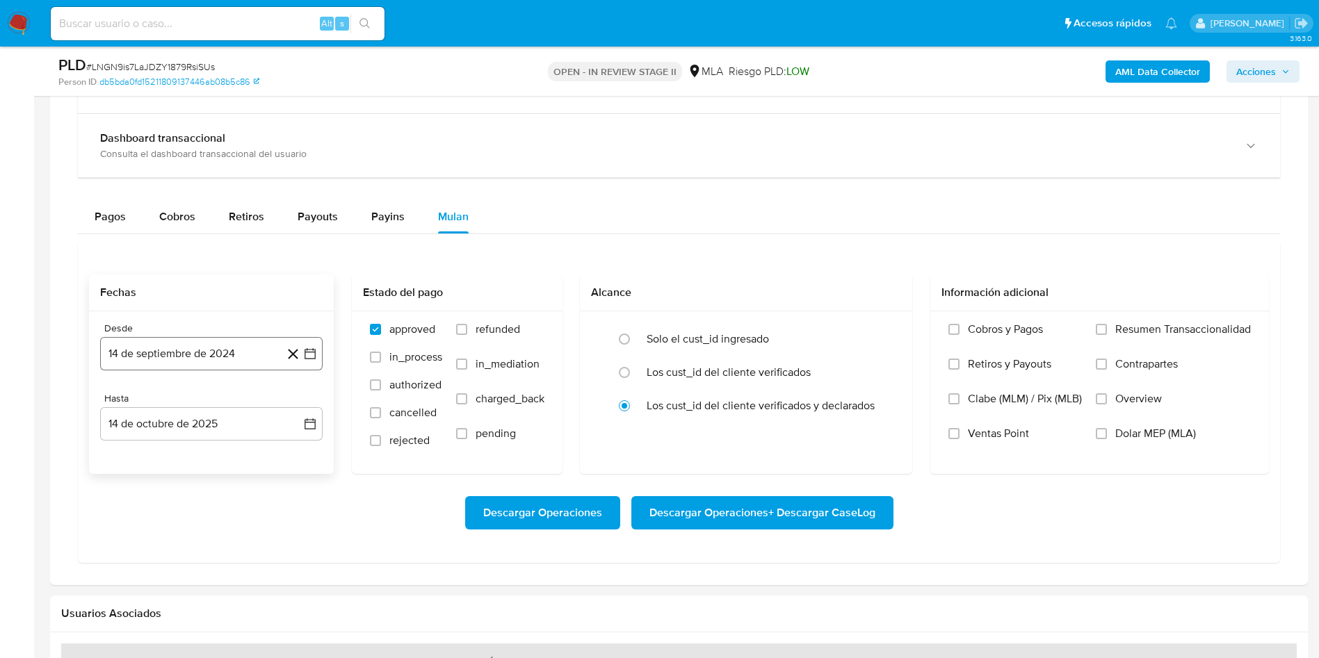
click at [207, 350] on button "14 de septiembre de 2024" at bounding box center [211, 353] width 222 height 33
click at [250, 405] on icon "Seleccionar mes y año" at bounding box center [255, 403] width 11 height 11
click at [294, 406] on icon "Año siguiente" at bounding box center [294, 404] width 17 height 17
click at [279, 491] on button "jun" at bounding box center [269, 493] width 39 height 22
click at [293, 455] on button "1" at bounding box center [295, 455] width 22 height 22
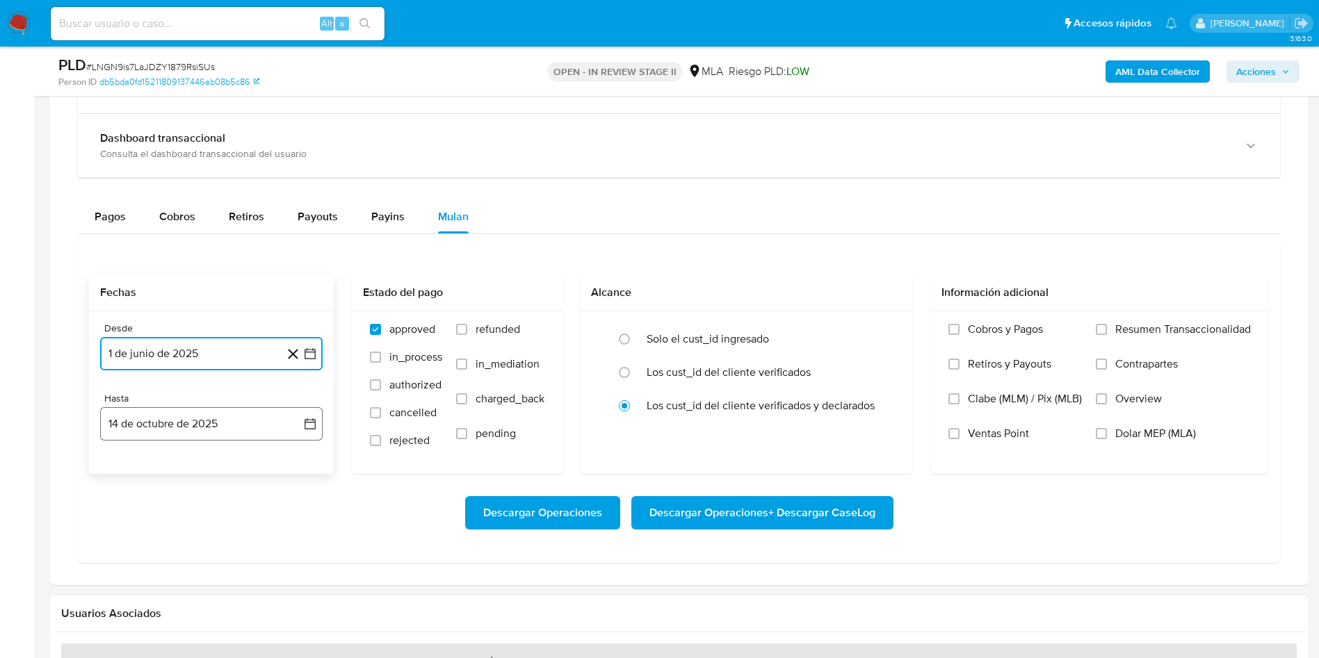
click at [283, 425] on button "14 de octubre de 2025" at bounding box center [211, 423] width 222 height 33
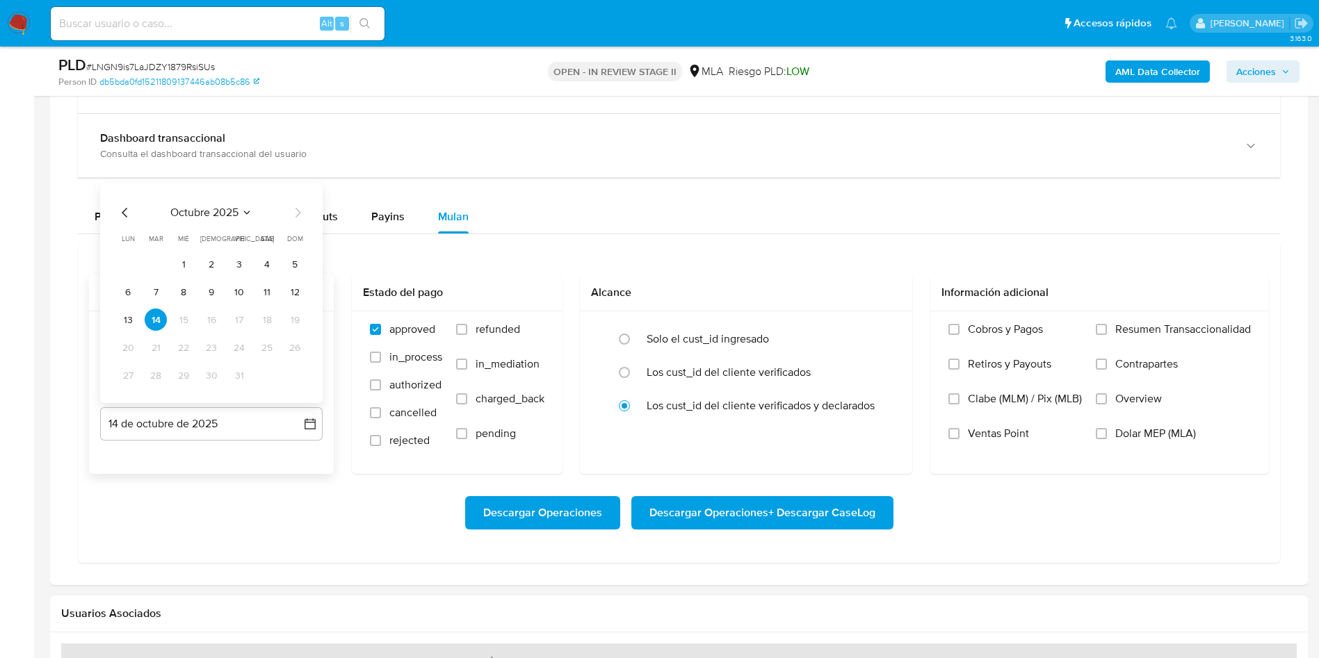
click at [117, 213] on icon "Mes anterior" at bounding box center [125, 212] width 17 height 17
click at [159, 376] on button "30" at bounding box center [156, 375] width 22 height 22
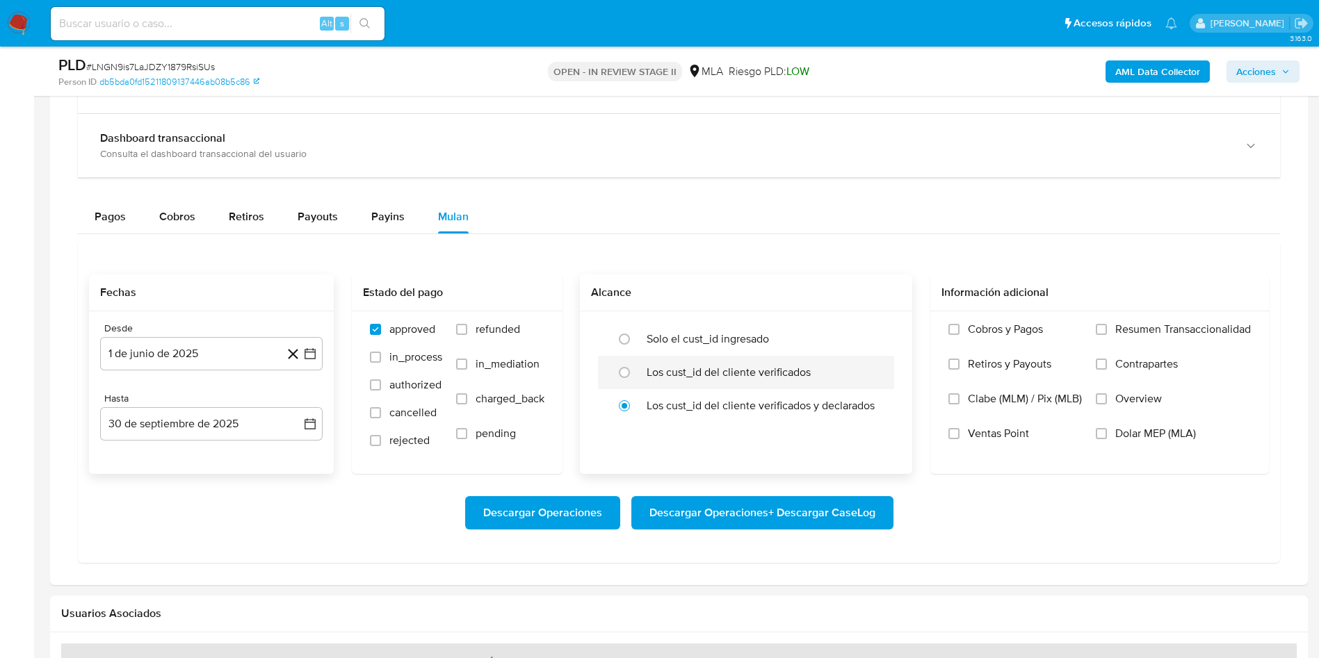
click at [667, 377] on label "Los cust_id del cliente verificados" at bounding box center [729, 373] width 164 height 14
click at [635, 377] on input "radio" at bounding box center [624, 372] width 22 height 22
radio input "true"
click at [1147, 430] on span "Dolar MEP (MLA)" at bounding box center [1155, 434] width 81 height 14
click at [1107, 430] on input "Dolar MEP (MLA)" at bounding box center [1101, 433] width 11 height 11
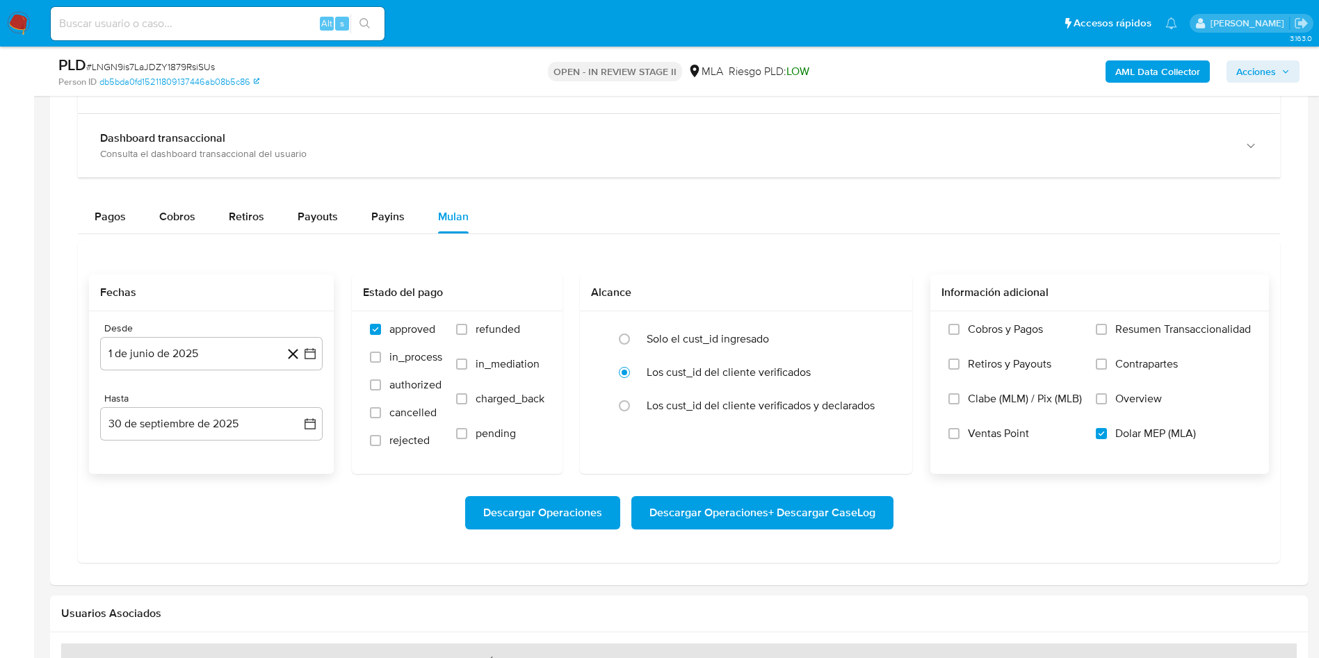
click at [838, 509] on span "Descargar Operaciones + Descargar CaseLog" at bounding box center [762, 513] width 226 height 31
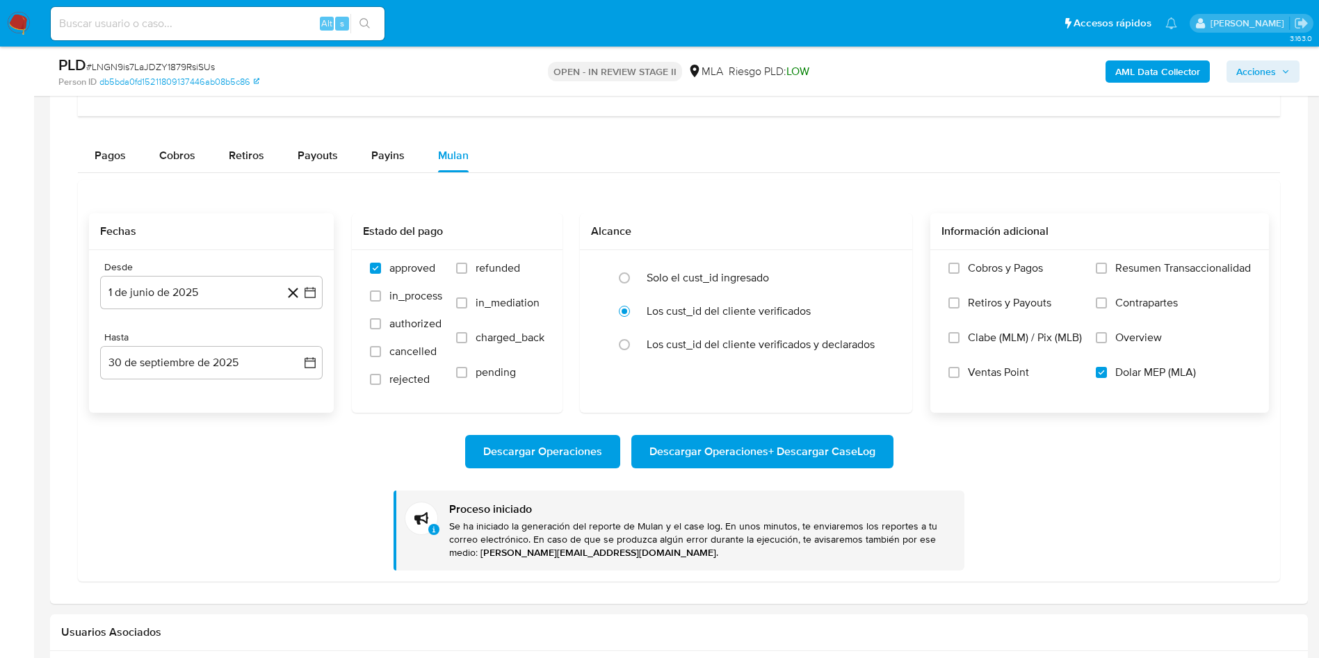
scroll to position [1043, 0]
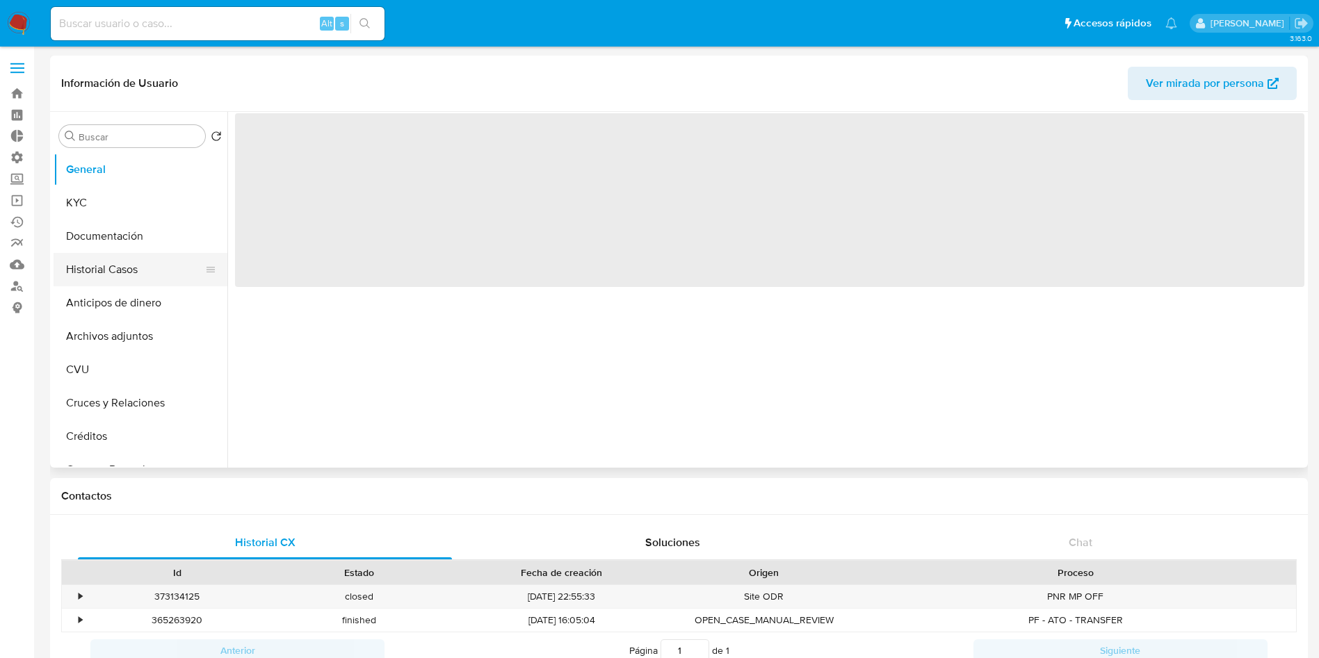
click at [140, 263] on button "Historial Casos" at bounding box center [135, 269] width 163 height 33
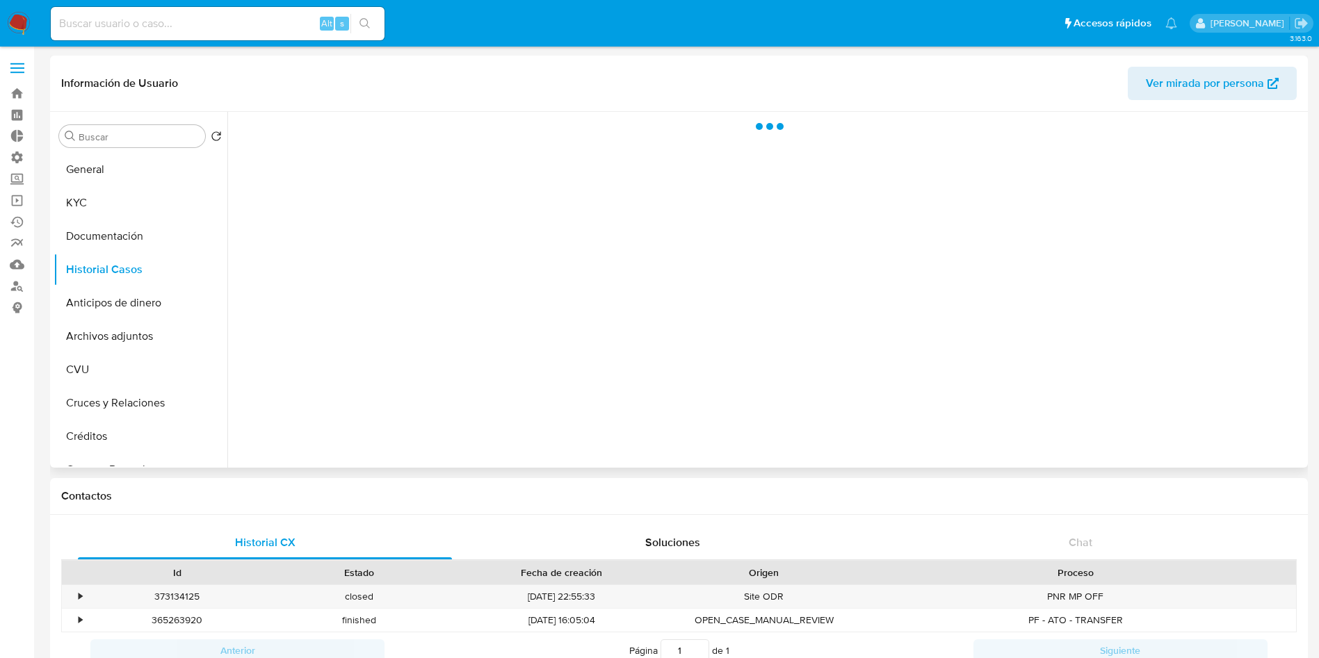
select select "10"
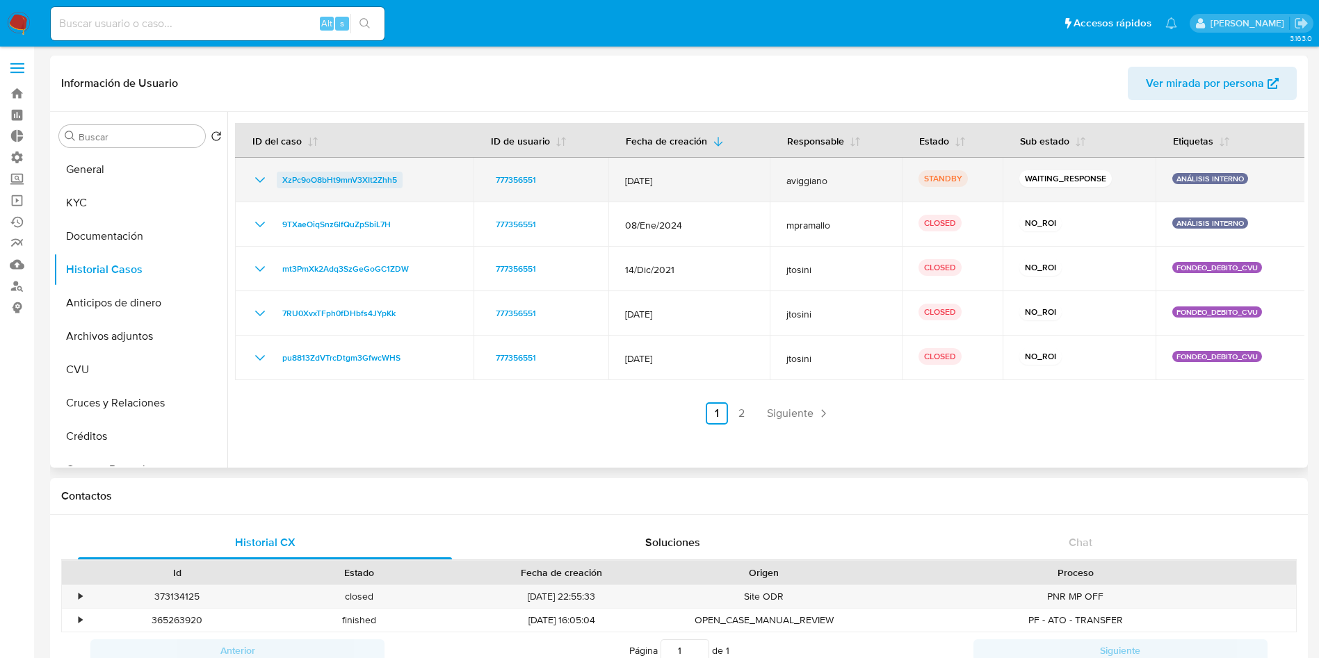
click at [357, 181] on span "XzPc9oO8bHt9mnV3XIt2Zhh5" at bounding box center [339, 180] width 115 height 17
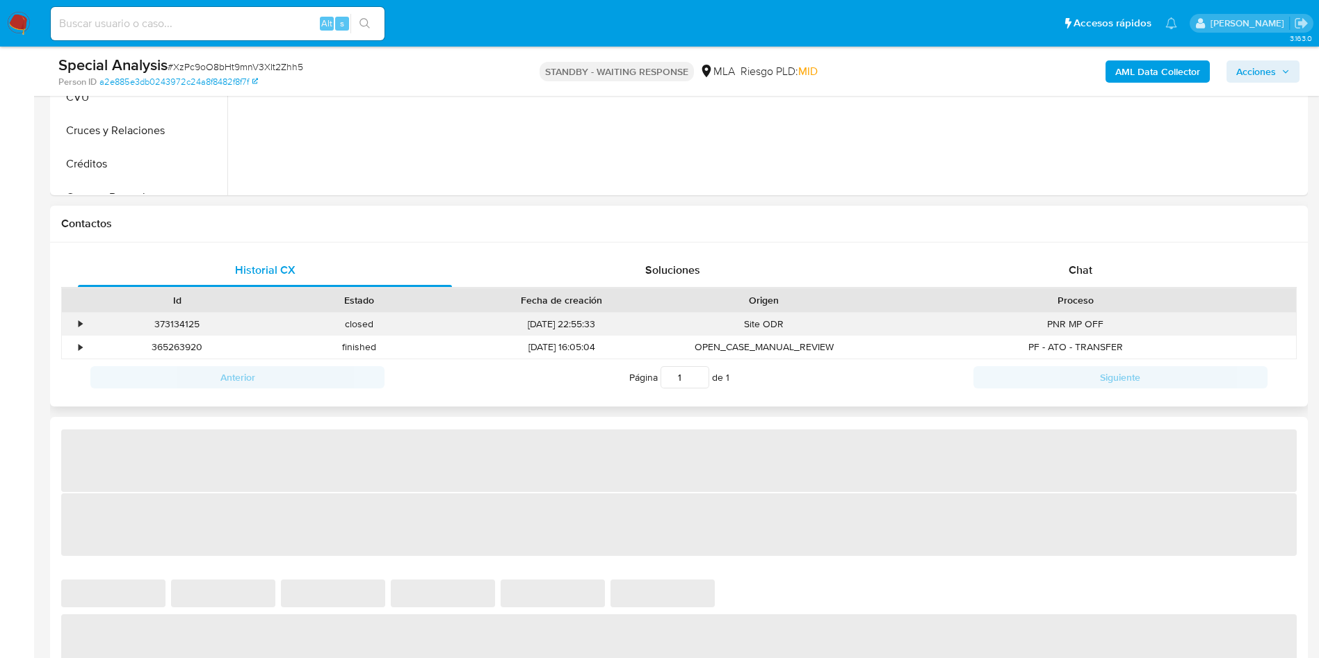
select select "10"
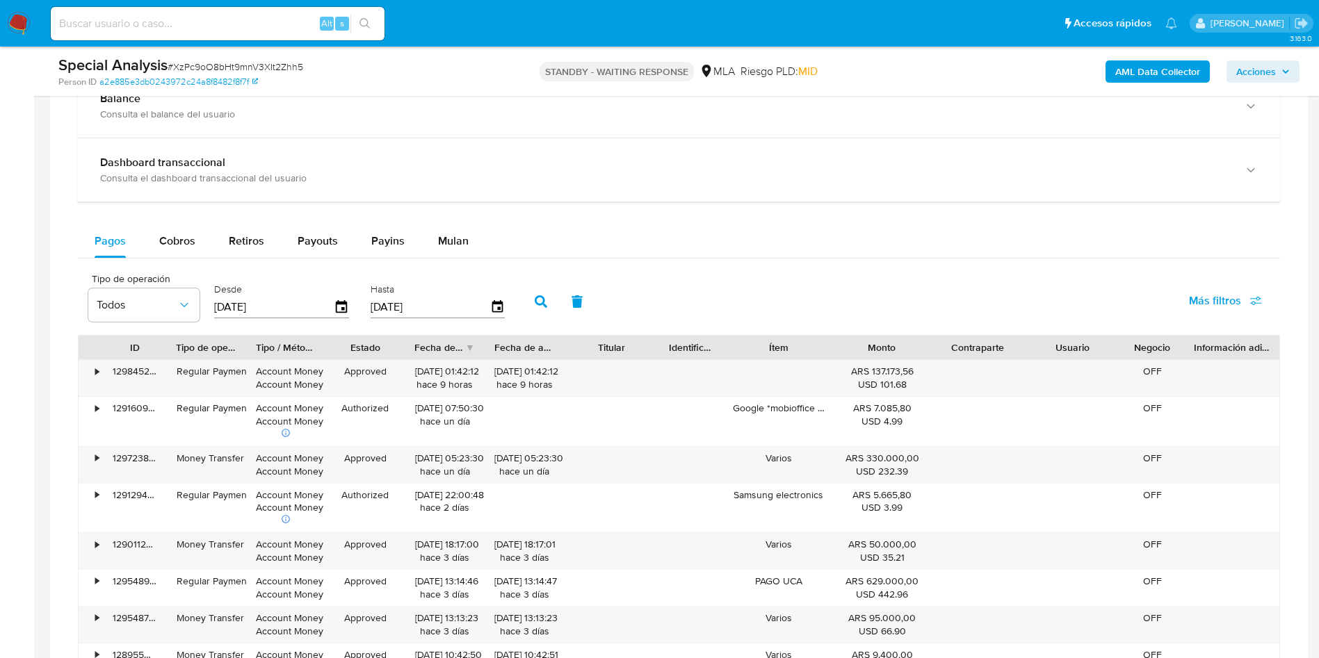
scroll to position [939, 0]
click at [446, 239] on span "Mulan" at bounding box center [453, 240] width 31 height 16
